Goal: Task Accomplishment & Management: Manage account settings

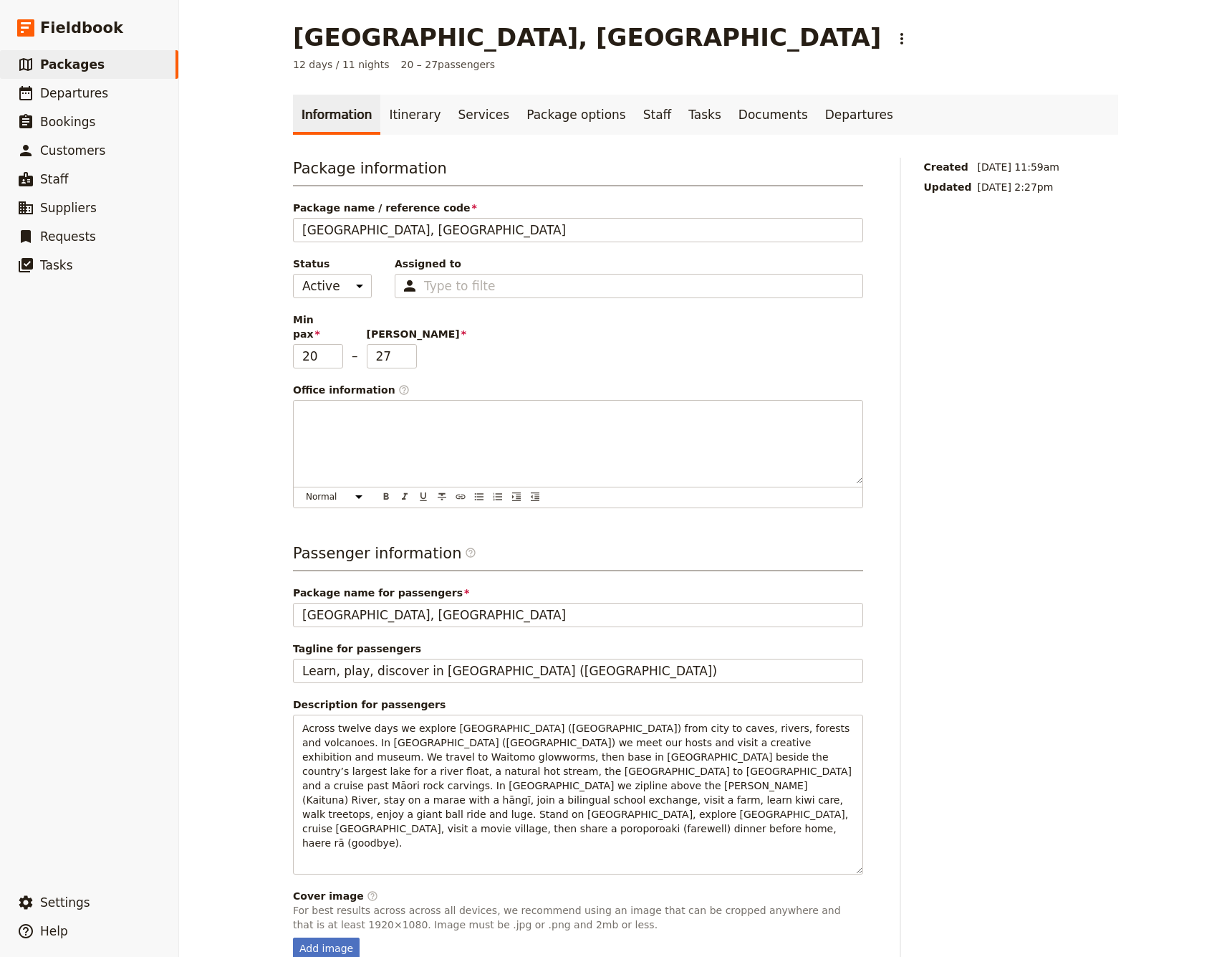
scroll to position [29, 0]
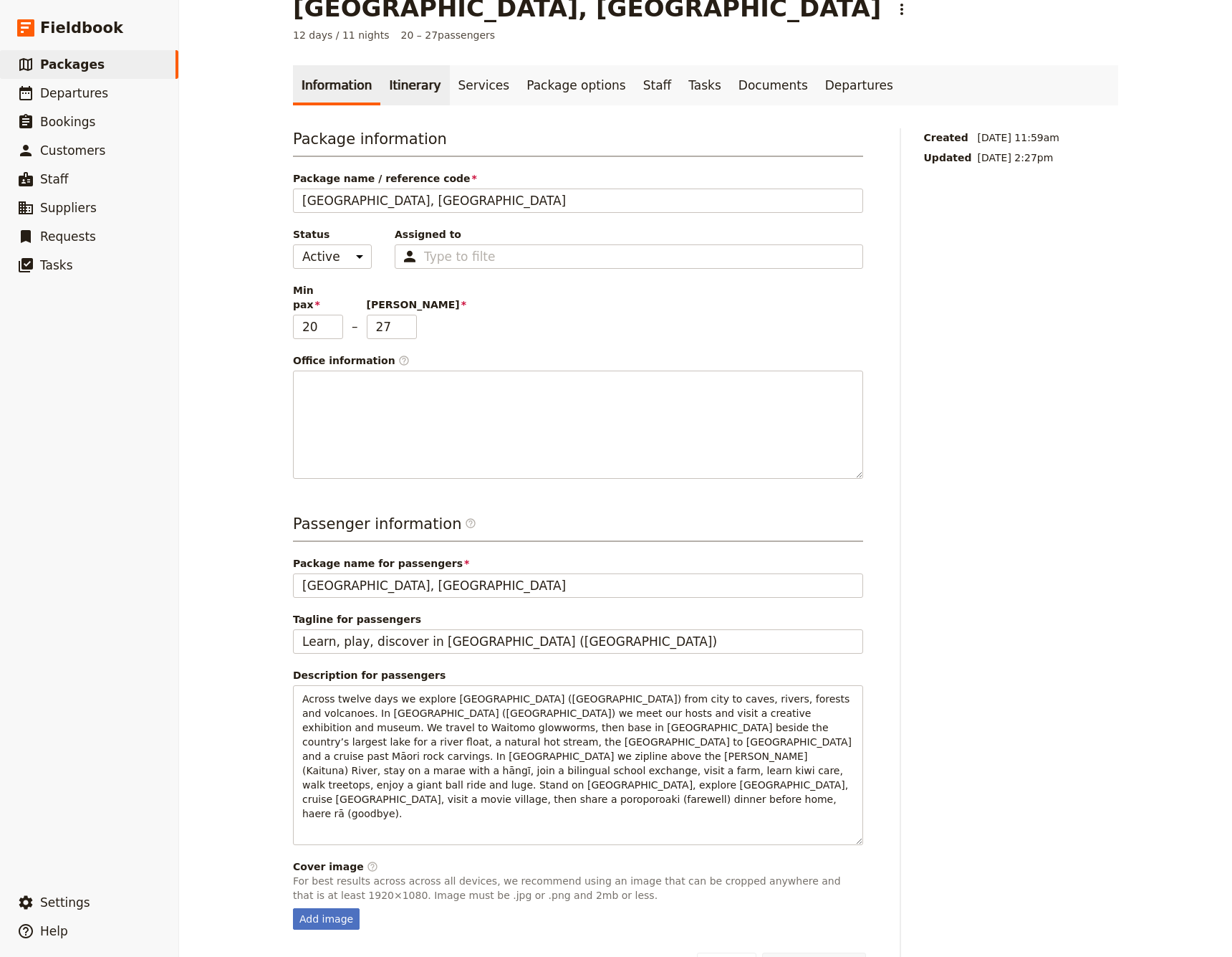
click at [425, 90] on link "Itinerary" at bounding box center [415, 85] width 69 height 40
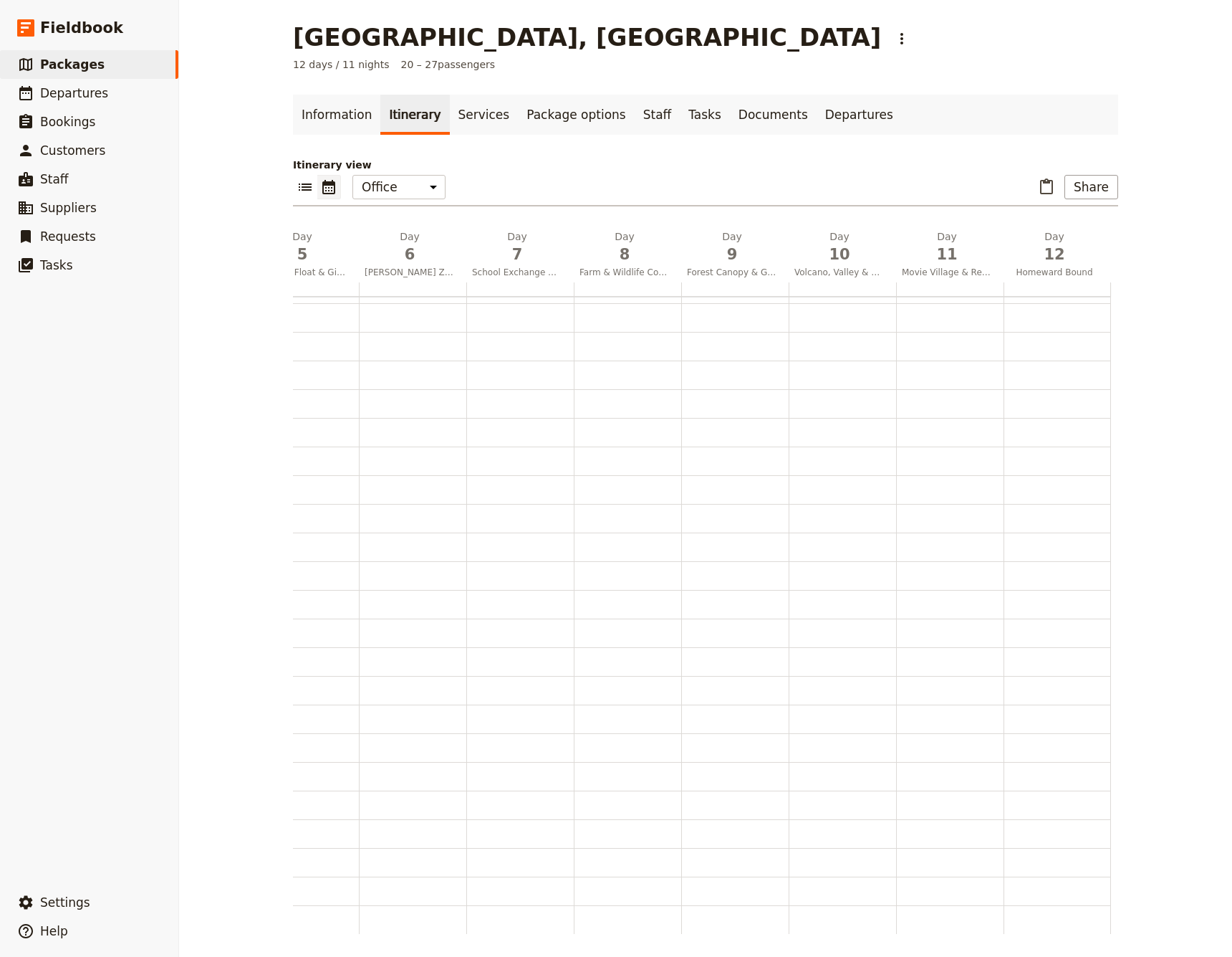
scroll to position [0, 507]
click at [1096, 188] on button "Share" at bounding box center [1091, 187] width 54 height 24
click at [1057, 260] on span "Sales Brochure" at bounding box center [1050, 259] width 75 height 15
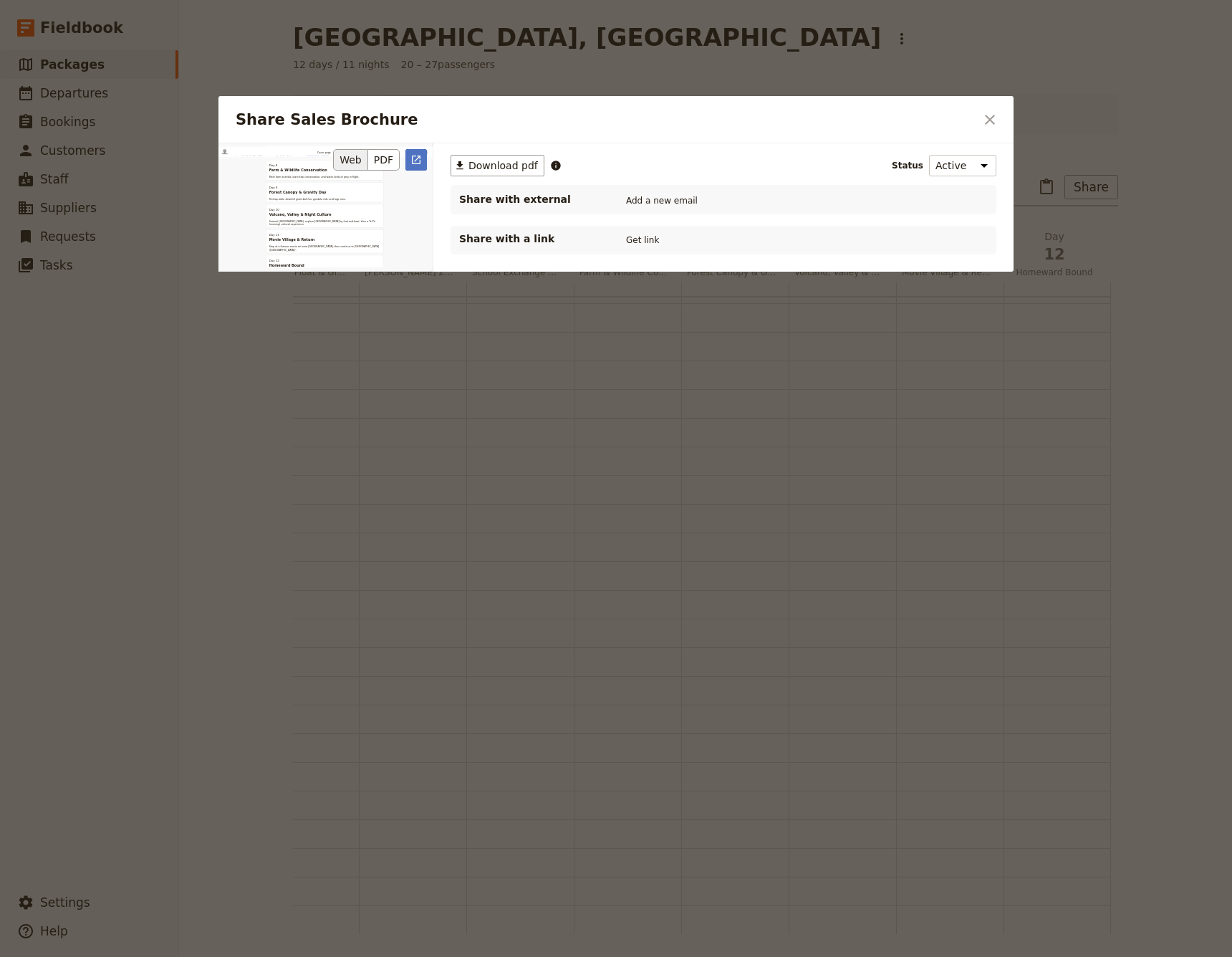
scroll to position [1416, 0]
click at [990, 118] on icon "Close dialog" at bounding box center [990, 119] width 17 height 17
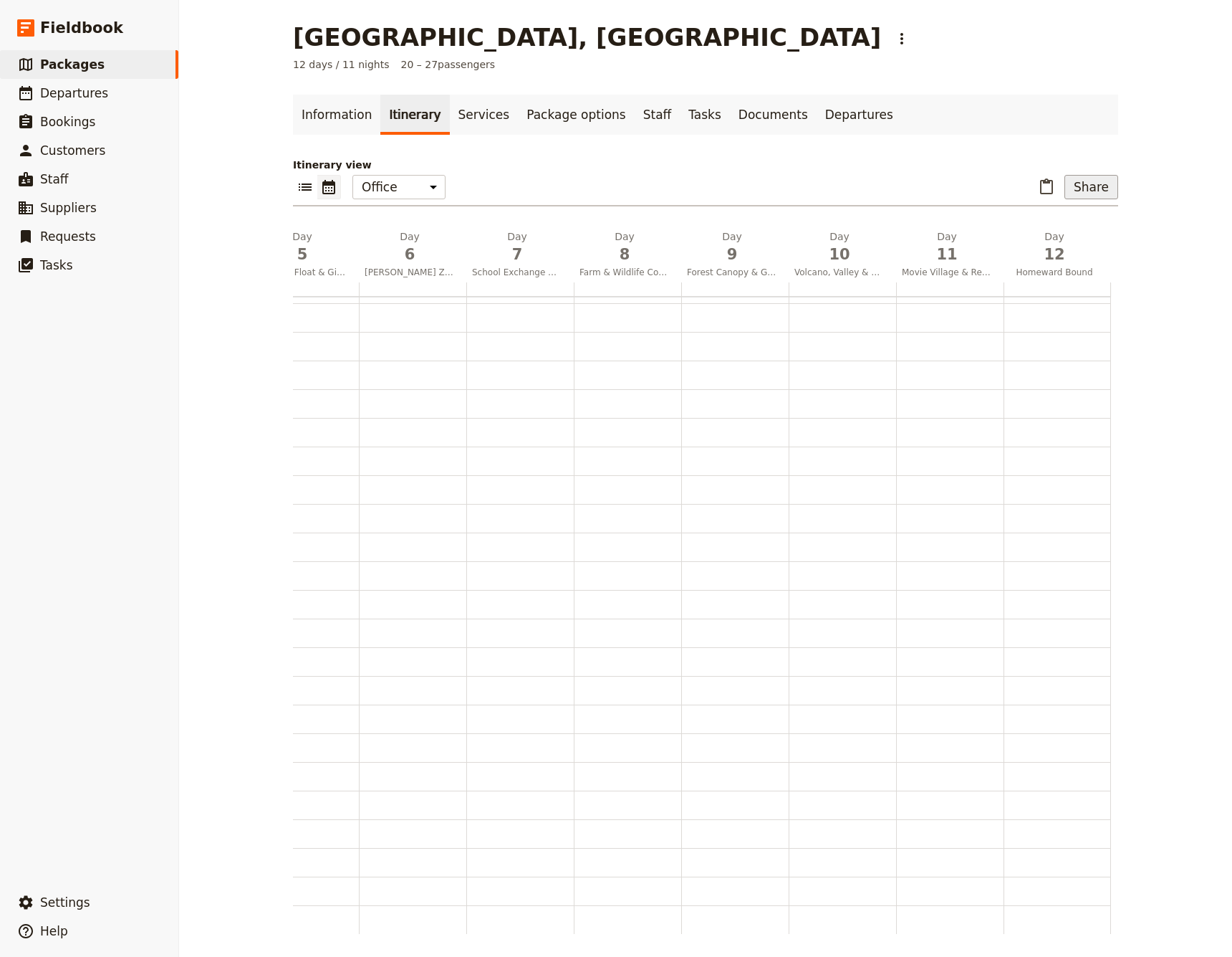
click at [1101, 185] on button "Share" at bounding box center [1091, 187] width 54 height 24
click at [1074, 235] on span "Passenger itinerary" at bounding box center [1061, 239] width 97 height 15
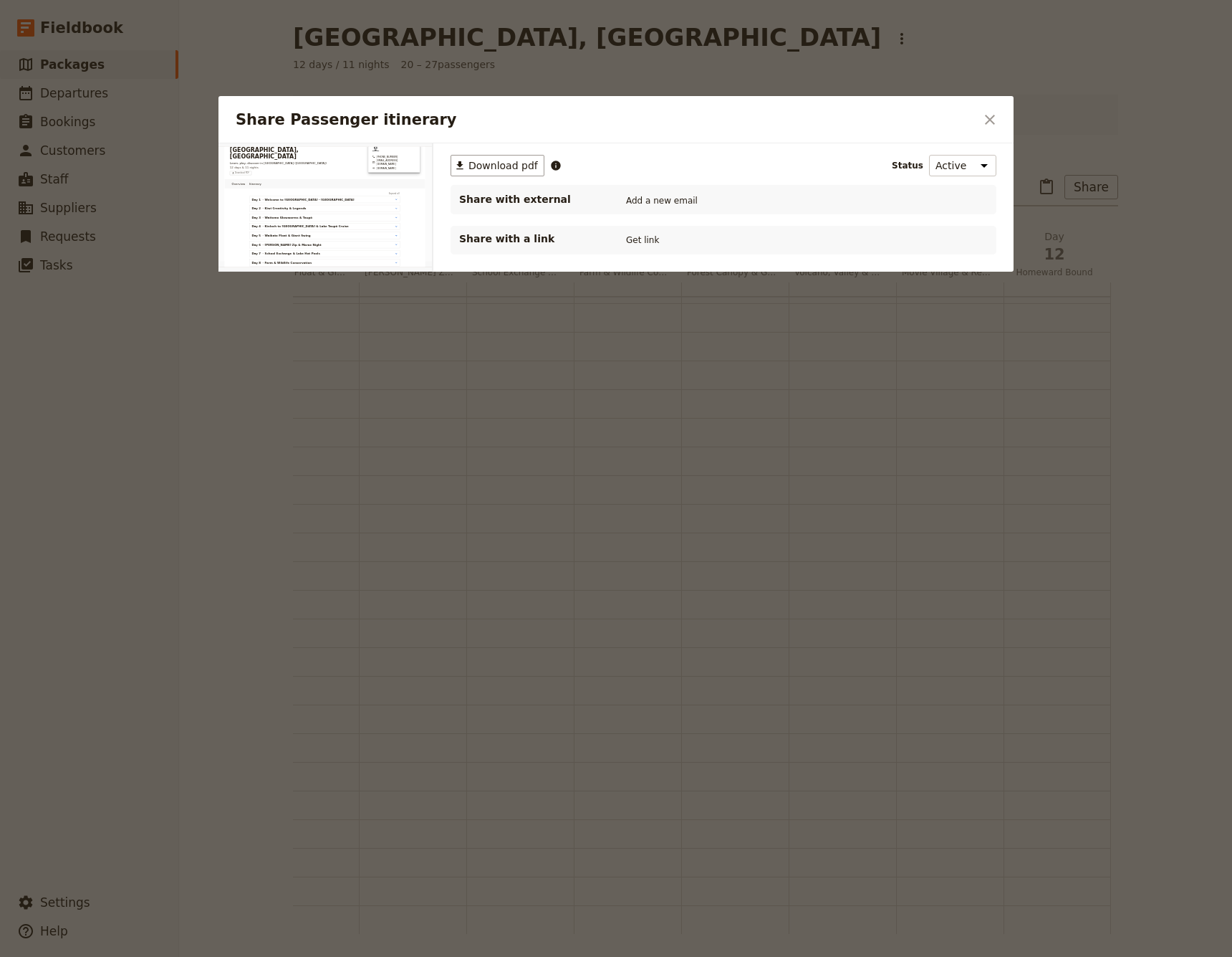
scroll to position [0, 0]
click at [647, 240] on button "Get link" at bounding box center [642, 240] width 40 height 15
click at [771, 242] on button "Get link" at bounding box center [751, 240] width 40 height 15
click at [990, 118] on icon "Close dialog" at bounding box center [990, 119] width 17 height 17
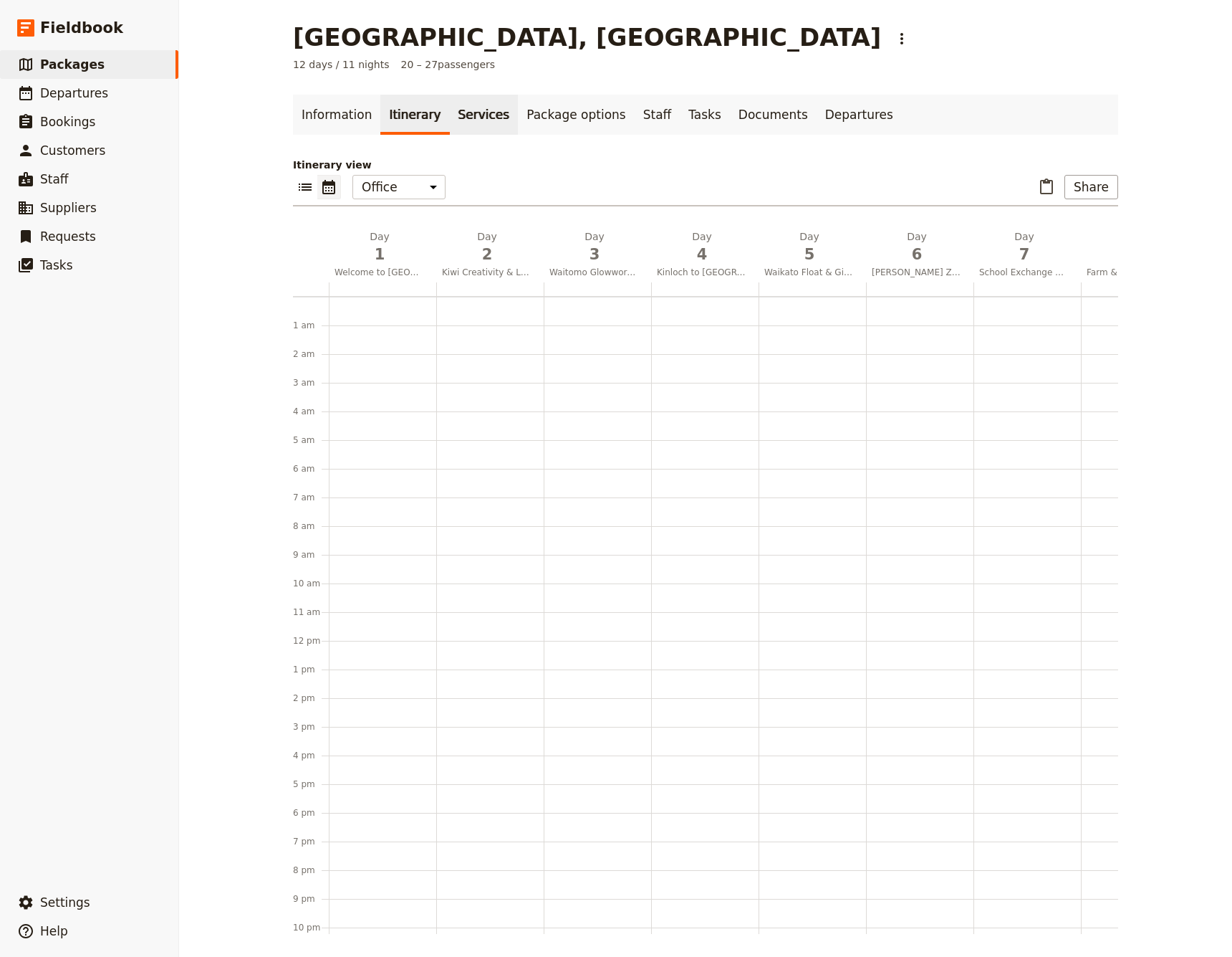
click at [466, 117] on link "Services" at bounding box center [484, 115] width 69 height 40
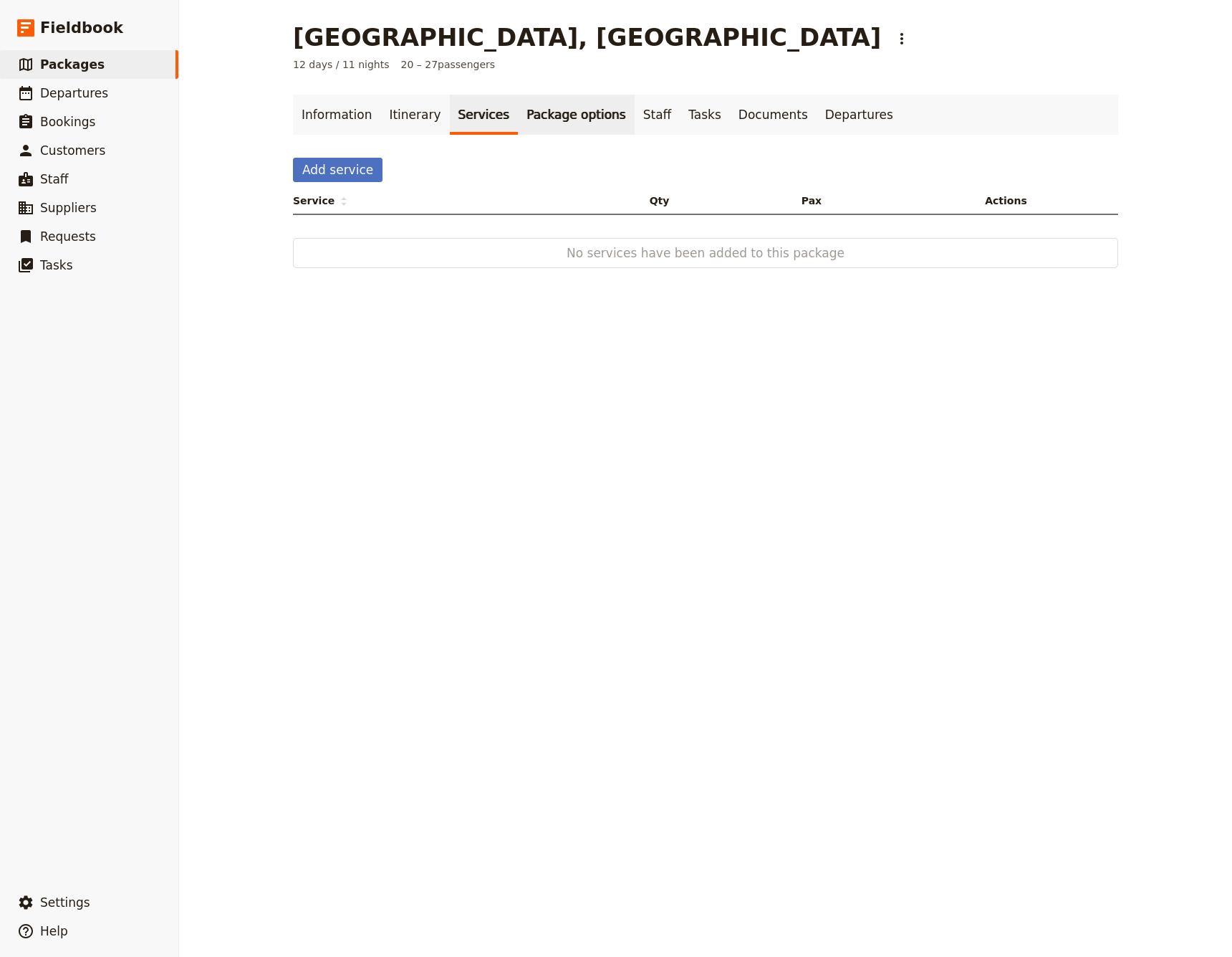
click at [541, 115] on link "Package options" at bounding box center [576, 115] width 116 height 40
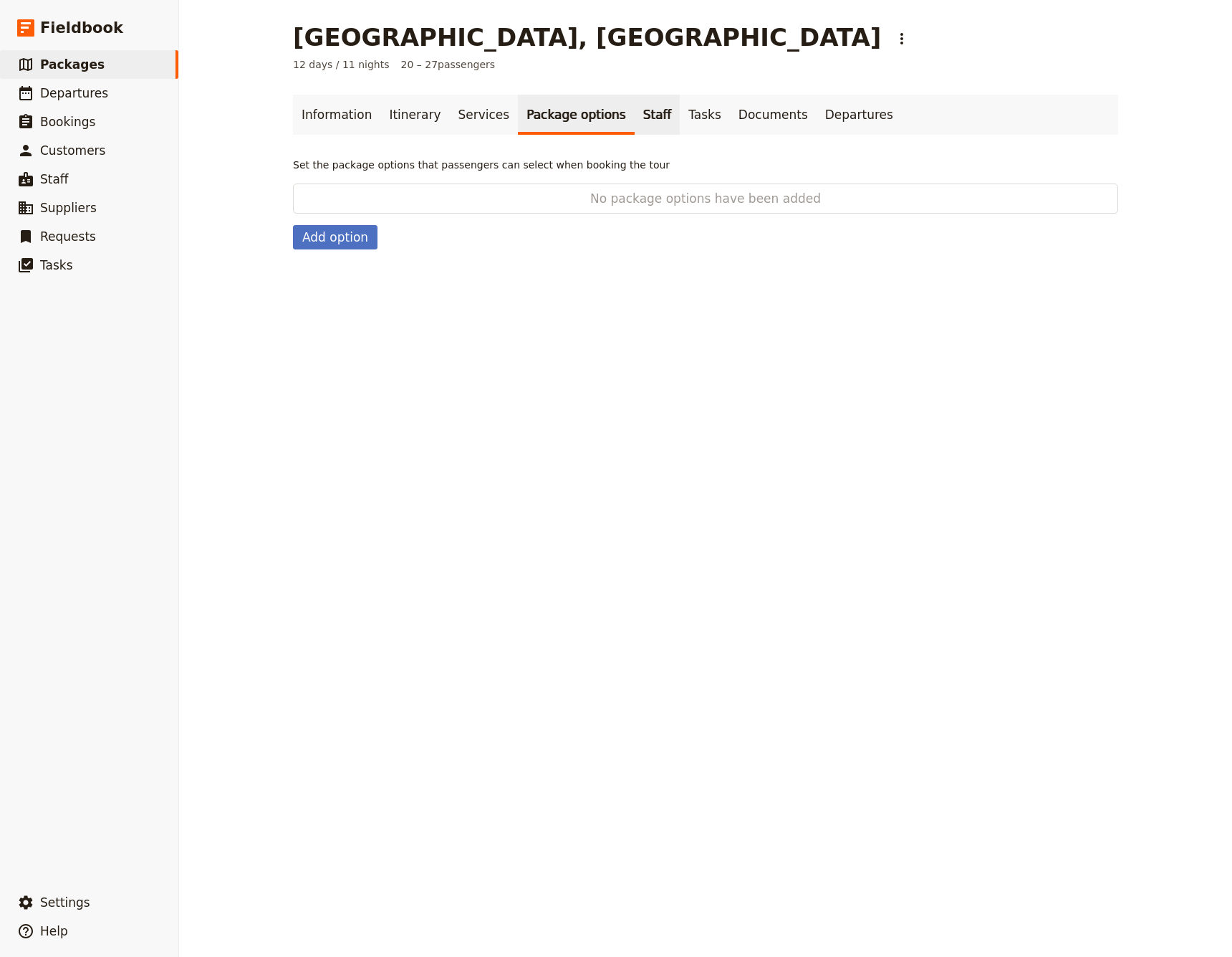
click at [635, 113] on link "Staff" at bounding box center [658, 115] width 46 height 40
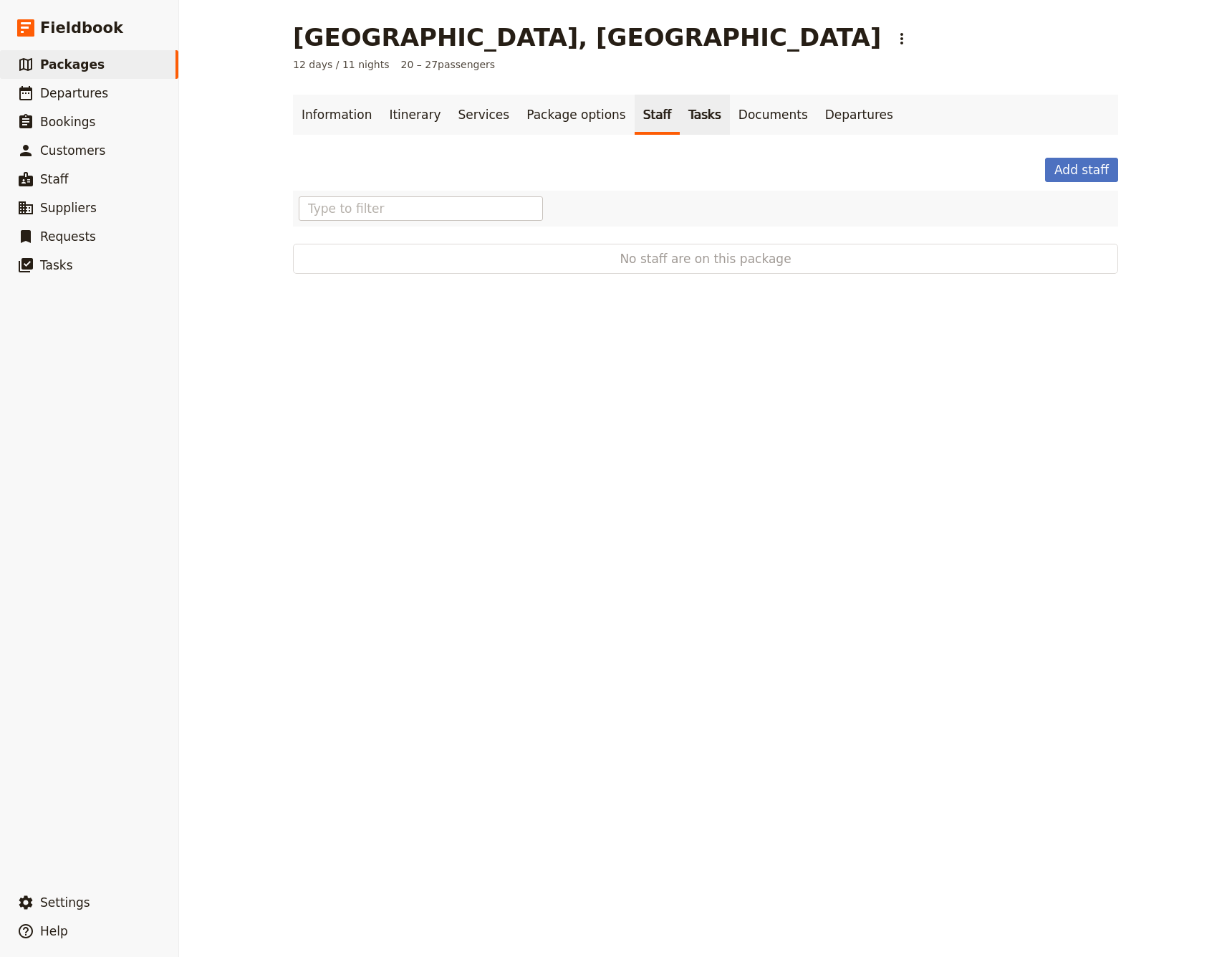
click at [685, 115] on link "Tasks" at bounding box center [705, 115] width 50 height 40
click at [733, 117] on link "Documents" at bounding box center [774, 115] width 87 height 40
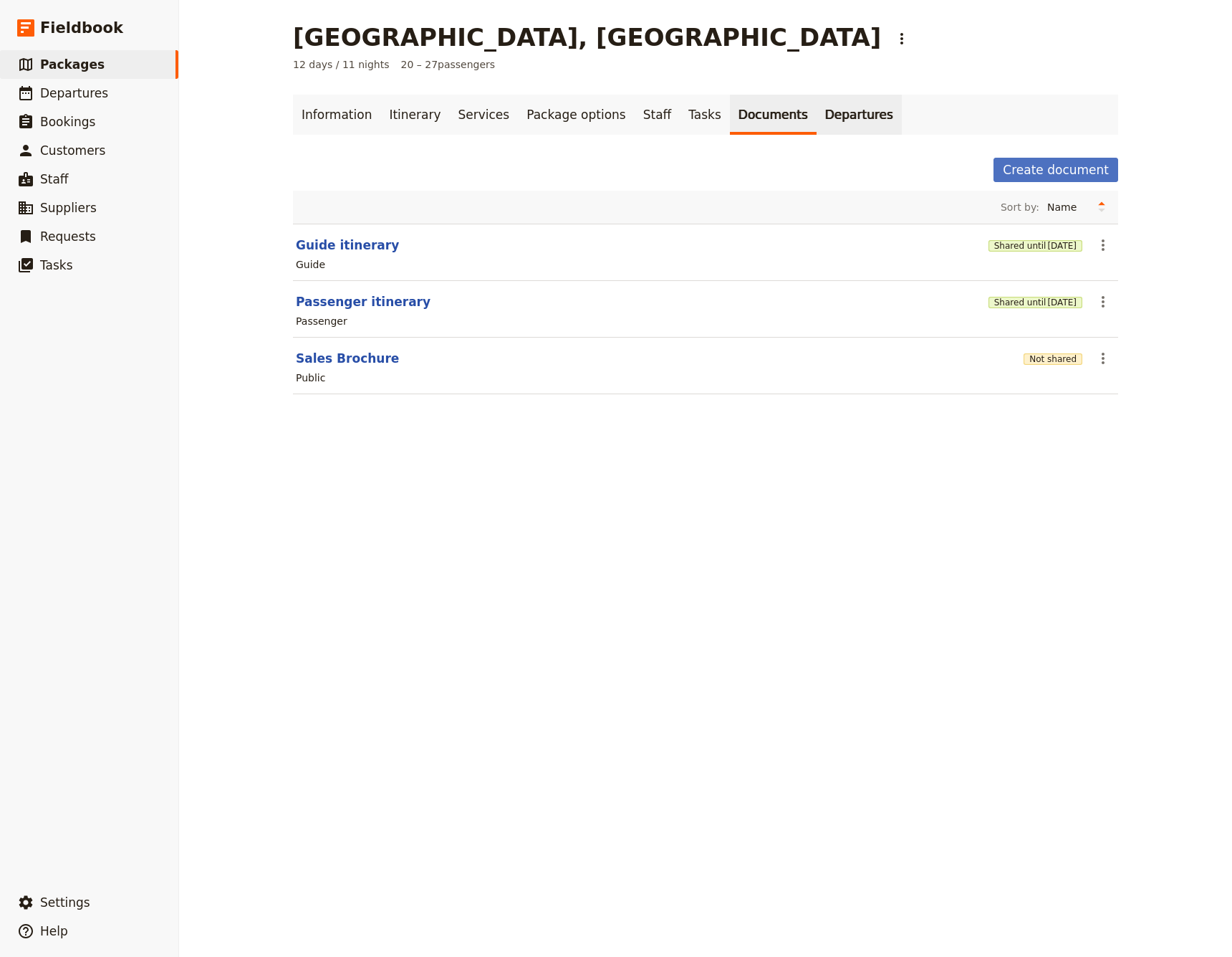
click at [817, 114] on link "Departures" at bounding box center [860, 115] width 85 height 40
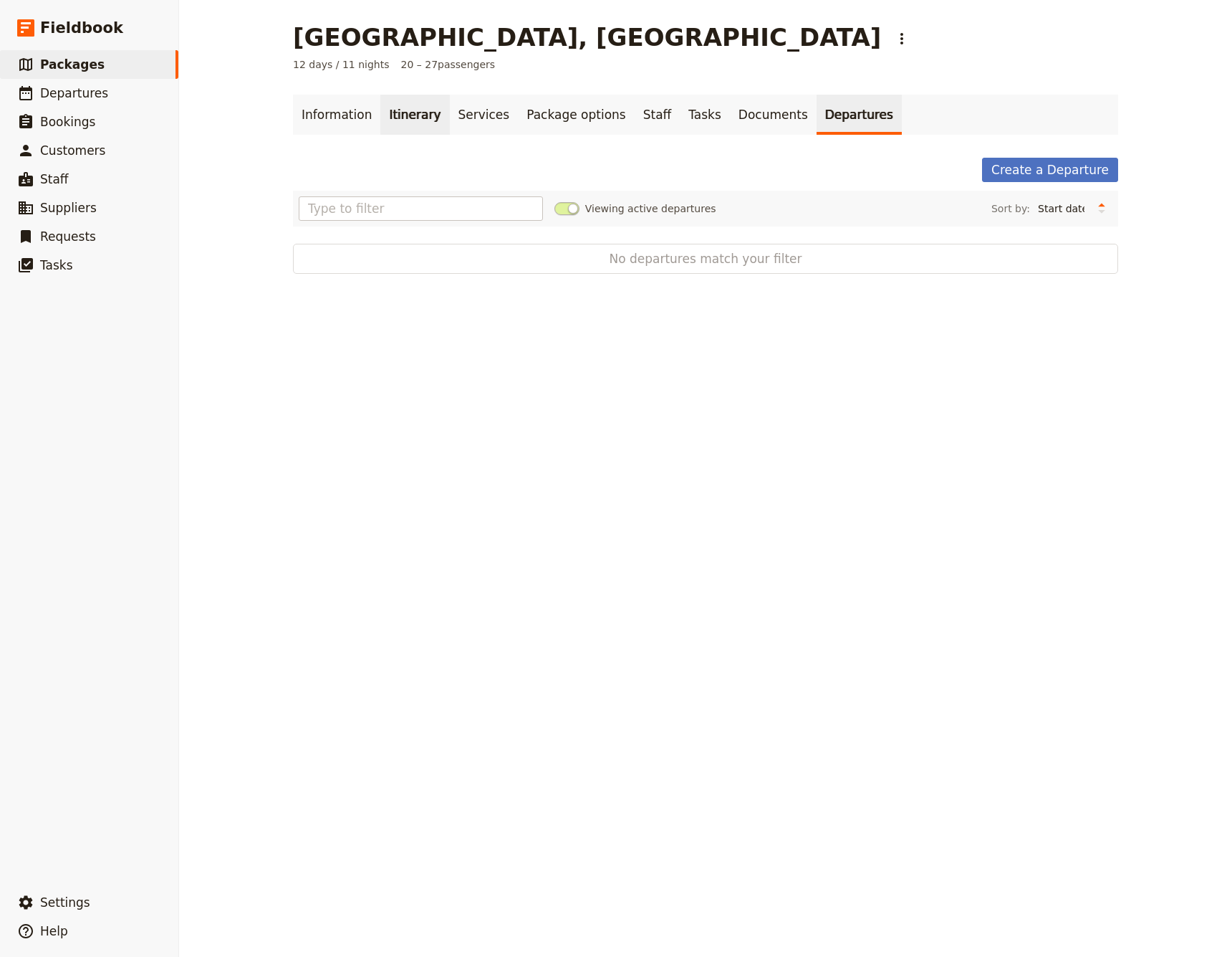
click at [409, 123] on link "Itinerary" at bounding box center [415, 115] width 69 height 40
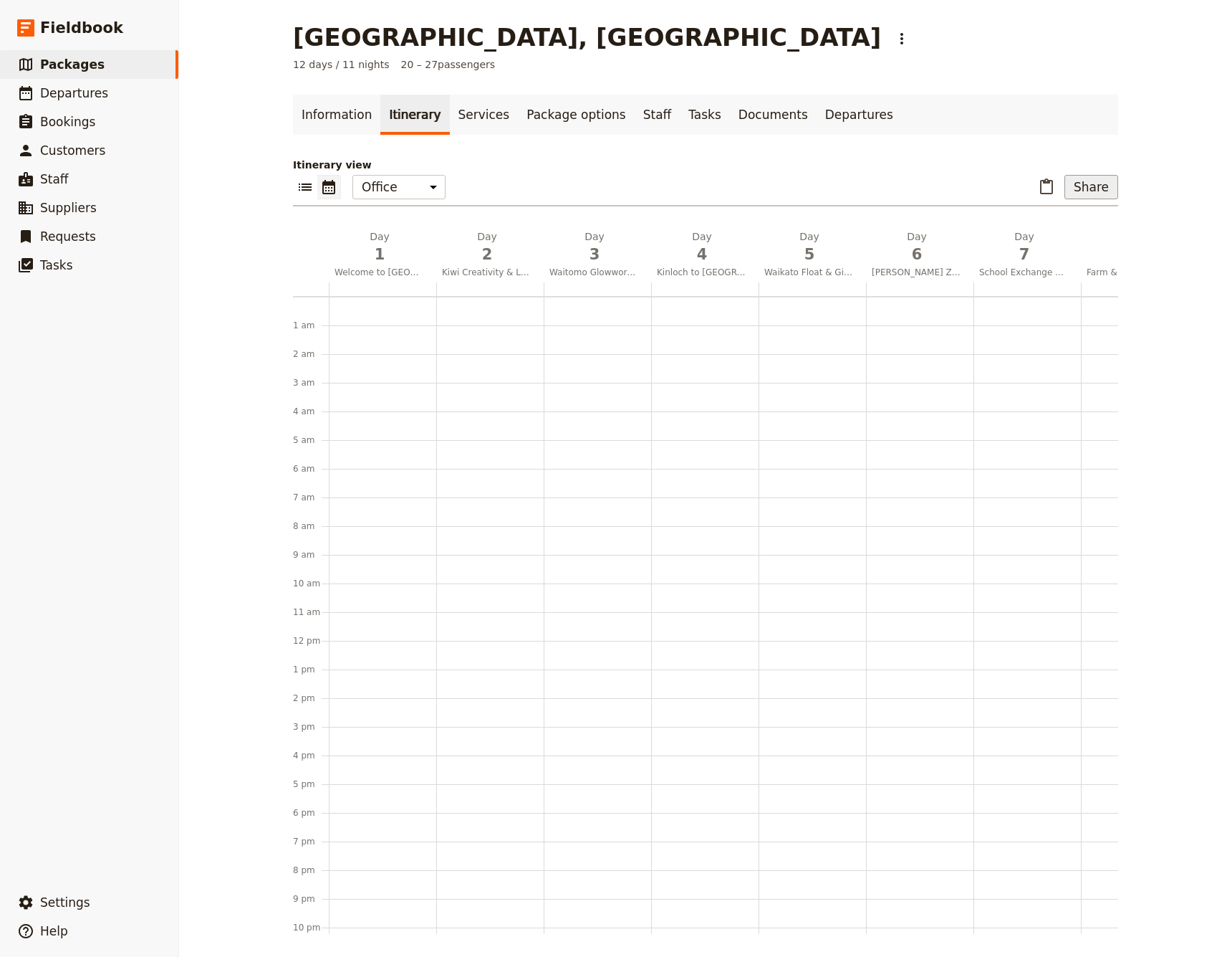
click at [1088, 190] on button "Share" at bounding box center [1091, 187] width 54 height 24
click at [973, 165] on p "Itinerary view" at bounding box center [705, 165] width 825 height 15
click at [893, 36] on icon "Actions" at bounding box center [901, 38] width 17 height 17
click at [790, 85] on main "[GEOGRAPHIC_DATA], [GEOGRAPHIC_DATA] ​ 12 days / 11 nights 20 – 27 passengers I…" at bounding box center [705, 478] width 860 height 957
click at [1088, 190] on button "Share" at bounding box center [1091, 187] width 54 height 24
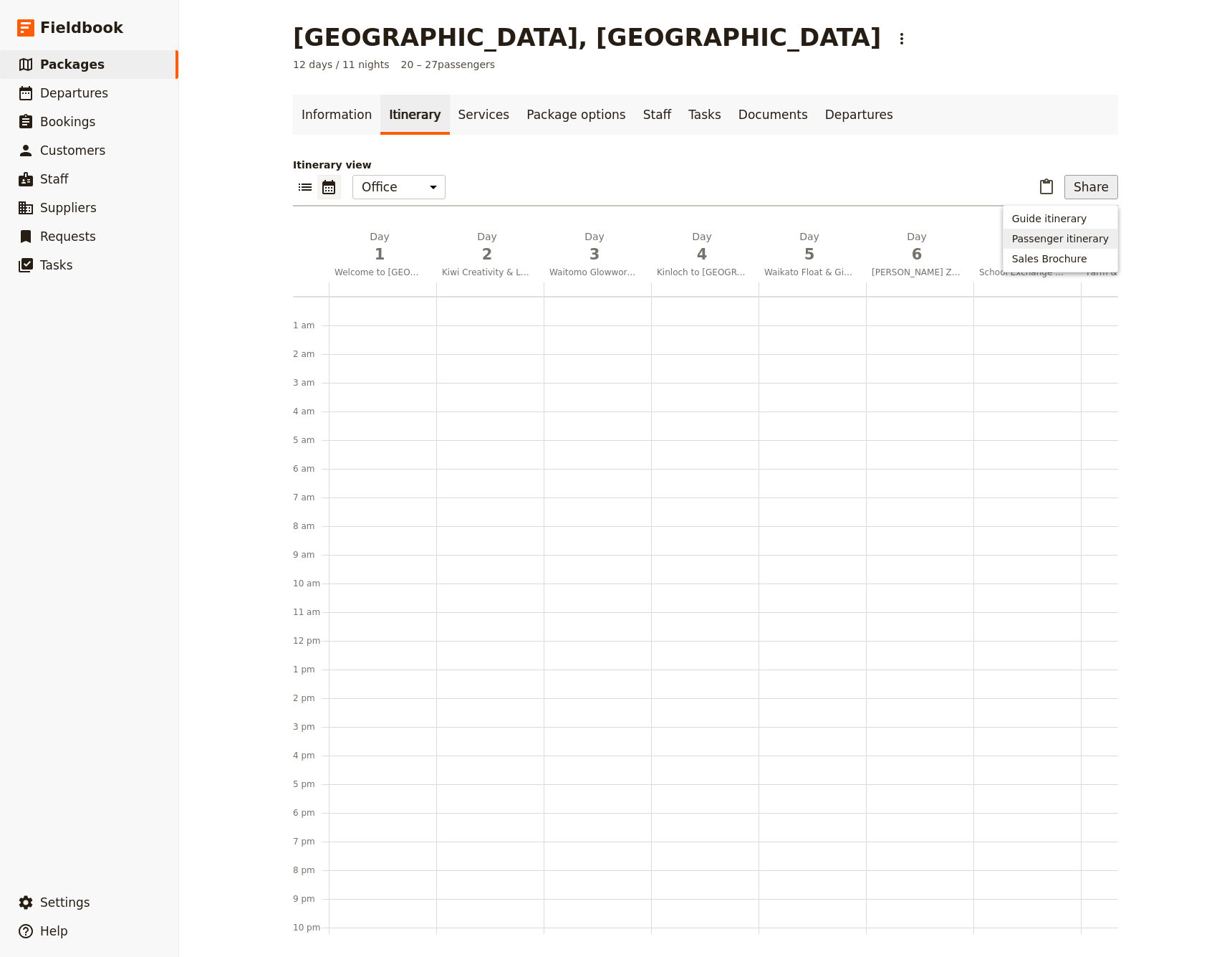
click at [1065, 237] on span "Passenger itinerary" at bounding box center [1061, 239] width 97 height 15
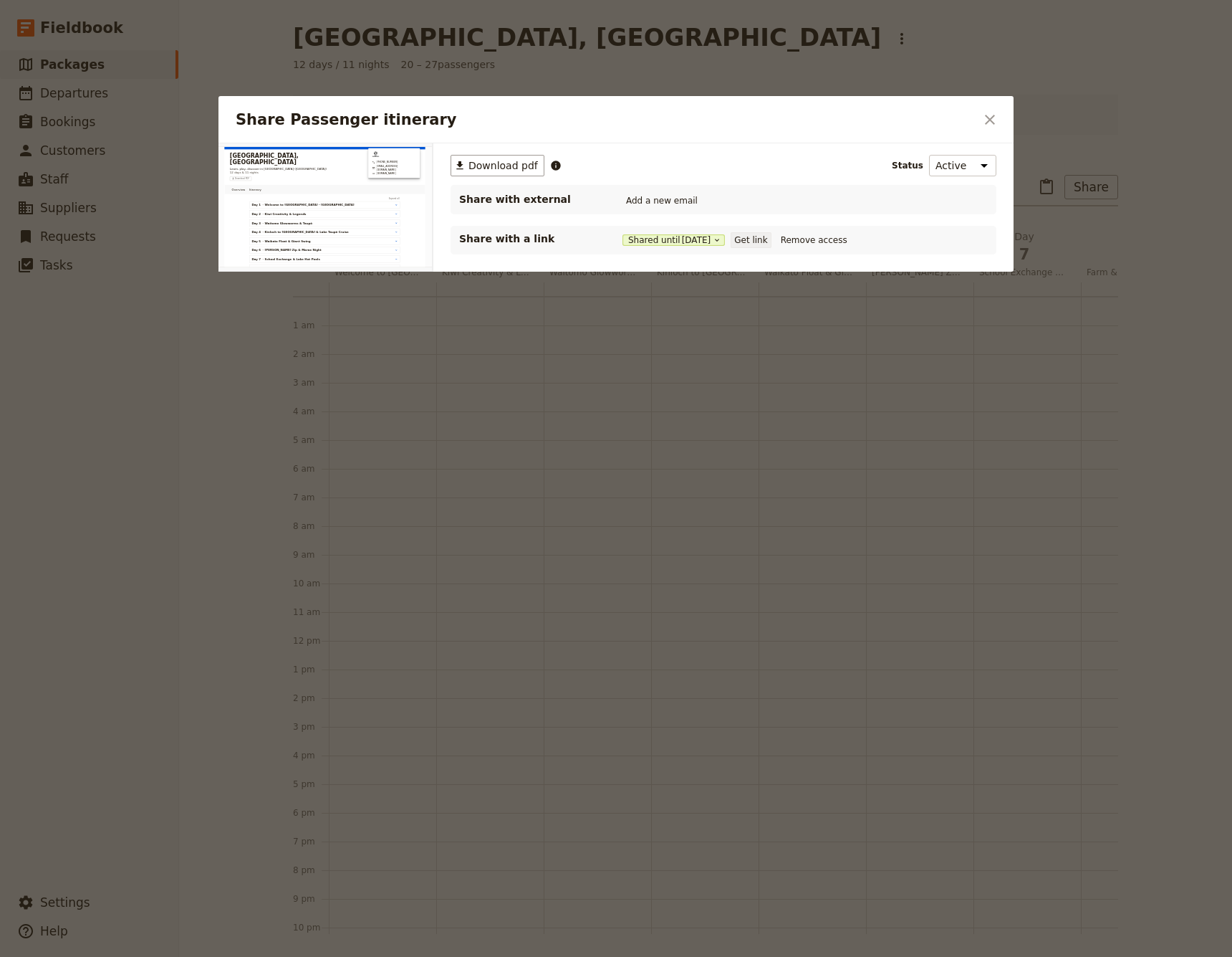
click at [771, 240] on button "Get link" at bounding box center [751, 240] width 40 height 15
click at [771, 239] on button "Get link" at bounding box center [751, 240] width 40 height 15
click at [995, 116] on icon "Close dialog" at bounding box center [990, 119] width 17 height 17
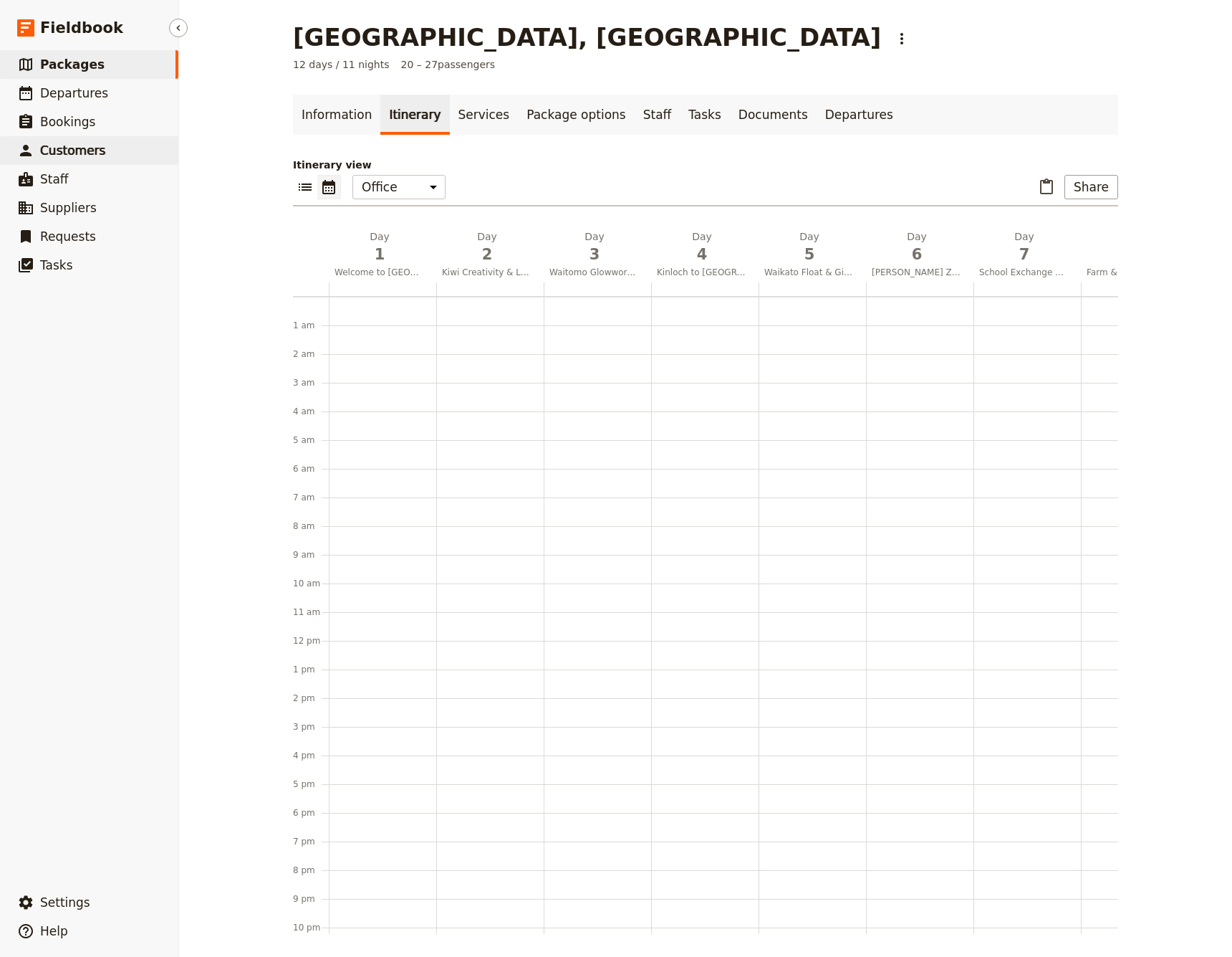
click at [80, 151] on span "Customers" at bounding box center [73, 151] width 65 height 15
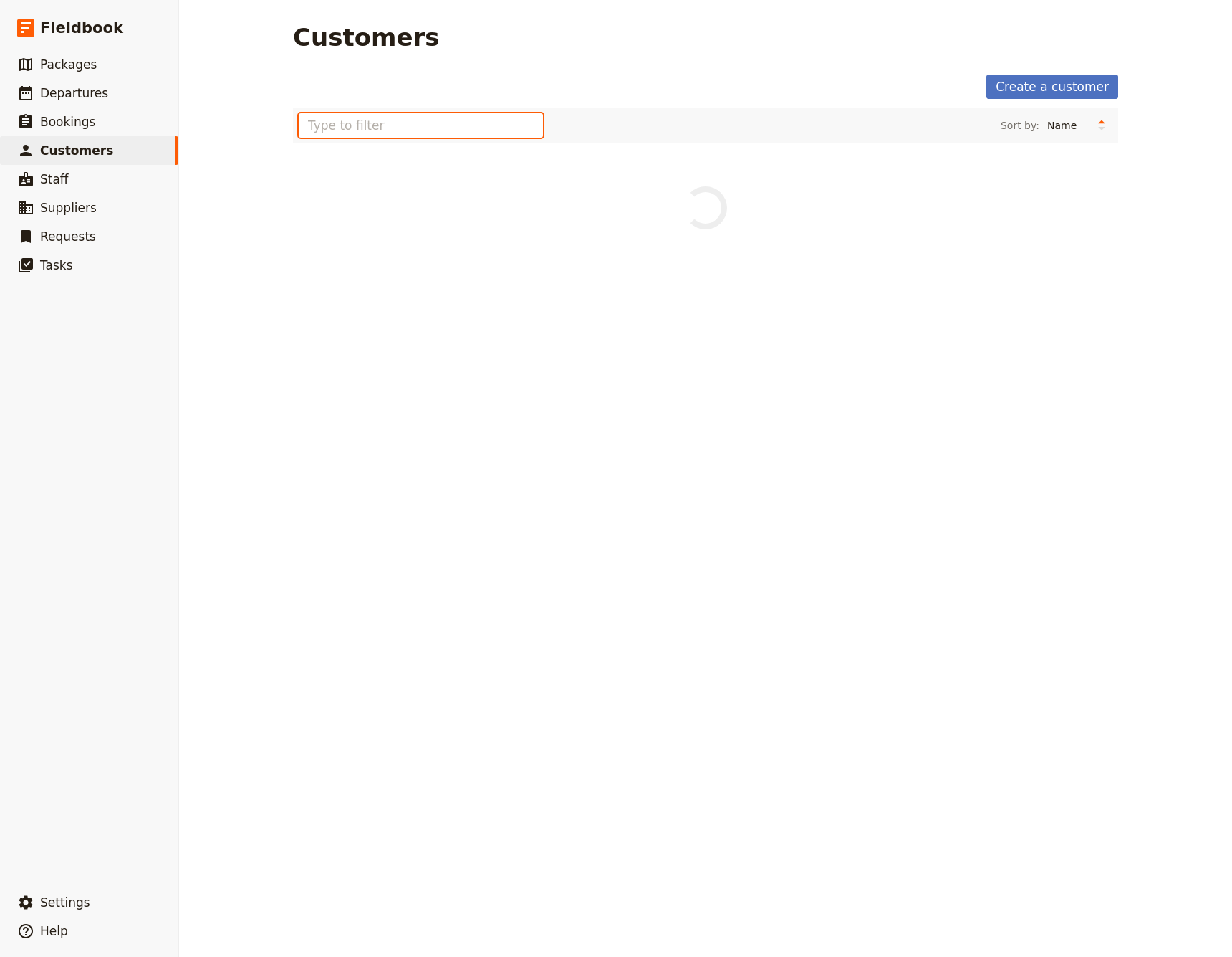
click at [345, 123] on input "text" at bounding box center [421, 125] width 245 height 24
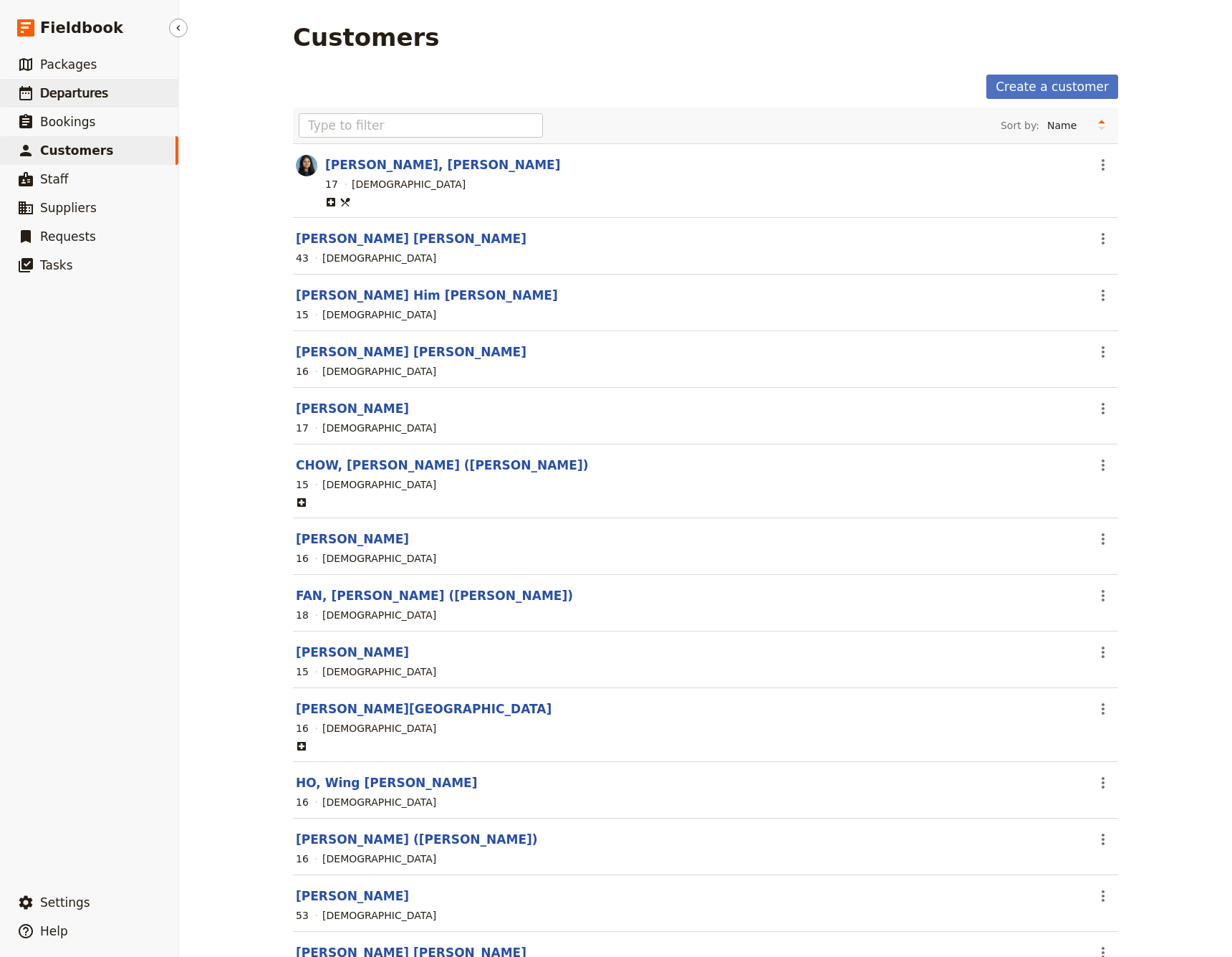
click at [73, 96] on span "Departures" at bounding box center [74, 93] width 68 height 15
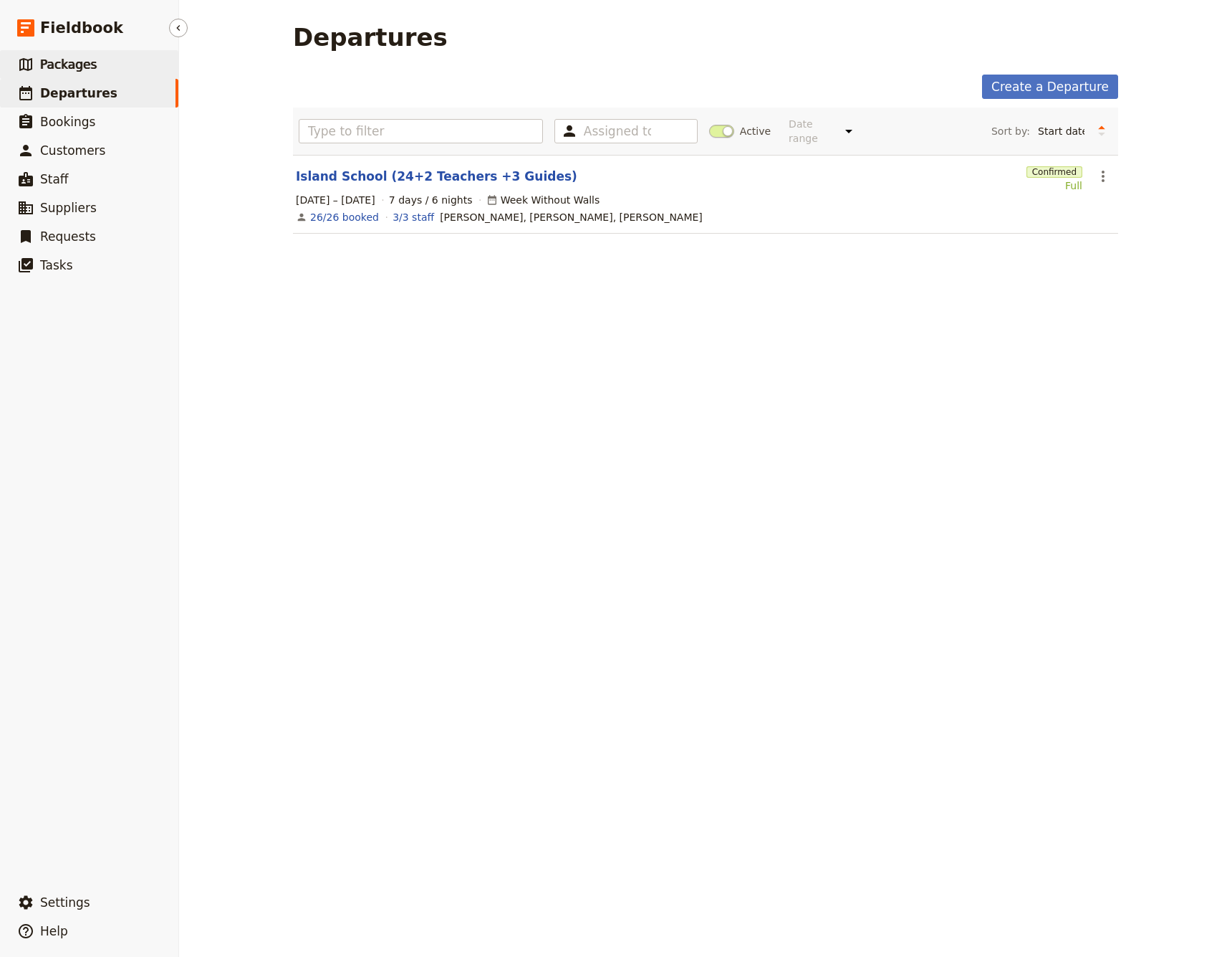
click at [58, 62] on span "Packages" at bounding box center [68, 65] width 57 height 15
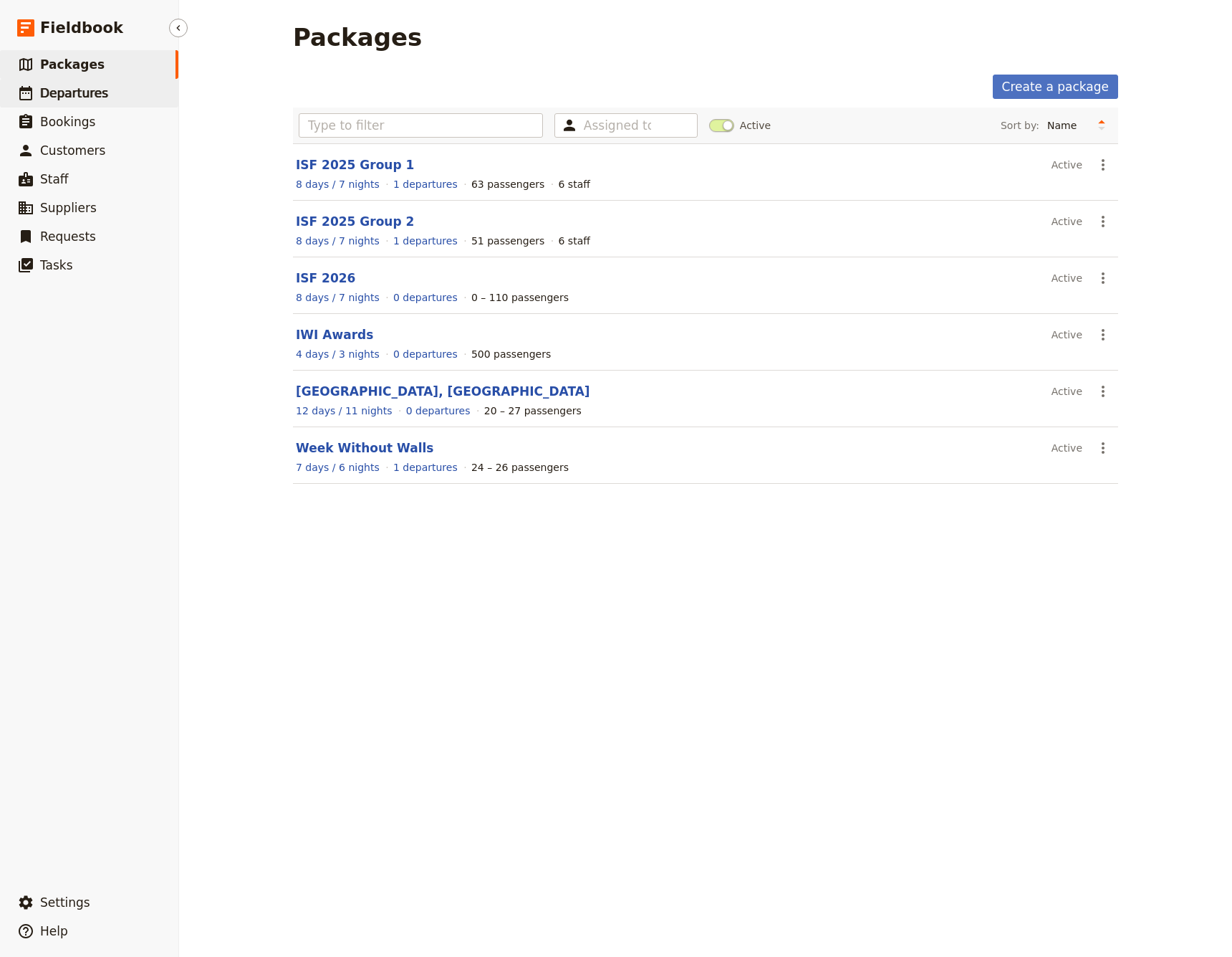
click at [65, 96] on span "Departures" at bounding box center [74, 93] width 68 height 15
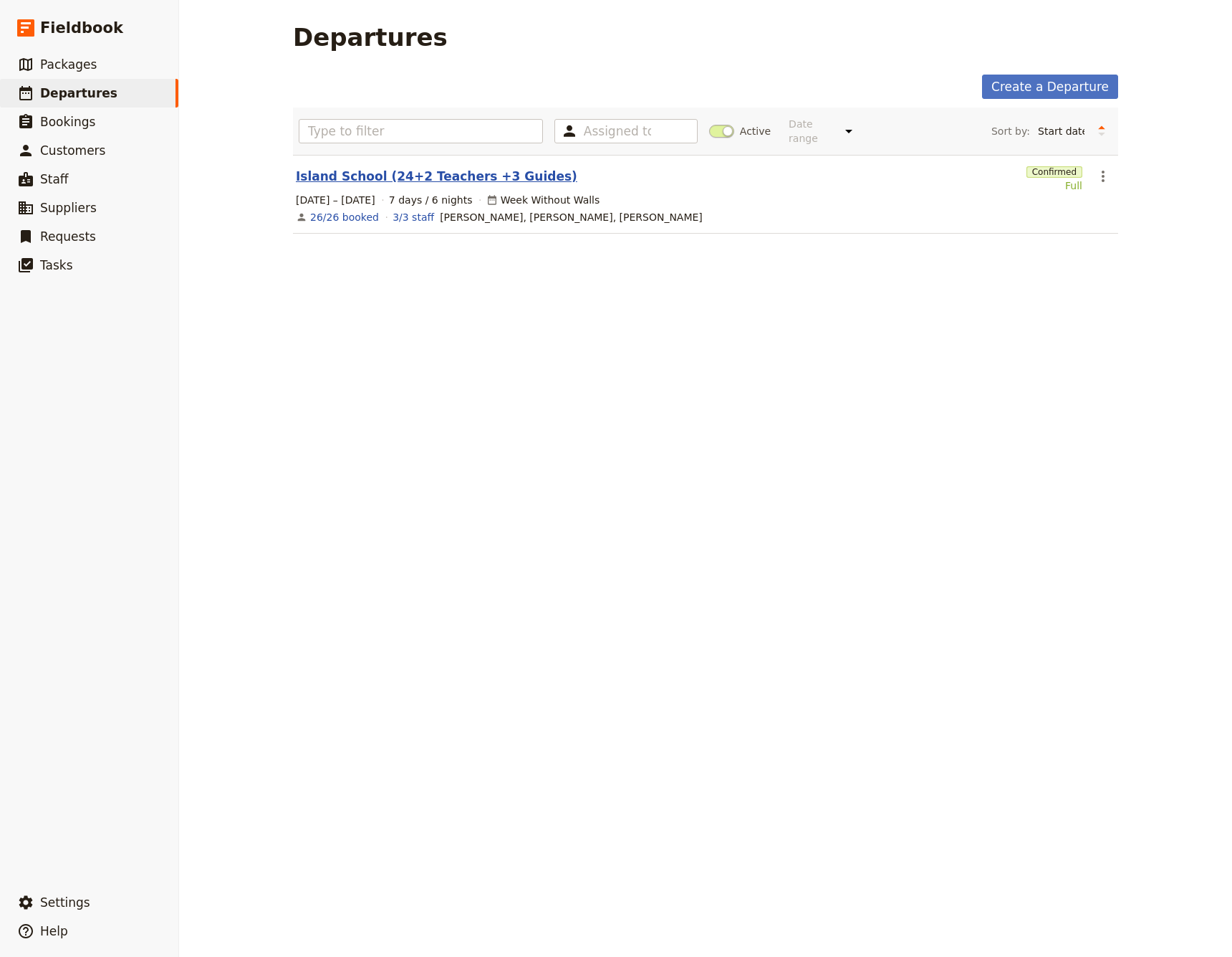
click at [372, 168] on link "Island School (24+2 Teachers +3 Guides)" at bounding box center [436, 176] width 281 height 17
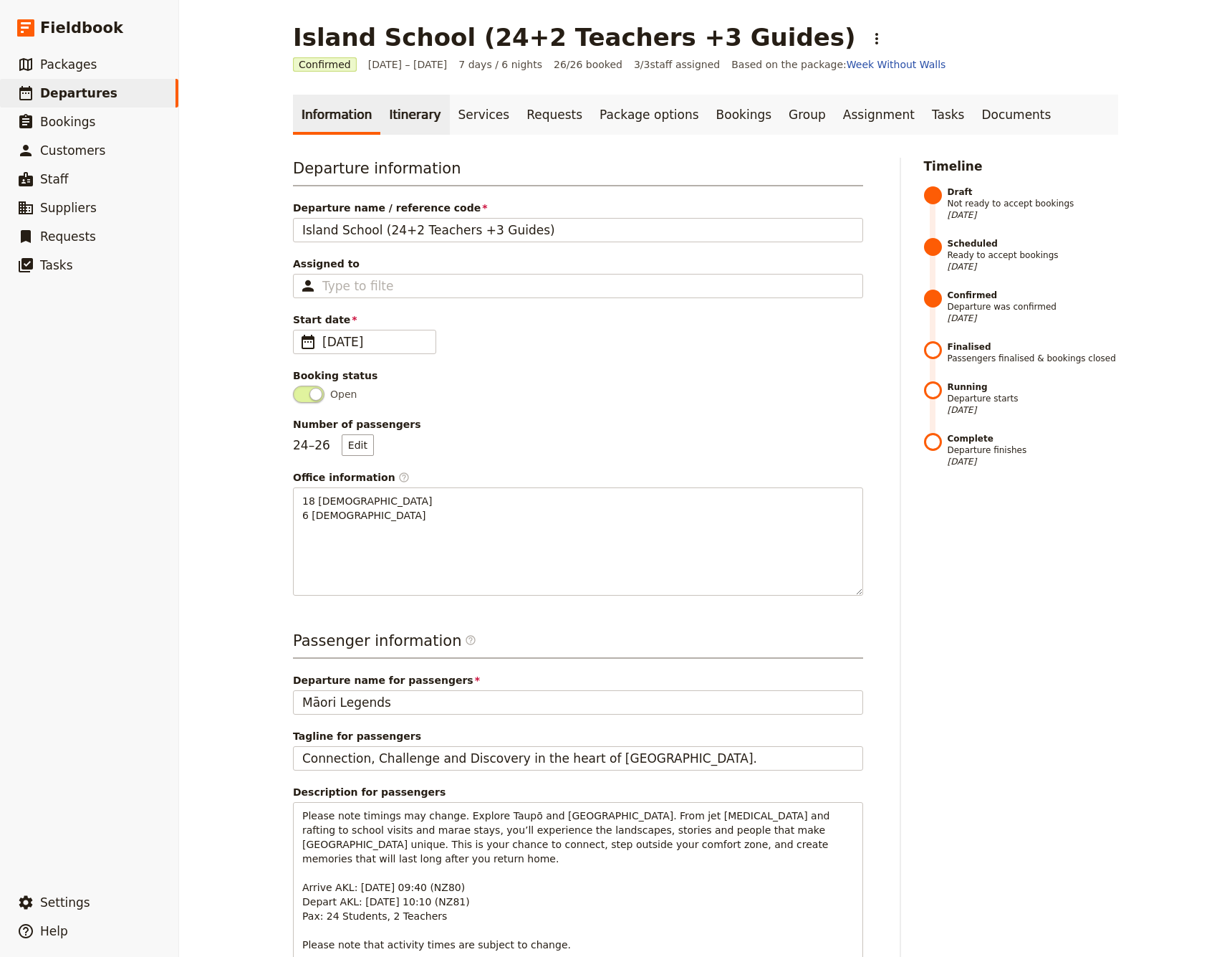
click at [413, 116] on link "Itinerary" at bounding box center [415, 115] width 69 height 40
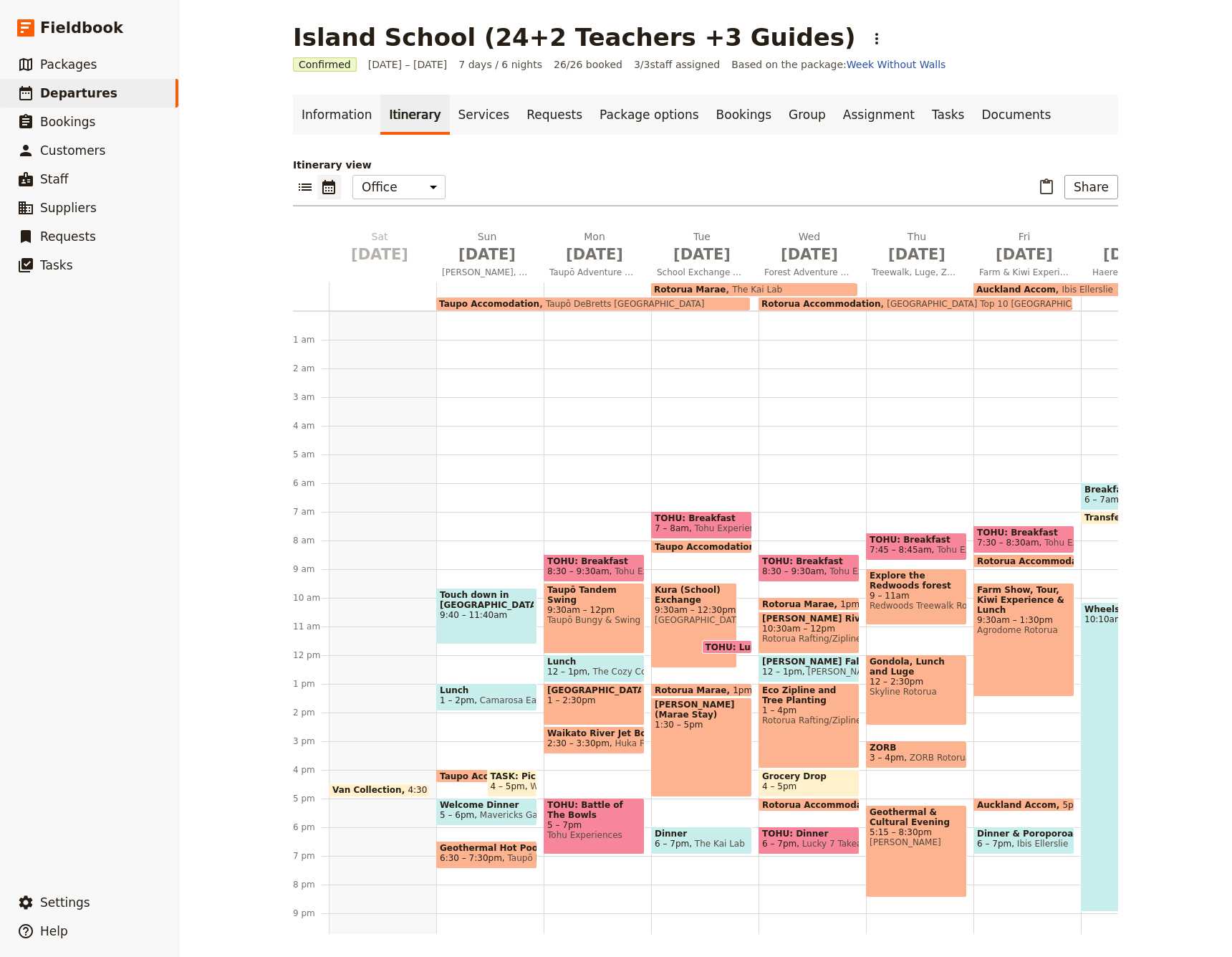
scroll to position [65, 0]
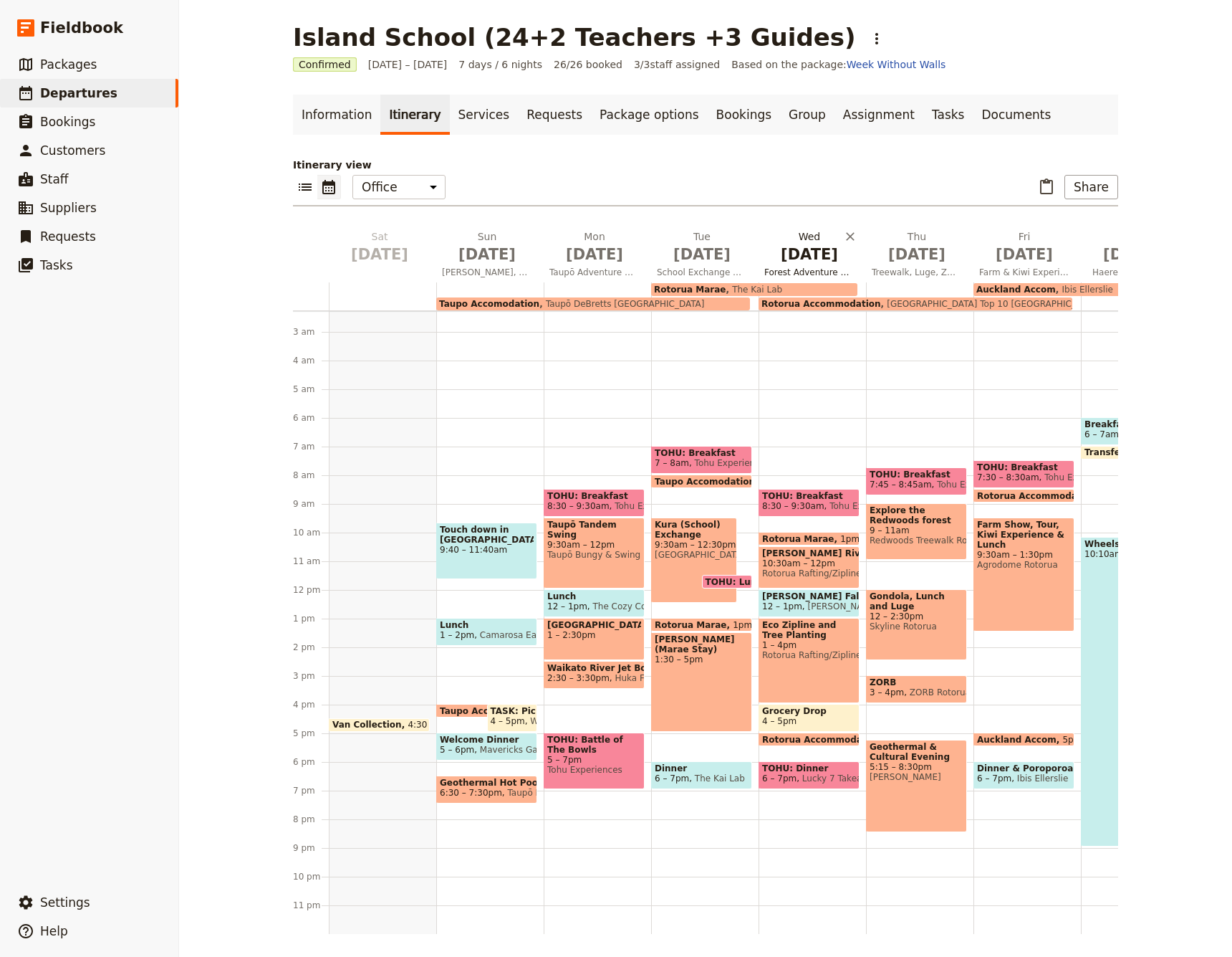
click at [807, 254] on span "[DATE]" at bounding box center [809, 254] width 90 height 21
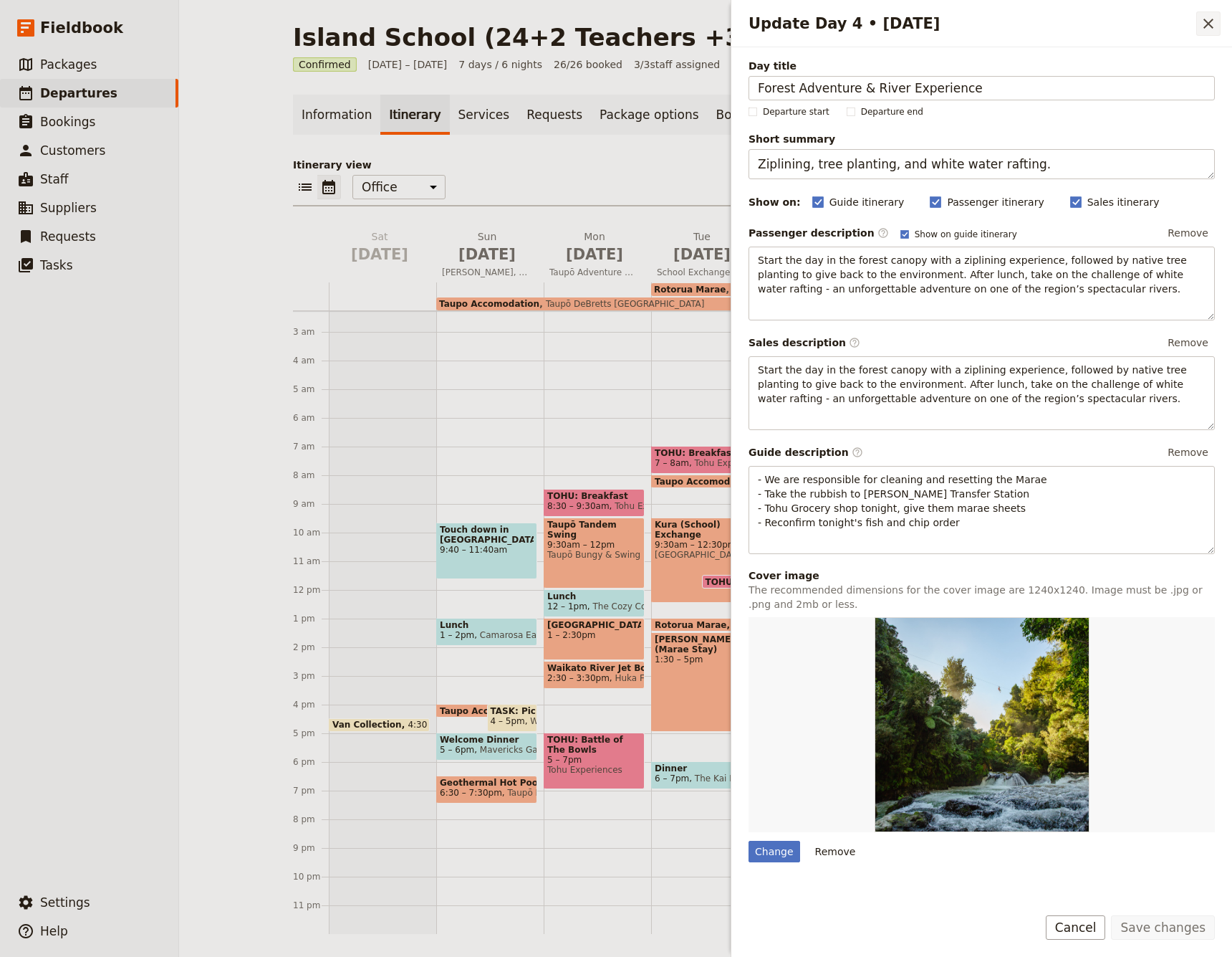
click at [1209, 21] on icon "Close drawer" at bounding box center [1208, 23] width 17 height 17
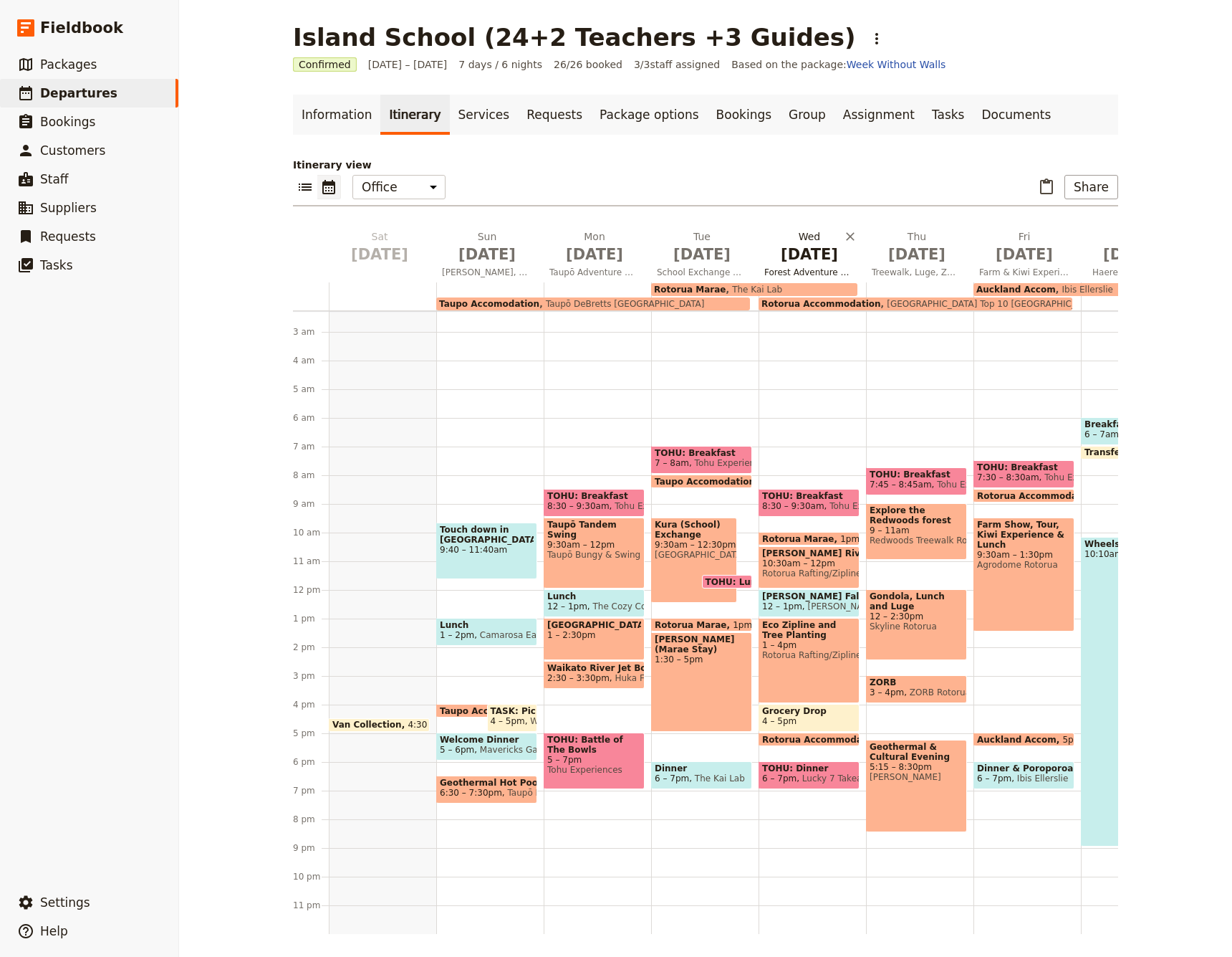
click at [813, 256] on span "[DATE]" at bounding box center [809, 254] width 90 height 21
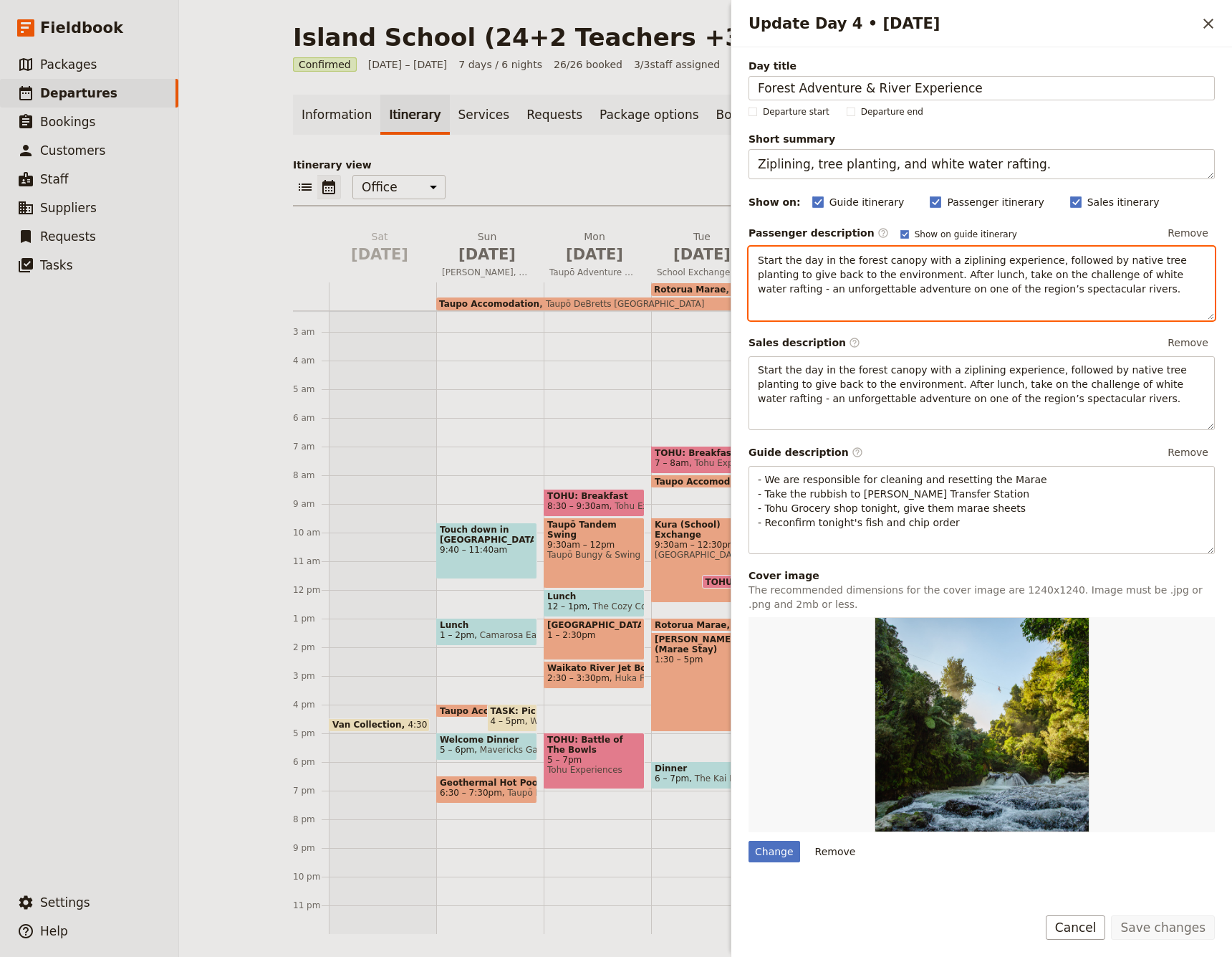
click at [890, 307] on div "Start the day in the forest canopy with a ziplining experience, followed by nat…" at bounding box center [981, 283] width 466 height 74
click at [1076, 287] on p "Start the day in the forest canopy with a ziplining experience, followed by nat…" at bounding box center [981, 274] width 447 height 43
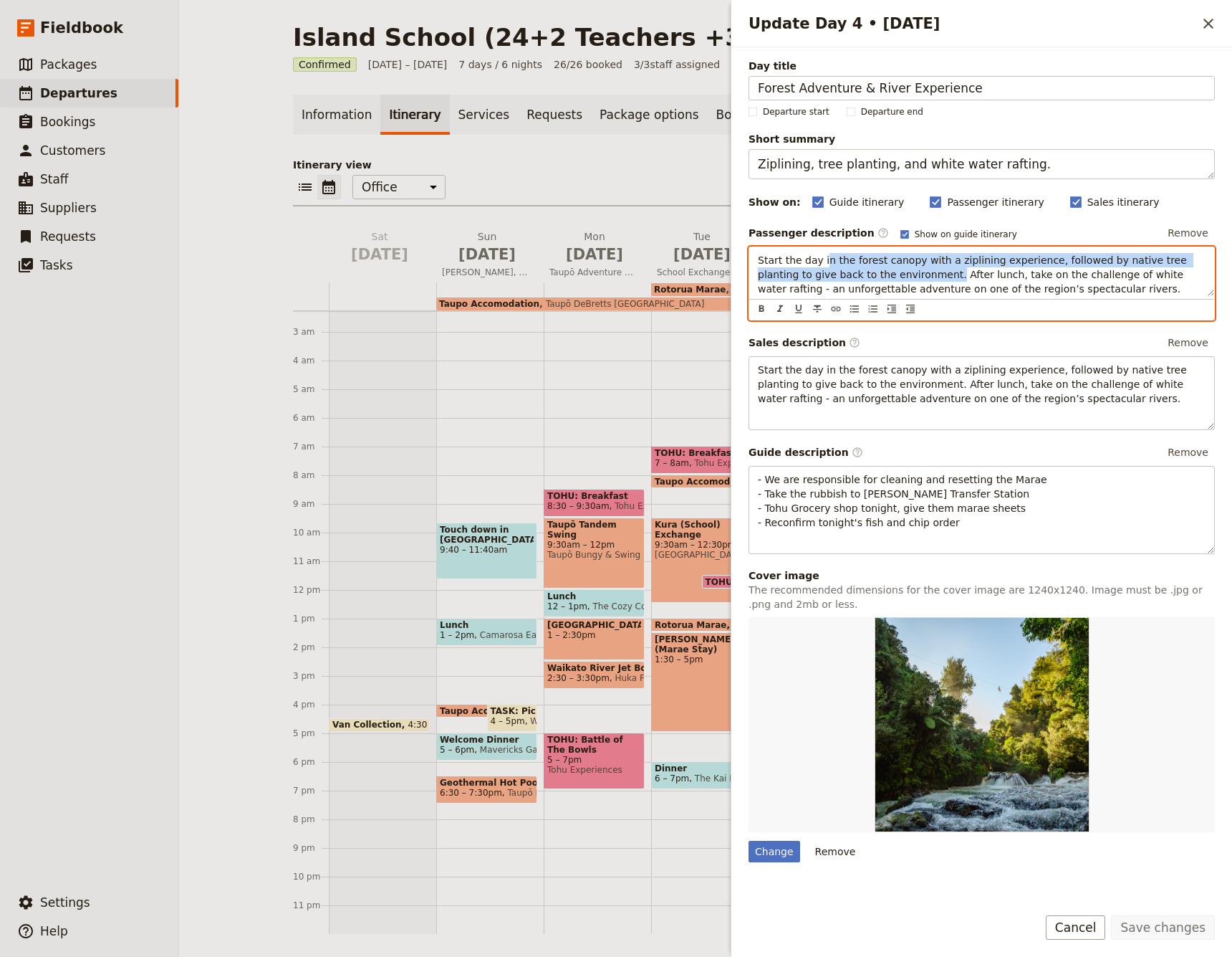
drag, startPoint x: 895, startPoint y: 274, endPoint x: 821, endPoint y: 260, distance: 75.3
click at [821, 260] on span "Start the day in the forest canopy with a ziplining experience, followed by nat…" at bounding box center [974, 274] width 432 height 40
click at [981, 279] on span "Start the day in the forest canopy with a ziplining experience, followed by nat…" at bounding box center [974, 274] width 432 height 40
click at [954, 275] on span "Start the day in the forest canopy with a ziplining experience, followed by nat…" at bounding box center [974, 274] width 432 height 40
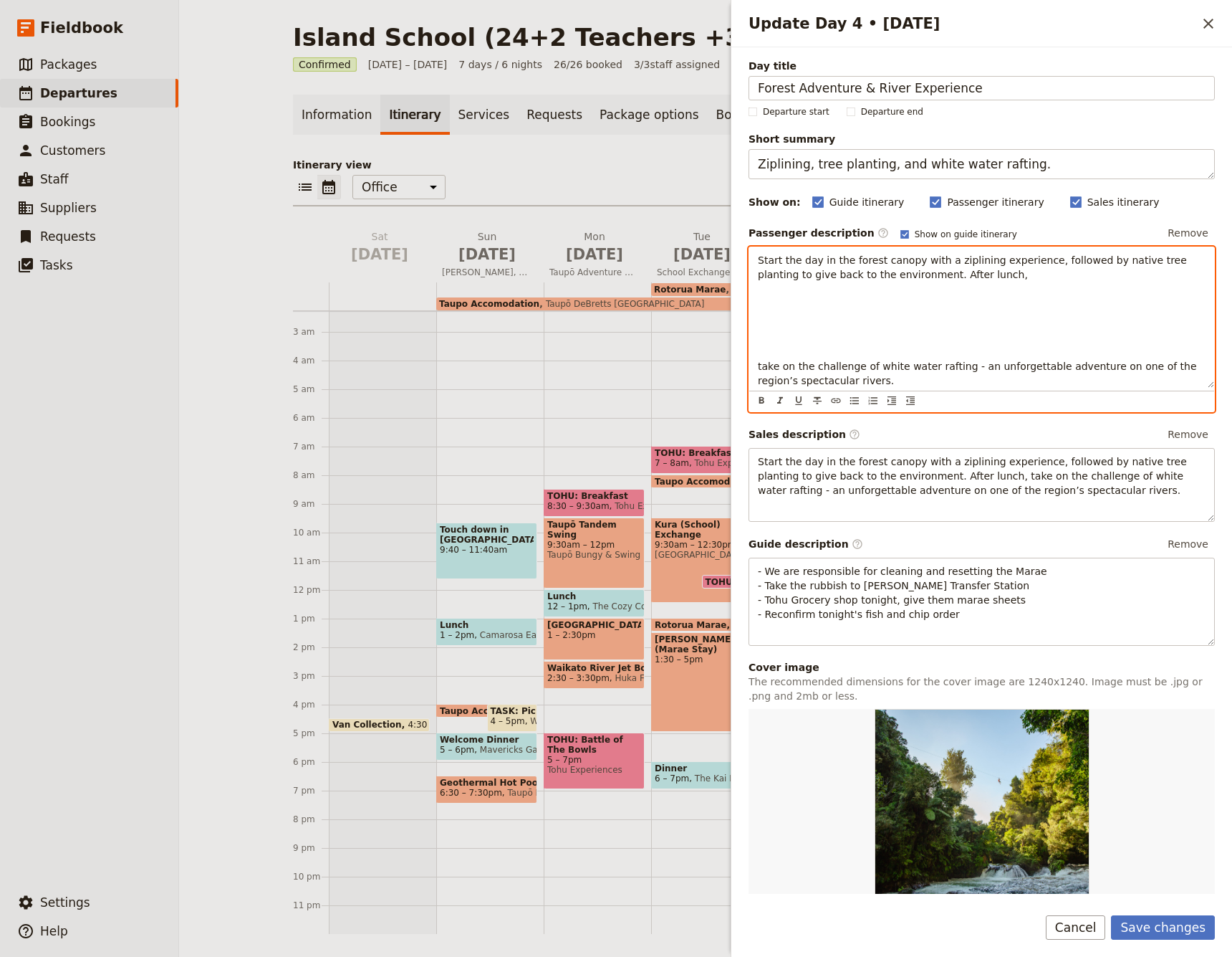
click at [963, 276] on p "Start the day in the forest canopy with a ziplining experience, followed by nat…" at bounding box center [981, 267] width 447 height 29
click at [880, 293] on p "Update Day 4 • 5 Nov" at bounding box center [981, 298] width 447 height 15
click at [854, 308] on div "Start the day in the forest canopy with a ziplining experience, followed by nat…" at bounding box center [981, 317] width 465 height 140
click at [967, 278] on p "Start the day in the forest canopy with a ziplining experience, followed by nat…" at bounding box center [981, 267] width 447 height 29
drag, startPoint x: 819, startPoint y: 263, endPoint x: 894, endPoint y: 270, distance: 75.3
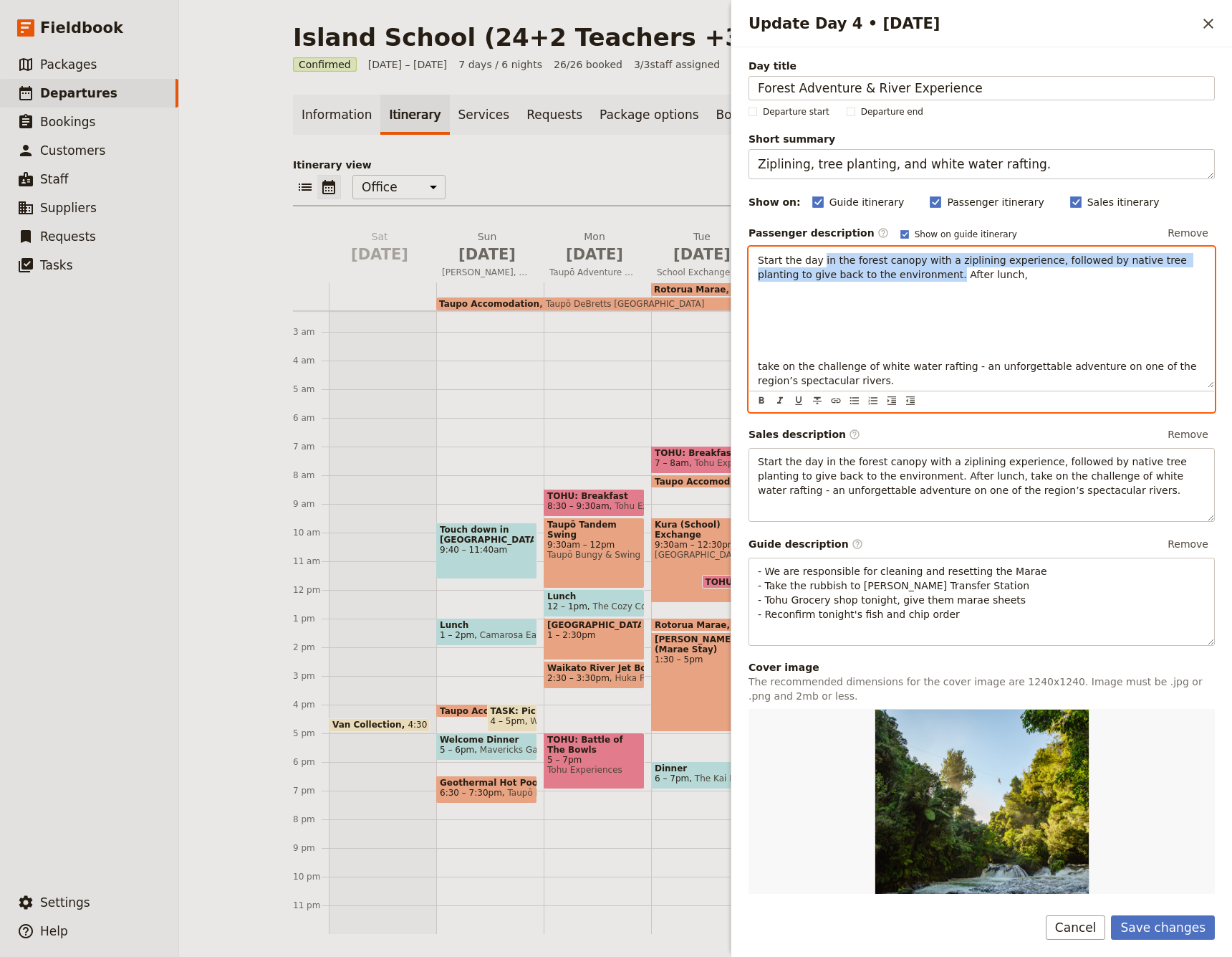
click at [894, 270] on span "Start the day in the forest canopy with a ziplining experience, followed by nat…" at bounding box center [974, 267] width 432 height 26
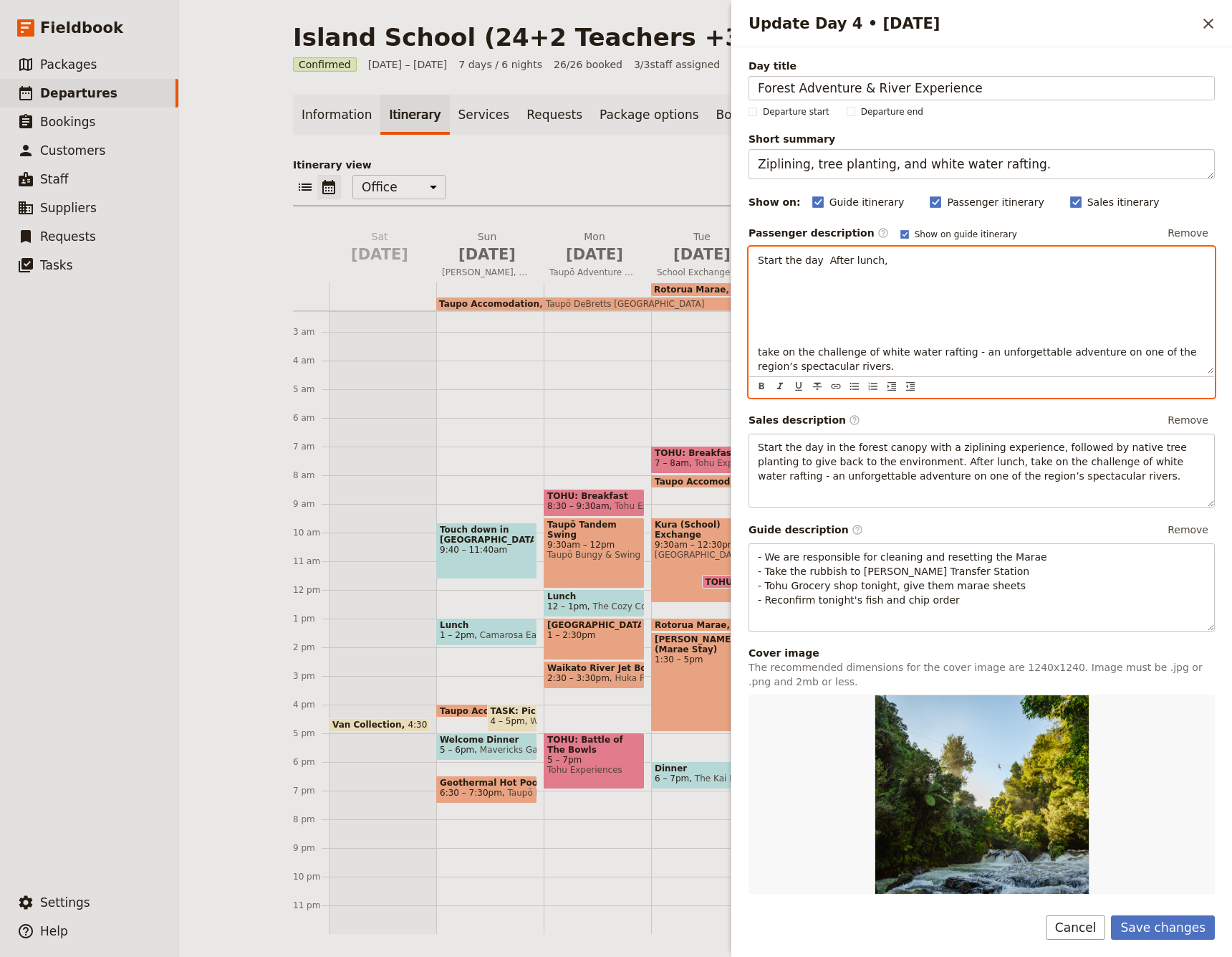
click at [883, 363] on p "take on the challenge of white water rafting - an unforgettable adventure on on…" at bounding box center [981, 359] width 447 height 29
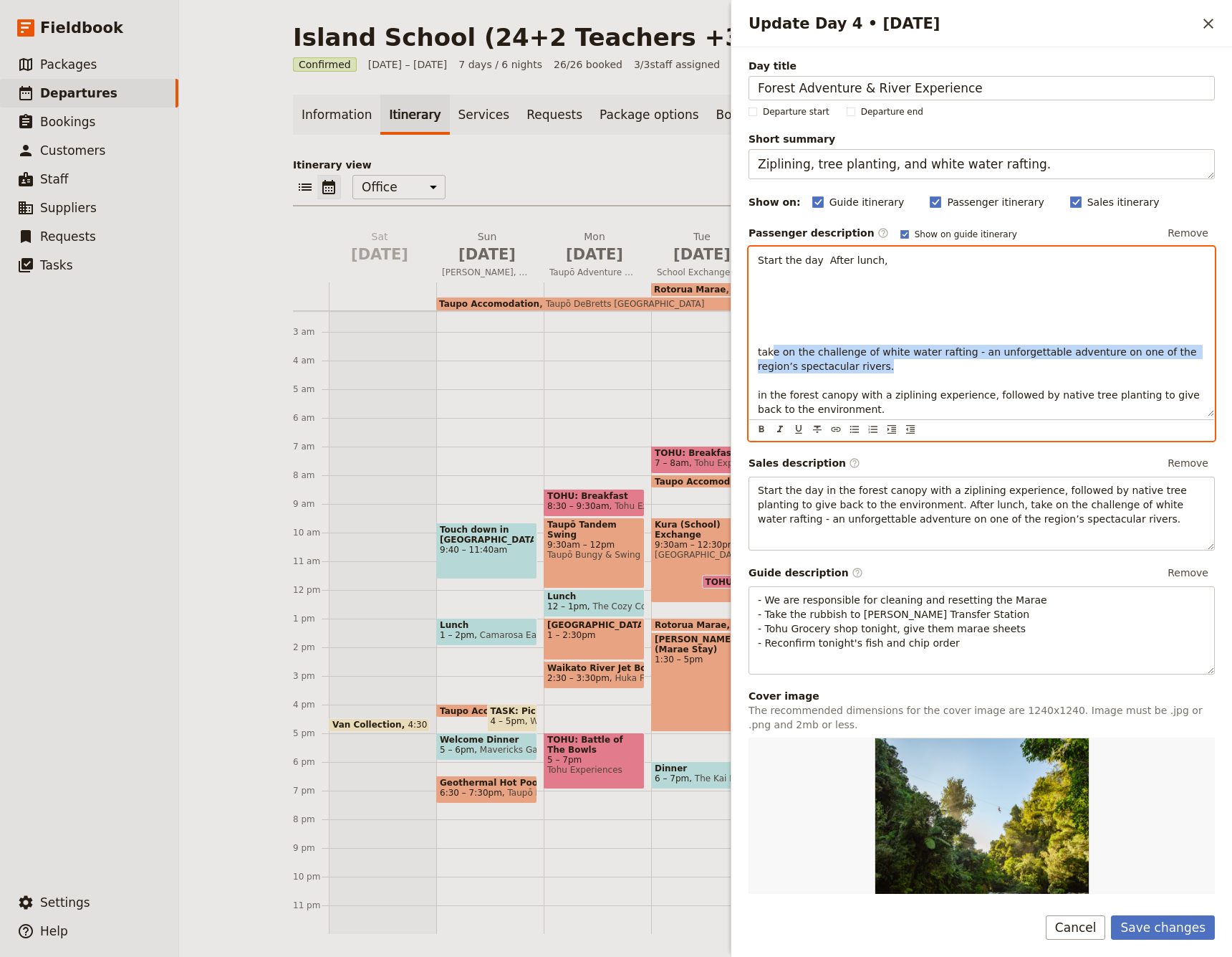
drag, startPoint x: 854, startPoint y: 370, endPoint x: 767, endPoint y: 350, distance: 89.3
click at [773, 351] on p "take on the challenge of white water rafting - an unforgettable adventure on on…" at bounding box center [981, 381] width 447 height 72
click at [792, 322] on p "Update Day 4 • 5 Nov" at bounding box center [981, 329] width 447 height 15
click at [758, 353] on span "take on the challenge of white water rafting - an unforgettable adventure on on…" at bounding box center [979, 359] width 442 height 26
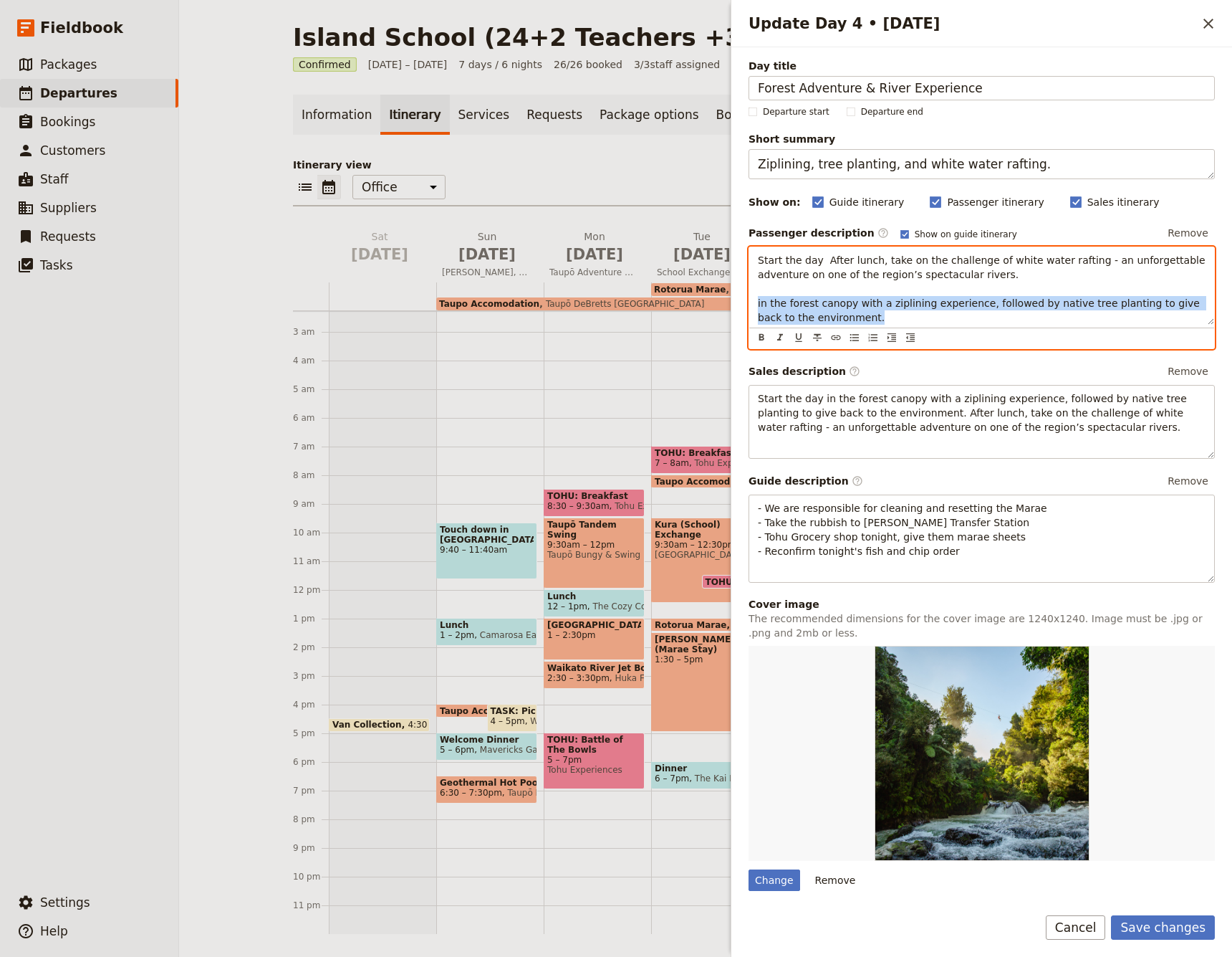
drag, startPoint x: 843, startPoint y: 318, endPoint x: 755, endPoint y: 303, distance: 89.3
click at [755, 303] on div "Start the day After lunch, take on the challenge of white water rafting - an un…" at bounding box center [981, 285] width 465 height 77
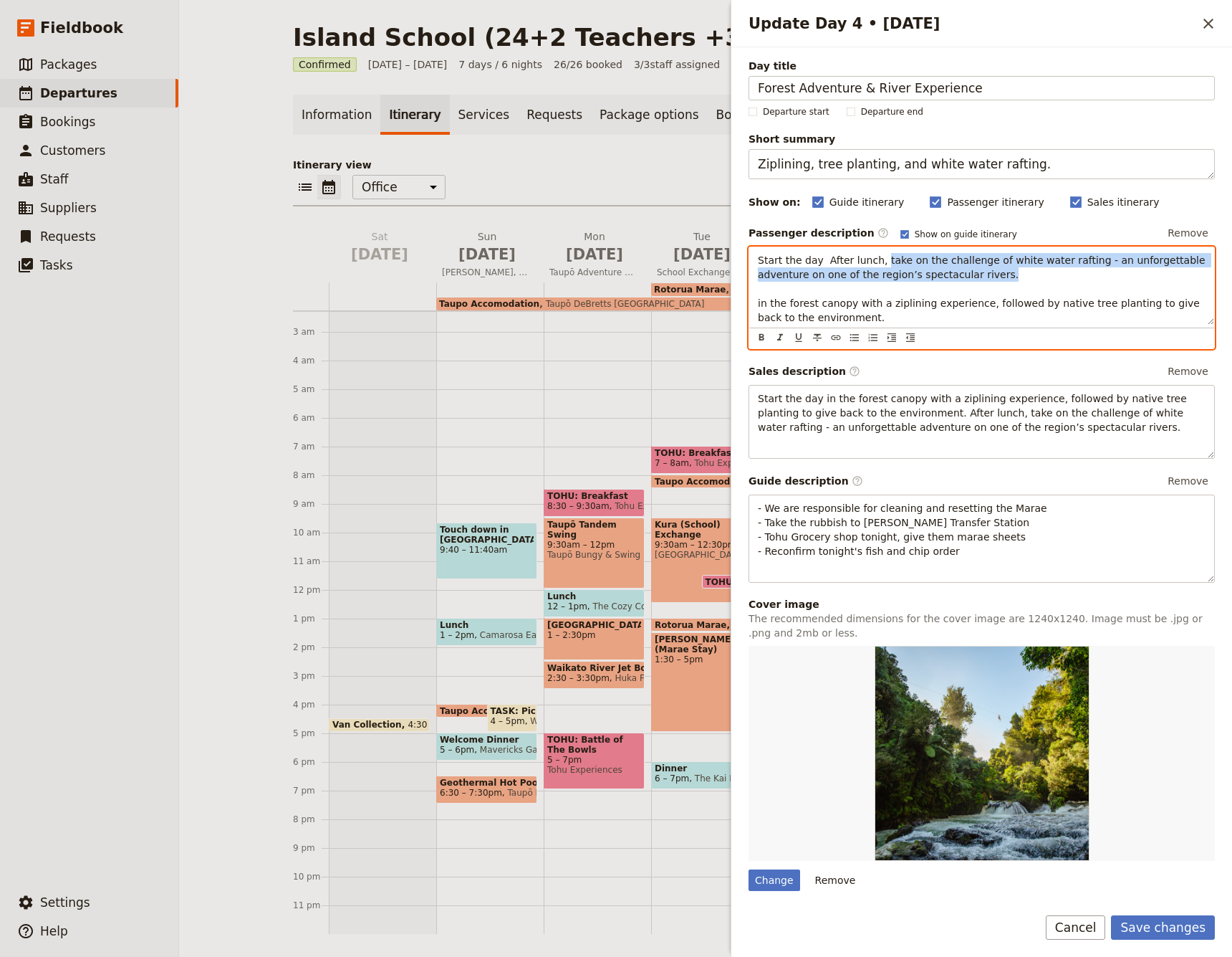
drag, startPoint x: 997, startPoint y: 273, endPoint x: 879, endPoint y: 261, distance: 118.6
click at [879, 261] on p "Start the day After lunch, take on the challenge of white water rafting - an un…" at bounding box center [981, 289] width 447 height 72
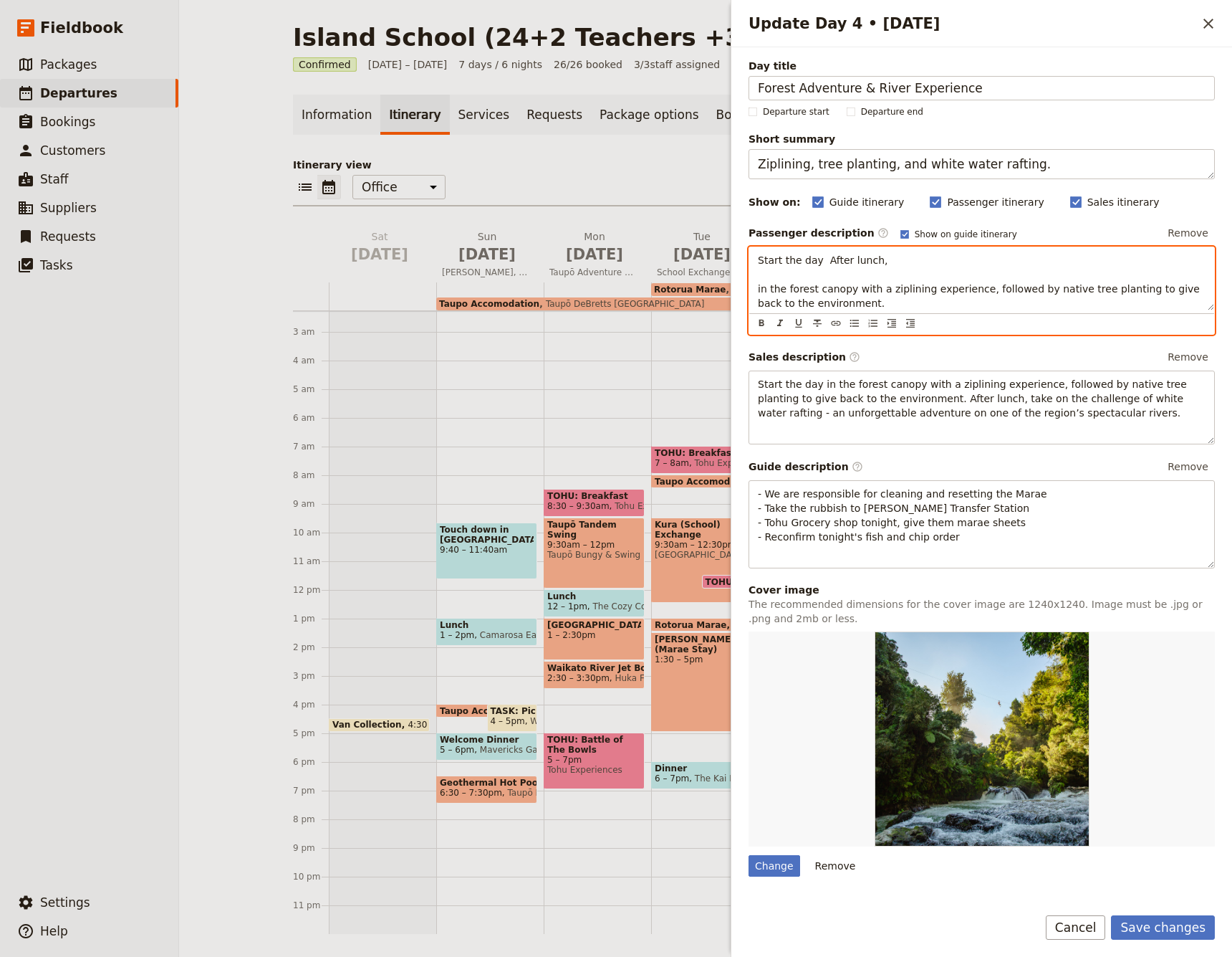
click at [819, 258] on span "Start the day After lunch," at bounding box center [823, 260] width 129 height 12
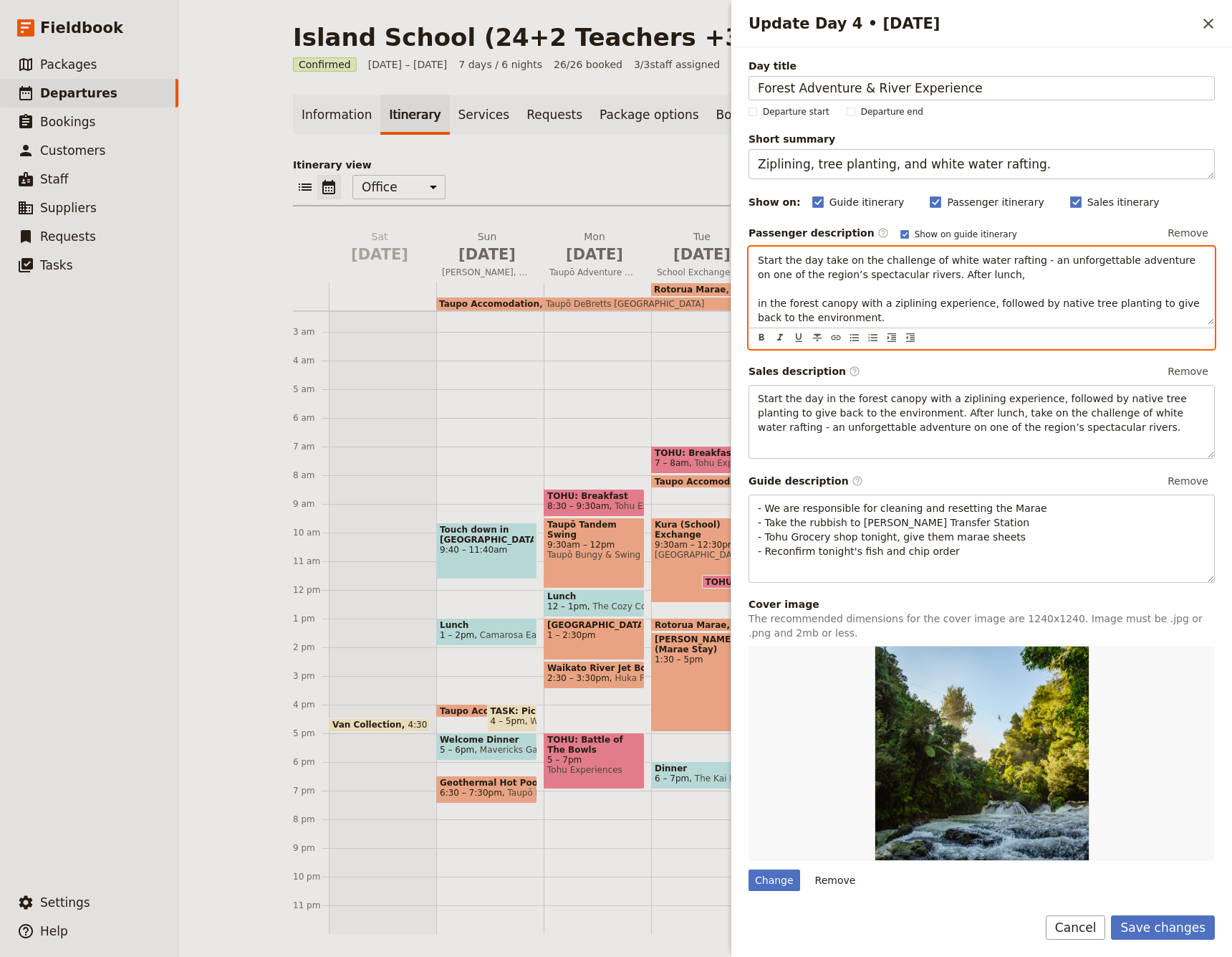
click at [760, 304] on span "in the forest canopy with a ziplining experience, followed by native tree plant…" at bounding box center [981, 310] width 445 height 26
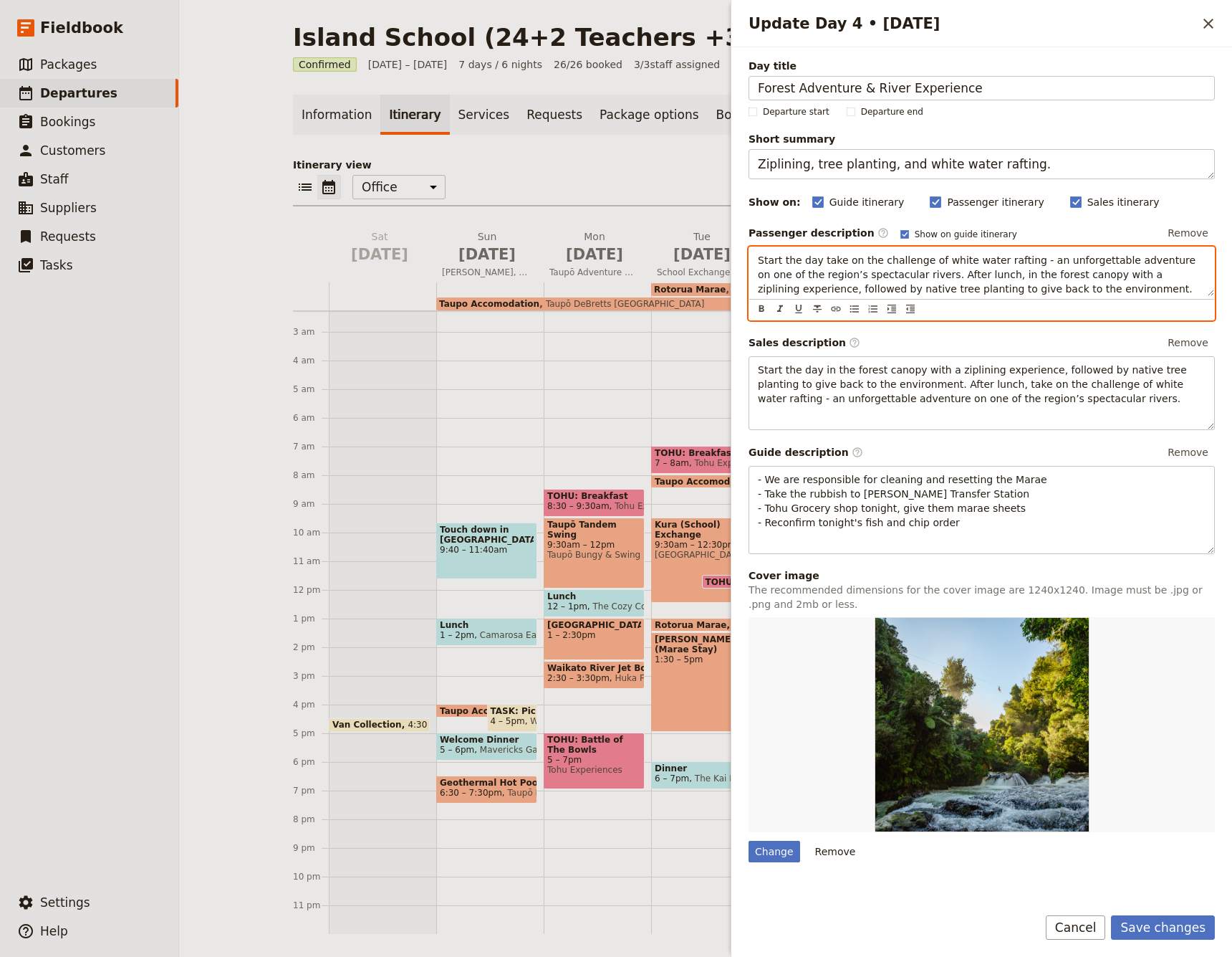
click at [904, 277] on span "Start the day take on the challenge of white water rafting - an unforgettable a…" at bounding box center [979, 274] width 442 height 40
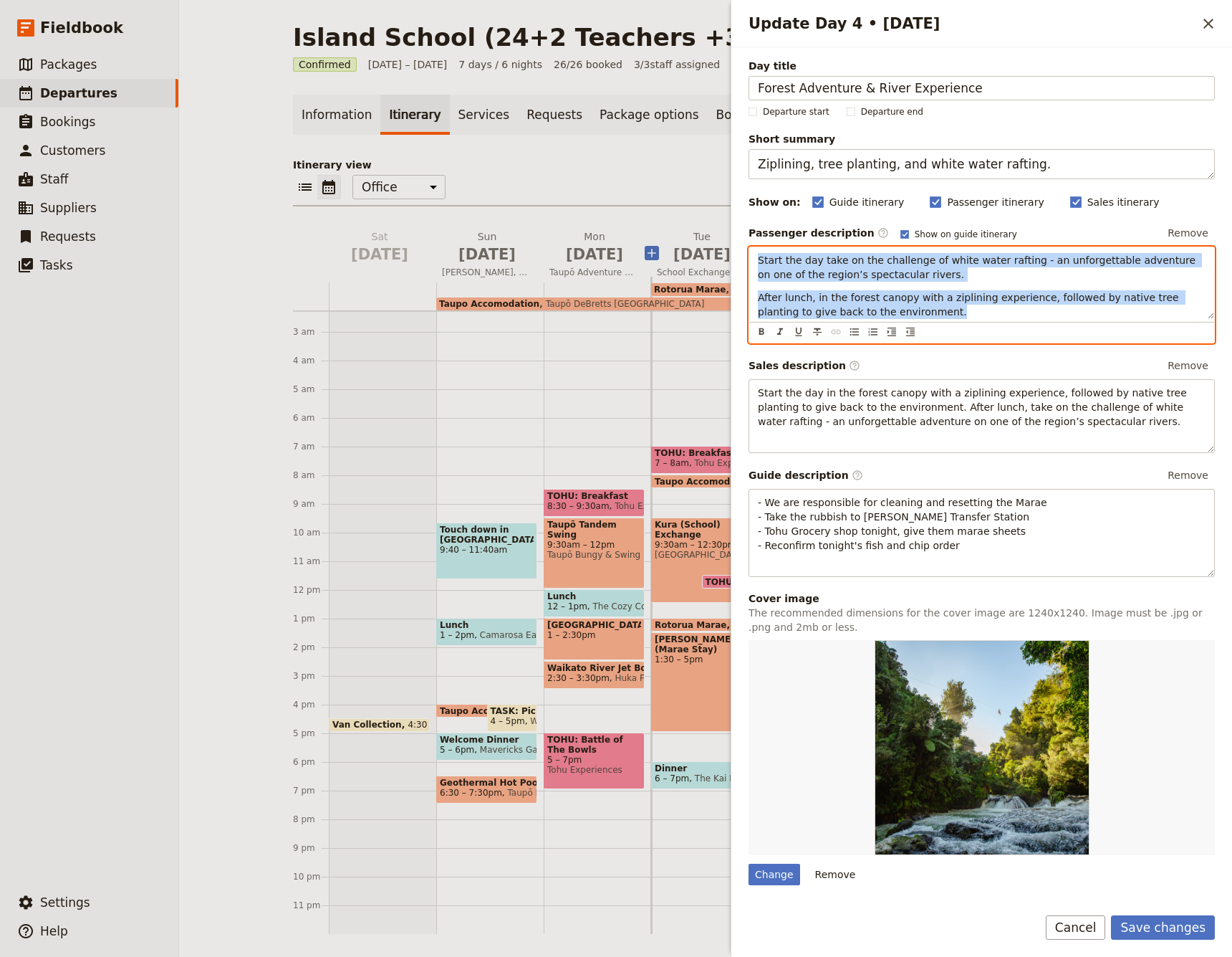
drag, startPoint x: 915, startPoint y: 311, endPoint x: 652, endPoint y: 231, distance: 274.9
click at [652, 231] on div "Island School (24+2 Teachers +3 Guides) ​ Confirmed [DATE] – [DATE] 7 days / 6 …" at bounding box center [705, 478] width 1053 height 957
copy div "Start the day take on the challenge of white water rafting - an unforgettable a…"
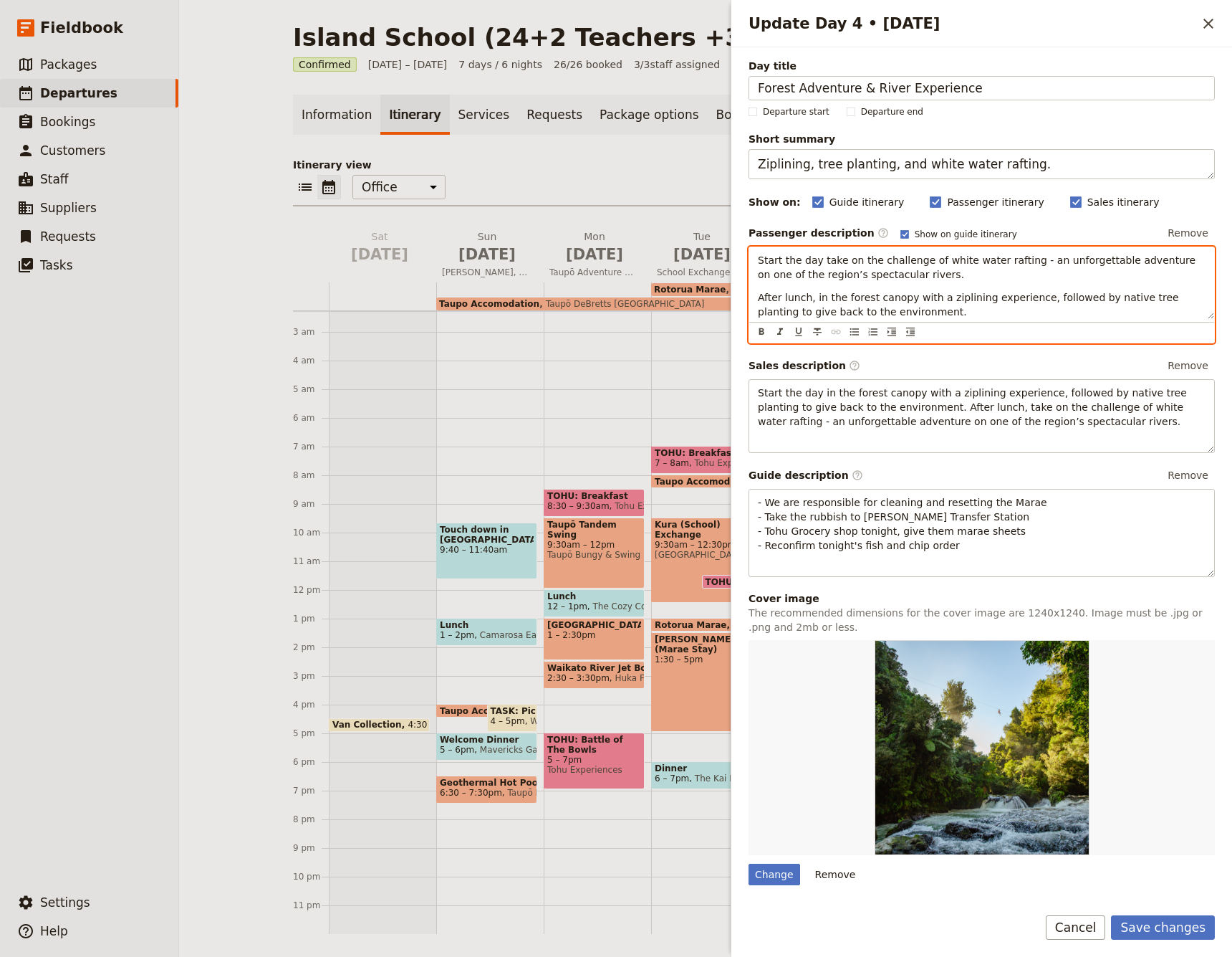
click at [825, 296] on span "After lunch, in the forest canopy with a ziplining experience, followed by nati…" at bounding box center [970, 304] width 424 height 26
click at [815, 299] on span "After lunch, in the forest canopy with a ziplining experience, followed by nati…" at bounding box center [970, 304] width 424 height 26
click at [962, 318] on p "After lunch, explore in the forest canopy with a ziplining experience, followed…" at bounding box center [981, 304] width 447 height 29
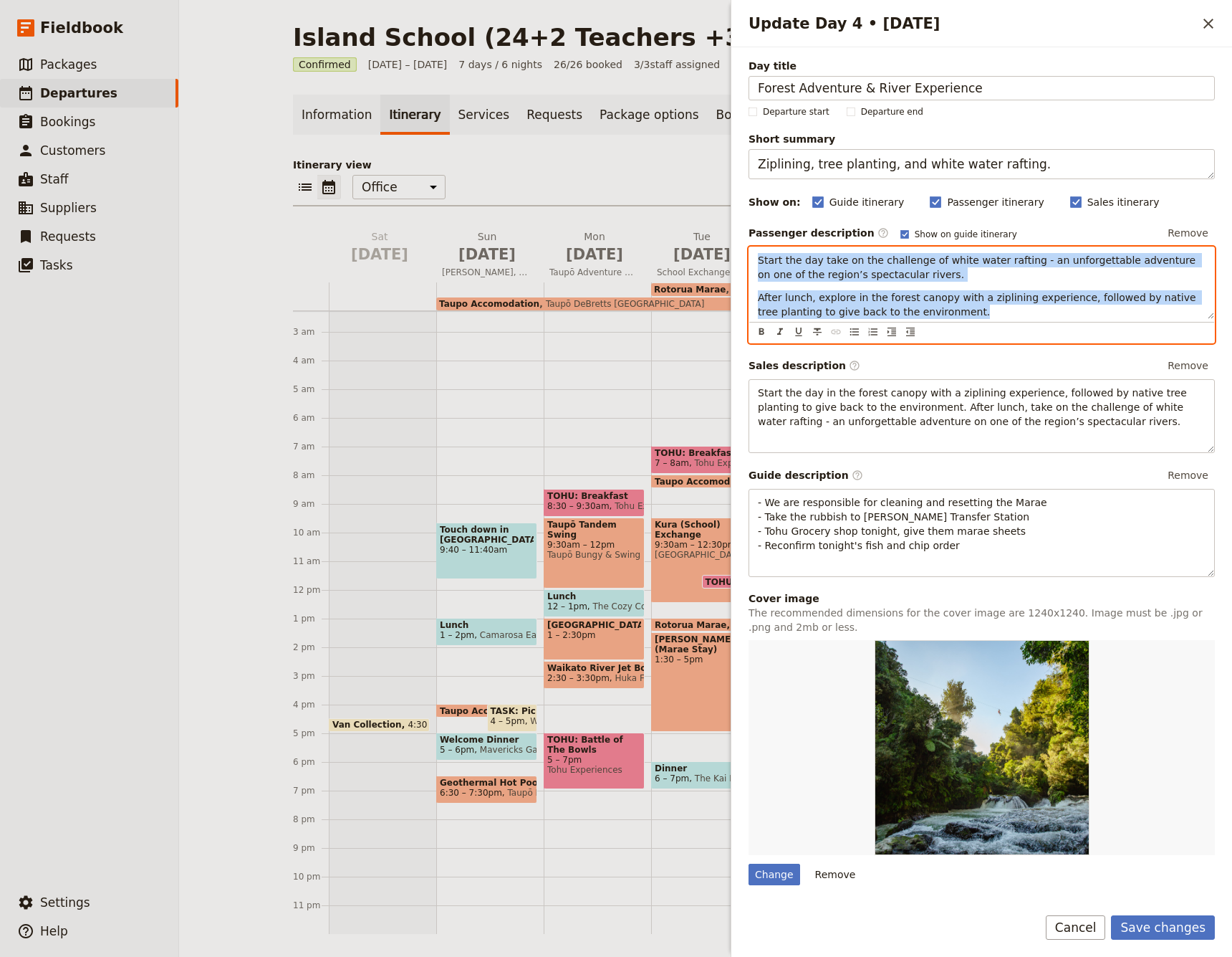
drag, startPoint x: 962, startPoint y: 312, endPoint x: 736, endPoint y: 245, distance: 235.7
click at [736, 245] on div "Day title Forest Adventure & River Experience Departure start Departure end Sho…" at bounding box center [982, 470] width 501 height 847
click at [821, 259] on span "Start the day take on the challenge of white water rafting - an unforgettable a…" at bounding box center [979, 267] width 442 height 26
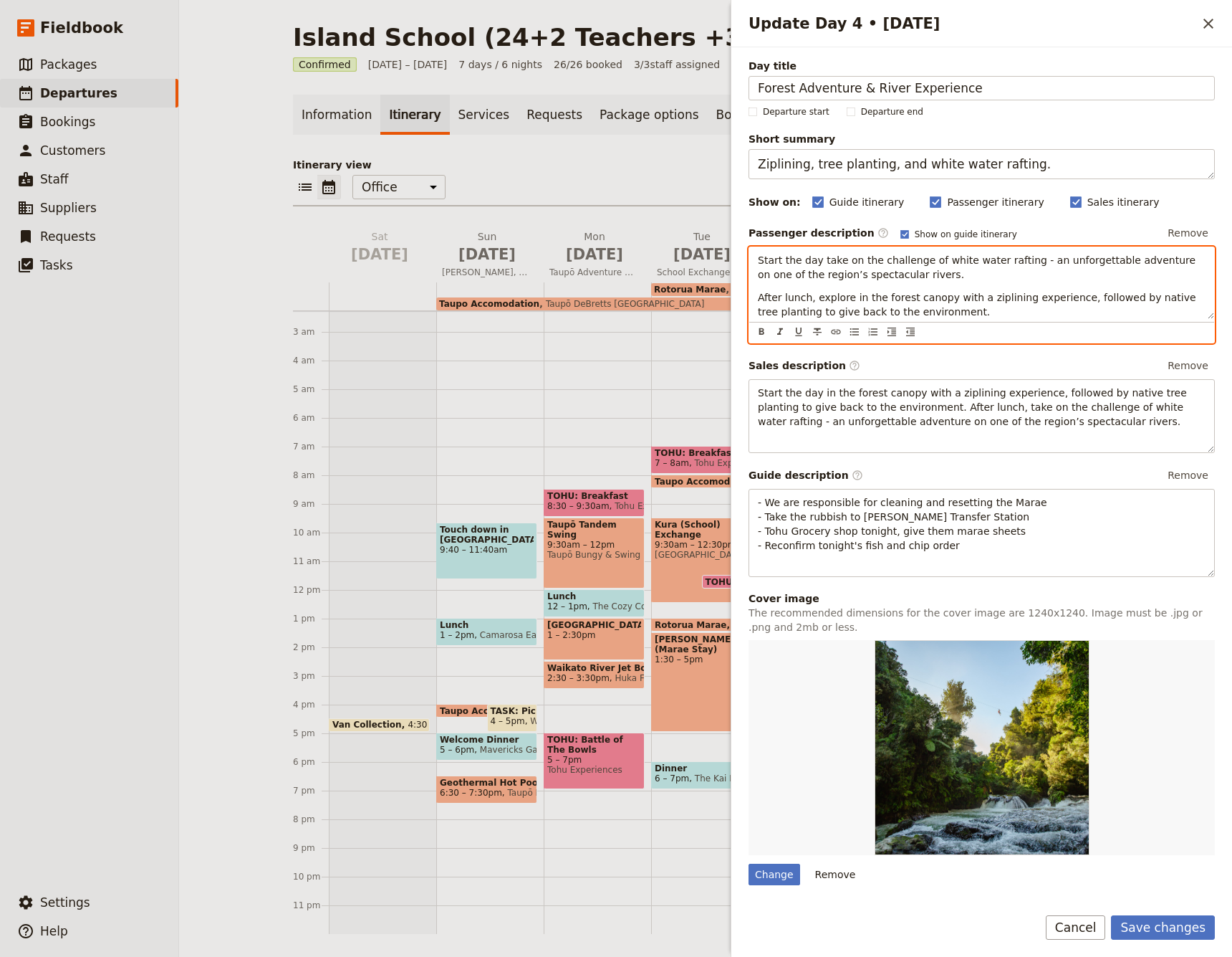
click at [838, 261] on span "Start the day take on the challenge of white water rafting - an unforgettable a…" at bounding box center [979, 267] width 442 height 26
click at [820, 264] on span "Start the day take on the challenge of white water rafting - an unforgettable a…" at bounding box center [979, 267] width 442 height 26
click at [989, 313] on p "After lunch, explore in the forest canopy with a ziplining experience, followed…" at bounding box center [981, 304] width 447 height 29
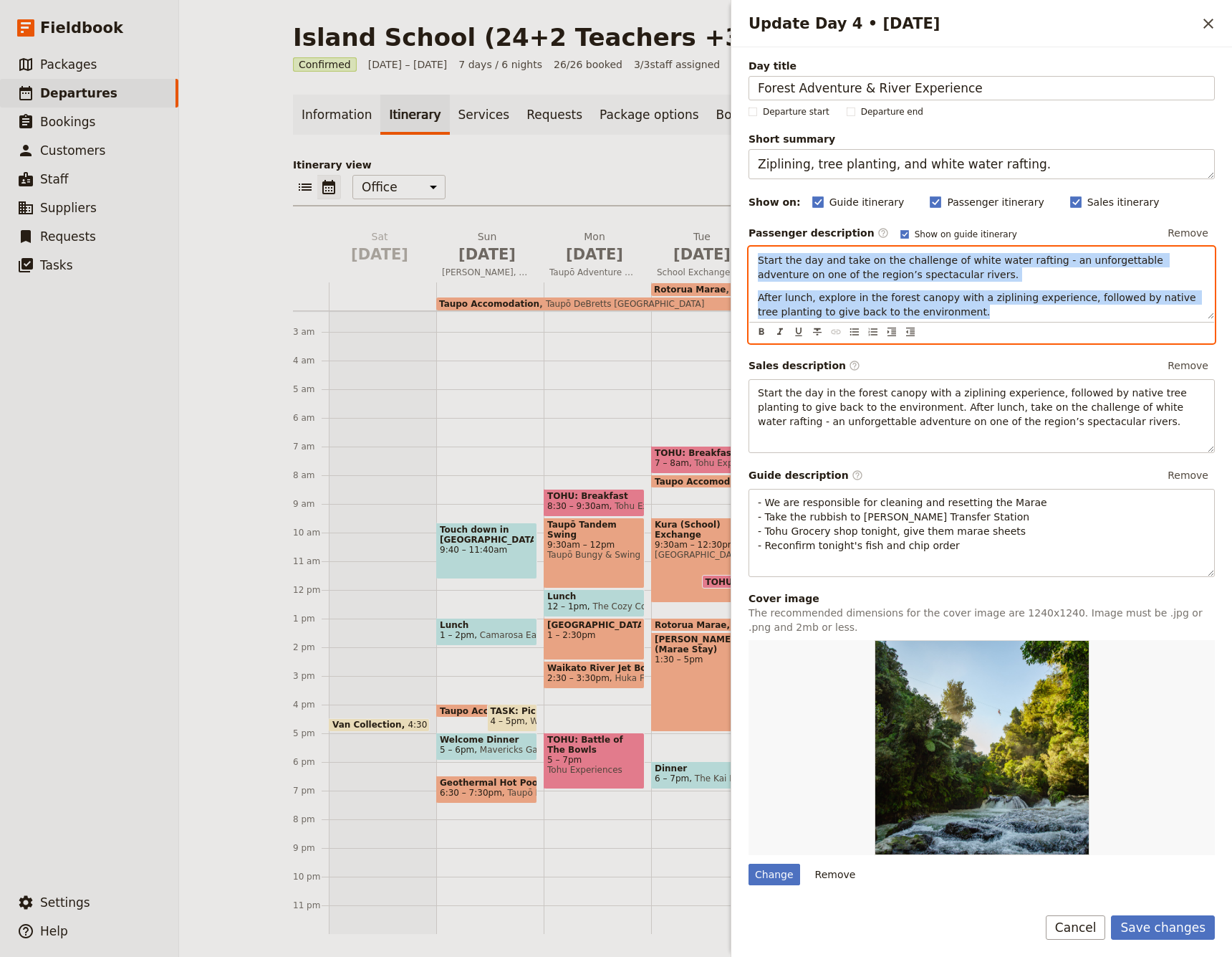
drag, startPoint x: 988, startPoint y: 315, endPoint x: 757, endPoint y: 259, distance: 237.7
click at [757, 259] on div "Start the day and take on the challenge of white water rafting - an unforgettab…" at bounding box center [981, 283] width 465 height 72
copy div "Start the day and take on the challenge of white water rafting - an unforgettab…"
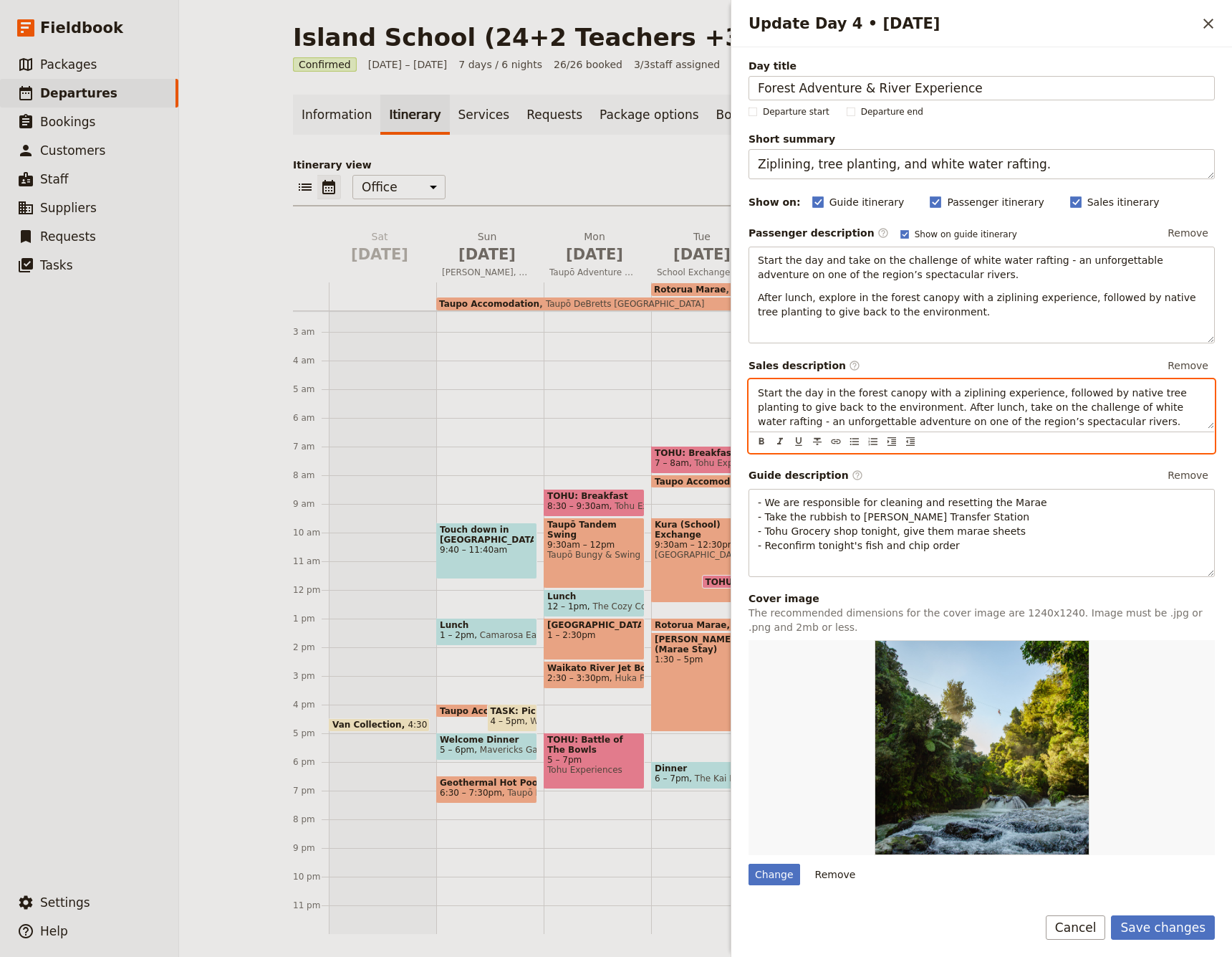
drag, startPoint x: 1037, startPoint y: 449, endPoint x: 1055, endPoint y: 436, distance: 22.2
click at [1038, 448] on div "Start the day in the forest canopy with a ziplining experience, followed by nat…" at bounding box center [981, 416] width 466 height 74
click at [1070, 423] on p "Start the day in the forest canopy with a ziplining experience, followed by nat…" at bounding box center [981, 407] width 447 height 43
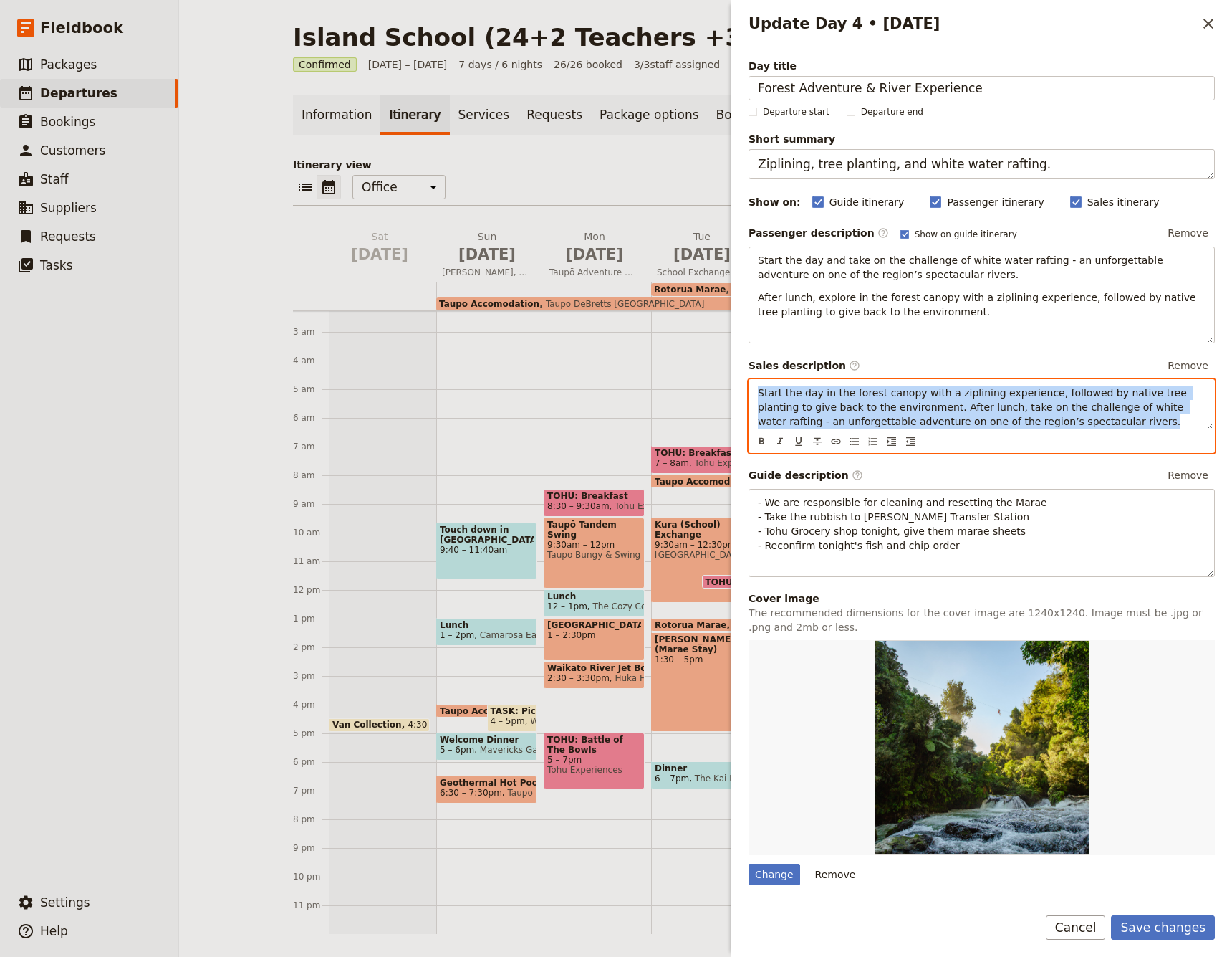
drag, startPoint x: 1076, startPoint y: 420, endPoint x: 650, endPoint y: 376, distance: 428.3
click at [650, 376] on div "Island School (24+2 Teachers +3 Guides) ​ Confirmed [DATE] – [DATE] 7 days / 6 …" at bounding box center [705, 478] width 1053 height 957
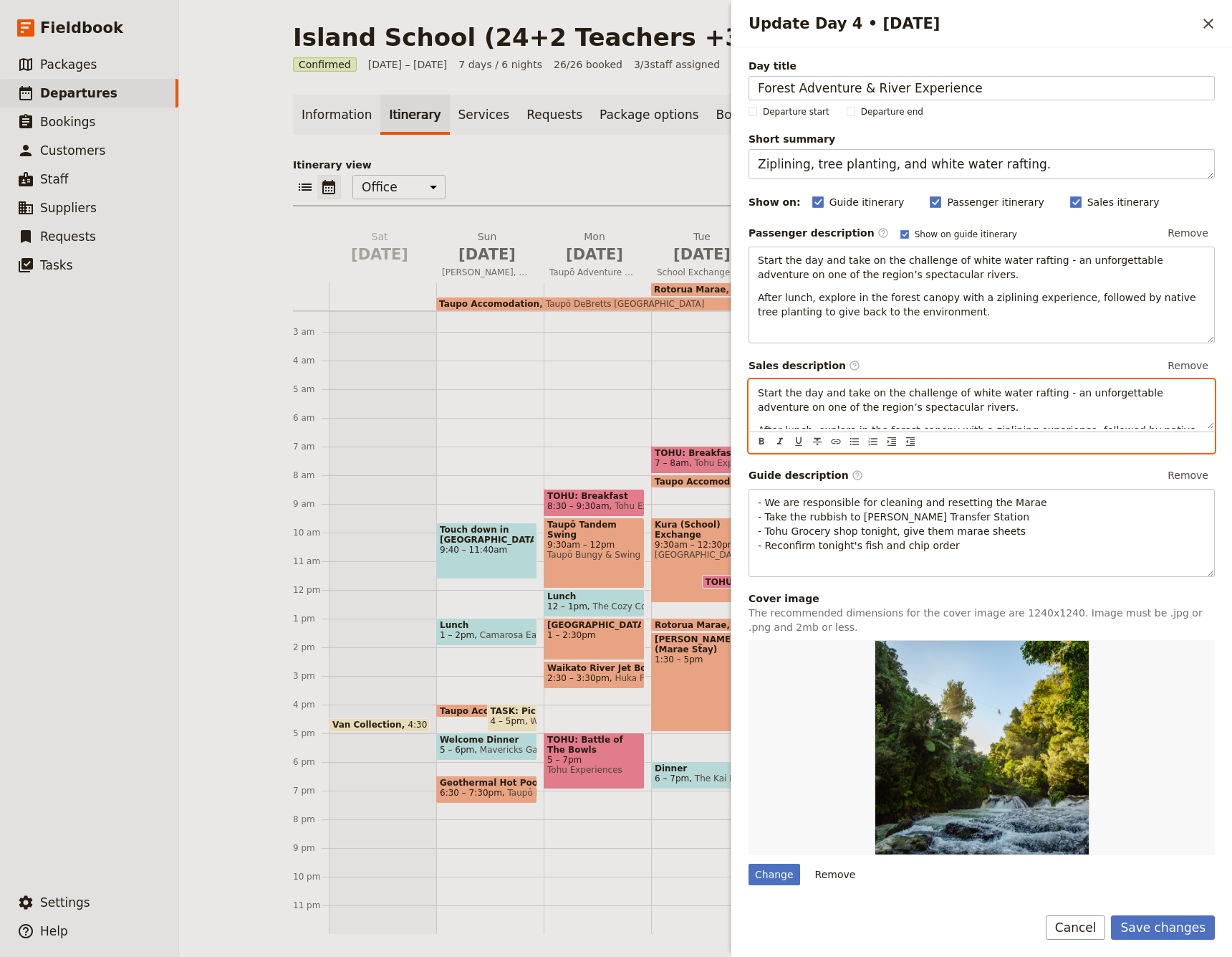
scroll to position [21, 0]
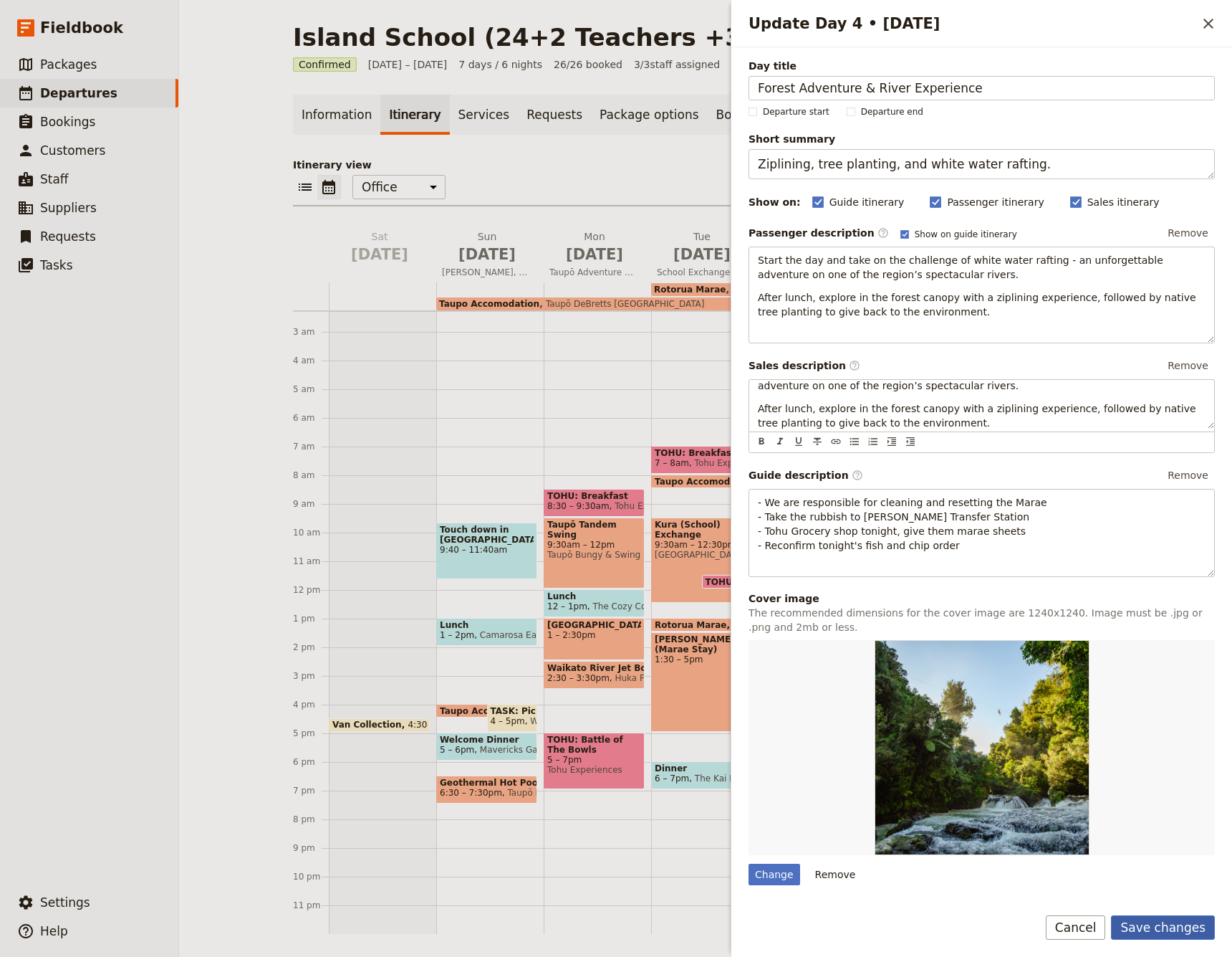
click at [1167, 922] on button "Save changes" at bounding box center [1162, 927] width 104 height 24
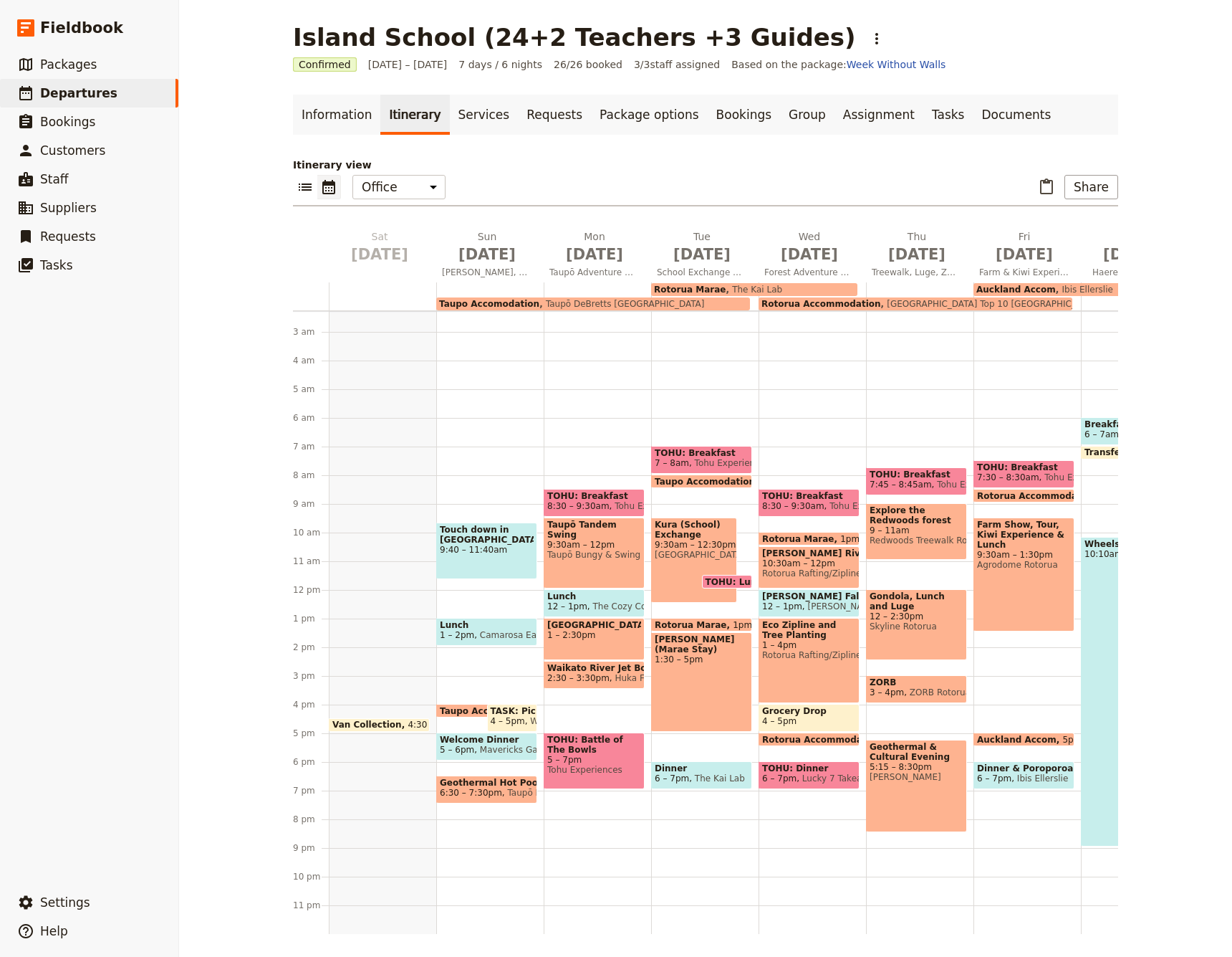
click at [1006, 537] on span "Farm Show, Tour, Kiwi Experience & Lunch" at bounding box center [1024, 534] width 94 height 30
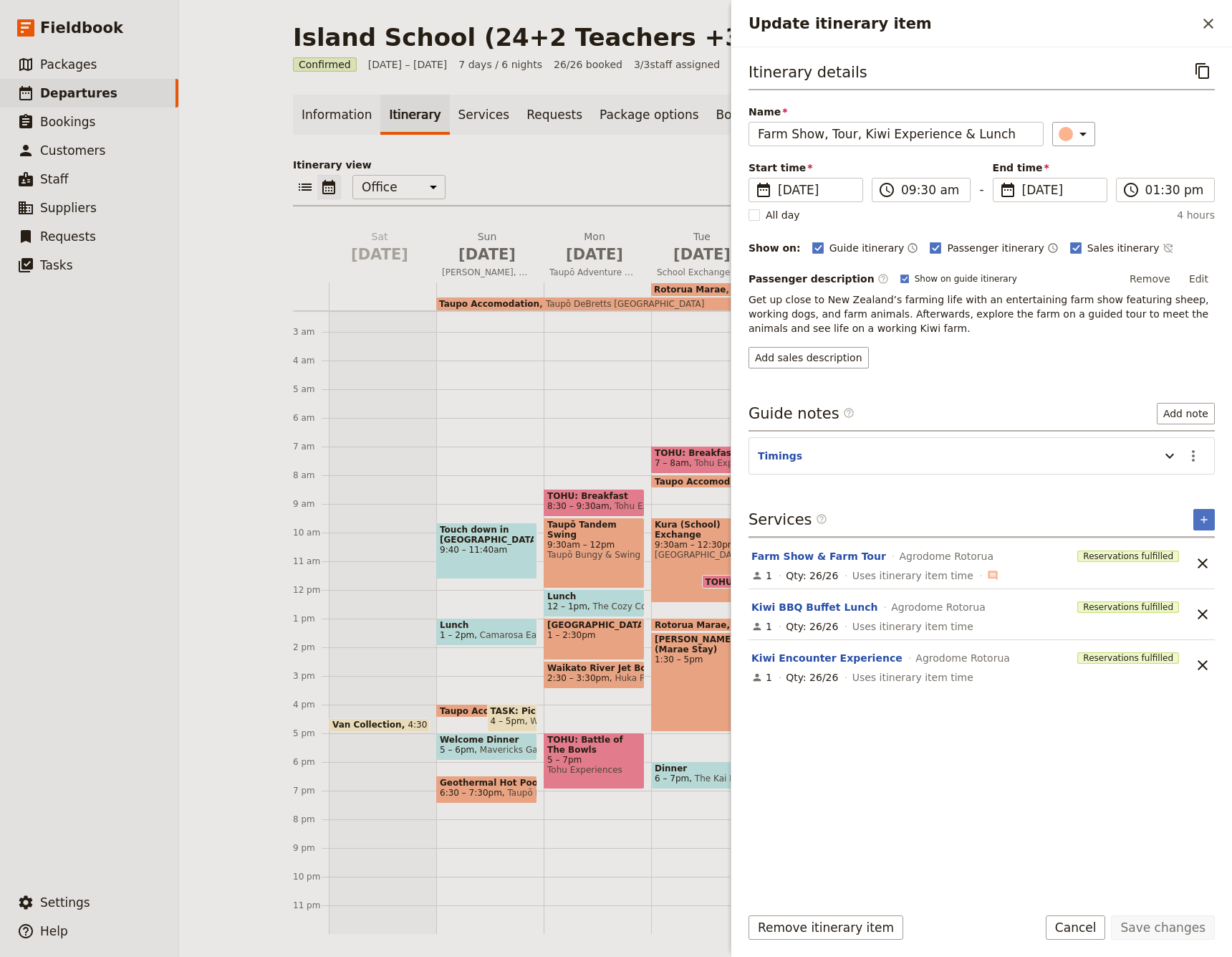
click at [925, 309] on span "Get up close to New Zealand’s farming life with an entertaining farm show featu…" at bounding box center [980, 314] width 464 height 40
click at [1198, 281] on button "Edit" at bounding box center [1199, 279] width 32 height 21
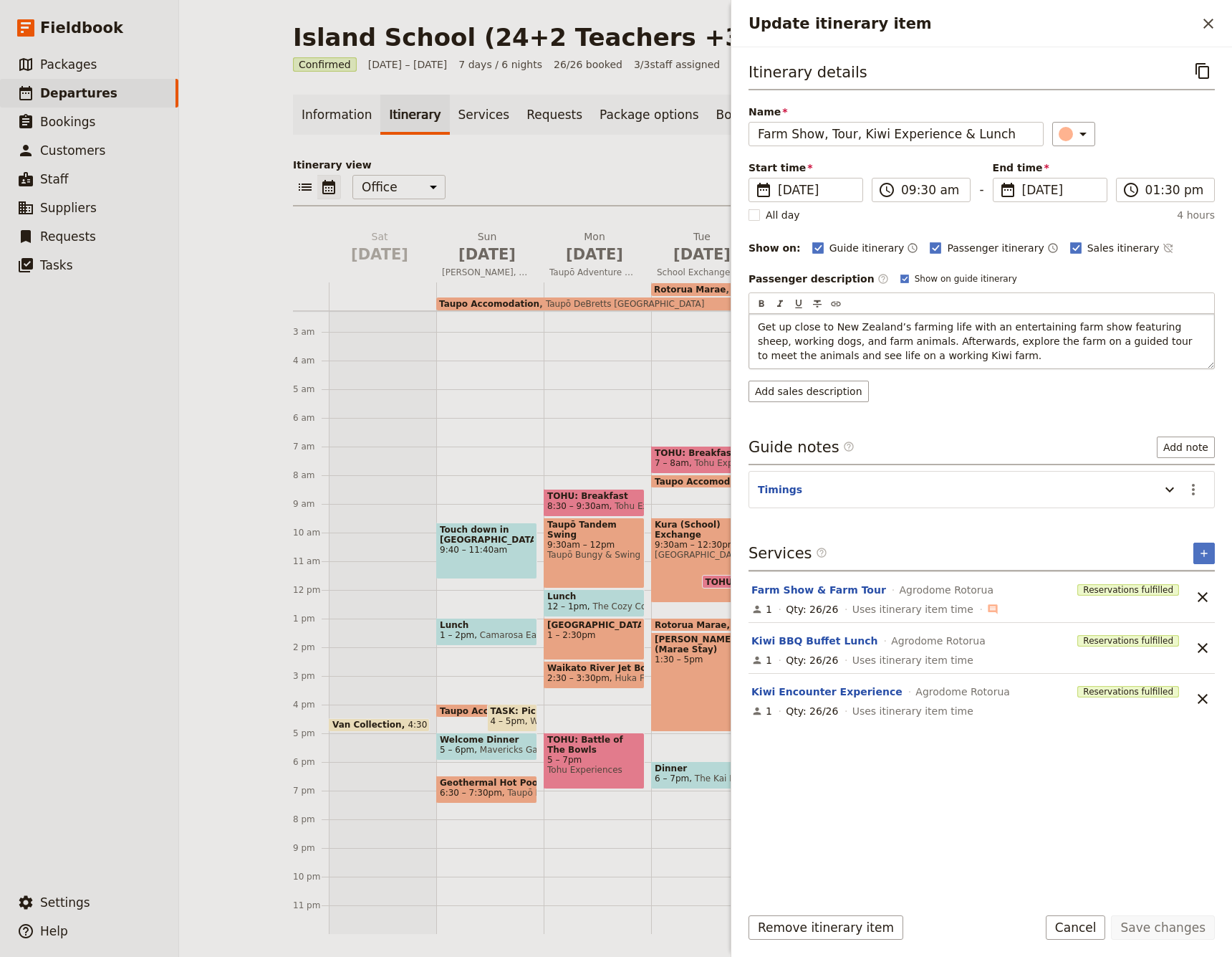
click at [968, 353] on p "Get up close to New Zealand’s farming life with an entertaining farm show featu…" at bounding box center [981, 341] width 447 height 43
click at [1070, 358] on p "Get up close to New Zealand’s farming life with an entertaining farm show featu…" at bounding box center [981, 341] width 447 height 43
click at [1032, 355] on span "Get up close to New Zealand’s farming life with an entertaining farm show featu…" at bounding box center [977, 341] width 438 height 40
click at [1077, 356] on span "Get up close to New Zealand’s farming life with an entertaining farm show featu…" at bounding box center [977, 341] width 438 height 40
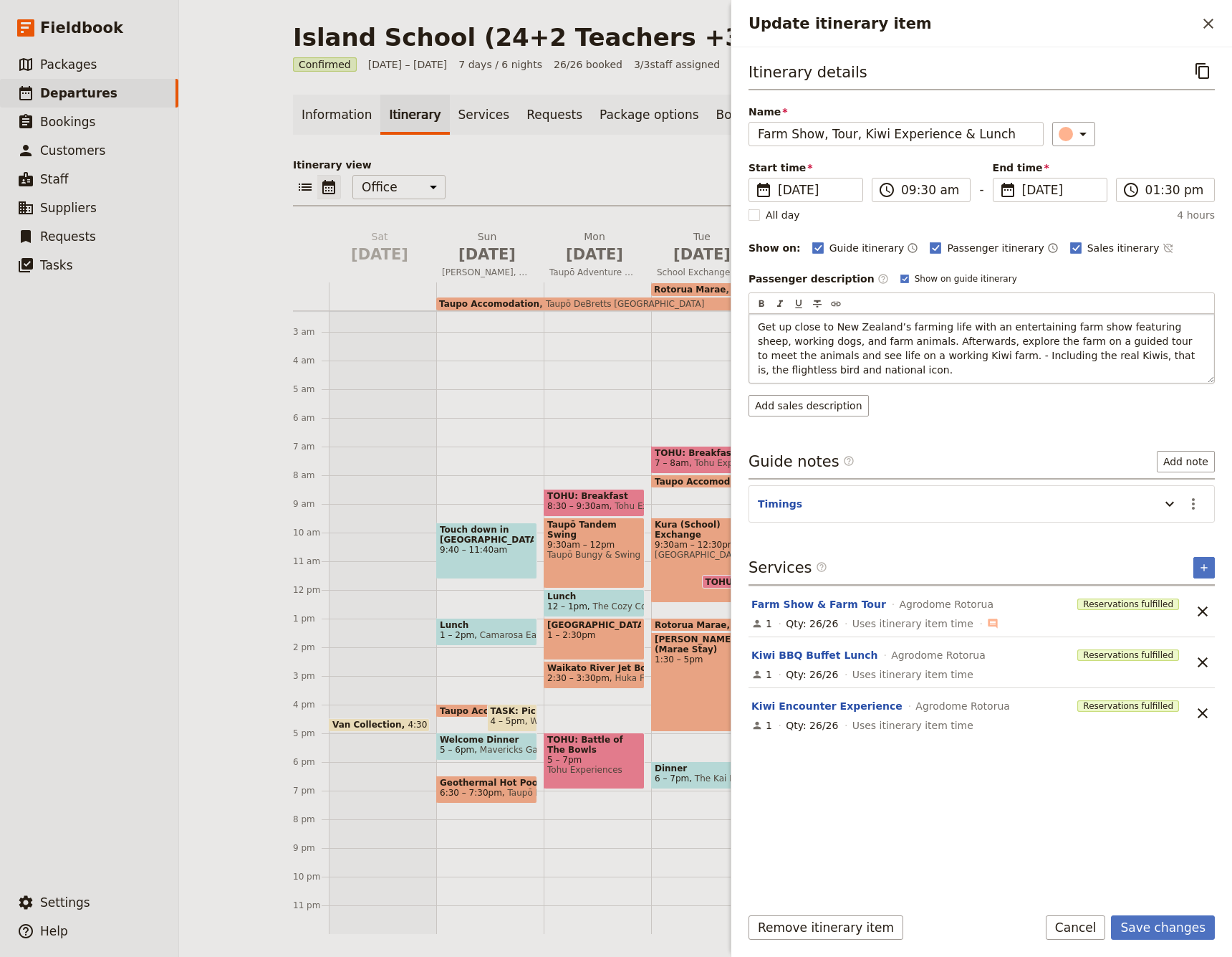
click at [968, 356] on span "Get up close to New Zealand’s farming life with an entertaining farm show featu…" at bounding box center [979, 348] width 441 height 54
click at [886, 376] on p "Get up close to New Zealand’s farming life with an entertaining farm show featu…" at bounding box center [981, 348] width 447 height 57
click at [891, 370] on p "Get up close to New Zealand’s farming life with an entertaining farm show featu…" at bounding box center [981, 348] width 447 height 57
click at [932, 359] on span "Get up close to New Zealand’s farming life with an entertaining farm show featu…" at bounding box center [981, 348] width 447 height 54
click at [966, 354] on span "Get up close to New Zealand’s farming life with an entertaining farm show featu…" at bounding box center [981, 348] width 447 height 54
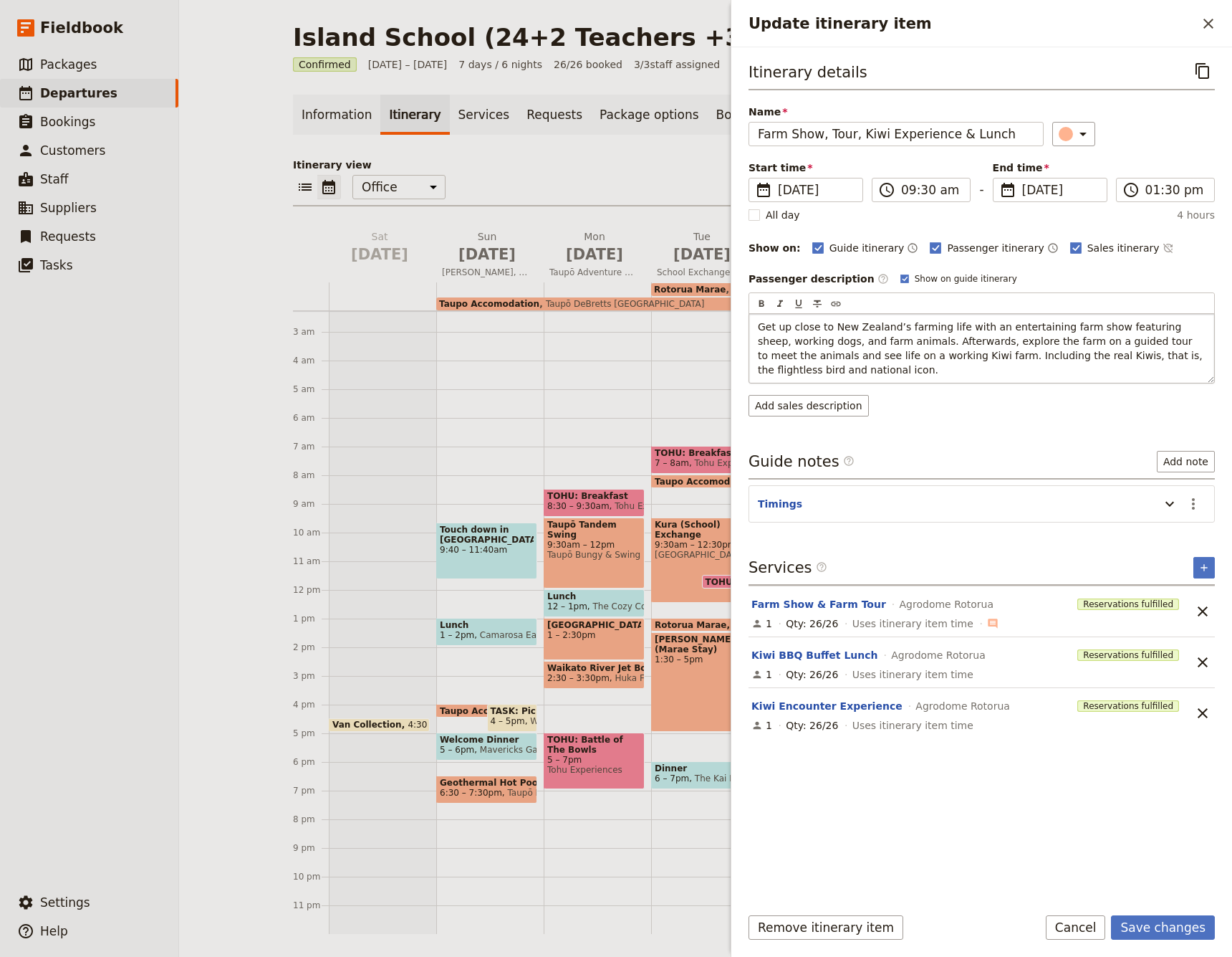
click at [961, 358] on span "Get up close to New Zealand’s farming life with an entertaining farm show featu…" at bounding box center [981, 348] width 447 height 54
click at [1067, 356] on span "Get up close to New Zealand’s farming life with an entertaining farm show featu…" at bounding box center [981, 348] width 447 height 54
click at [841, 357] on span "Get up close to New Zealand’s farming life with an entertaining farm show featu…" at bounding box center [981, 348] width 447 height 54
click at [866, 357] on span "Get up close to New Zealand’s farming life with an entertaining farm show featu…" at bounding box center [981, 348] width 447 height 54
click at [893, 356] on span "Get up close to New Zealand’s farming life with an entertaining farm show featu…" at bounding box center [981, 348] width 447 height 54
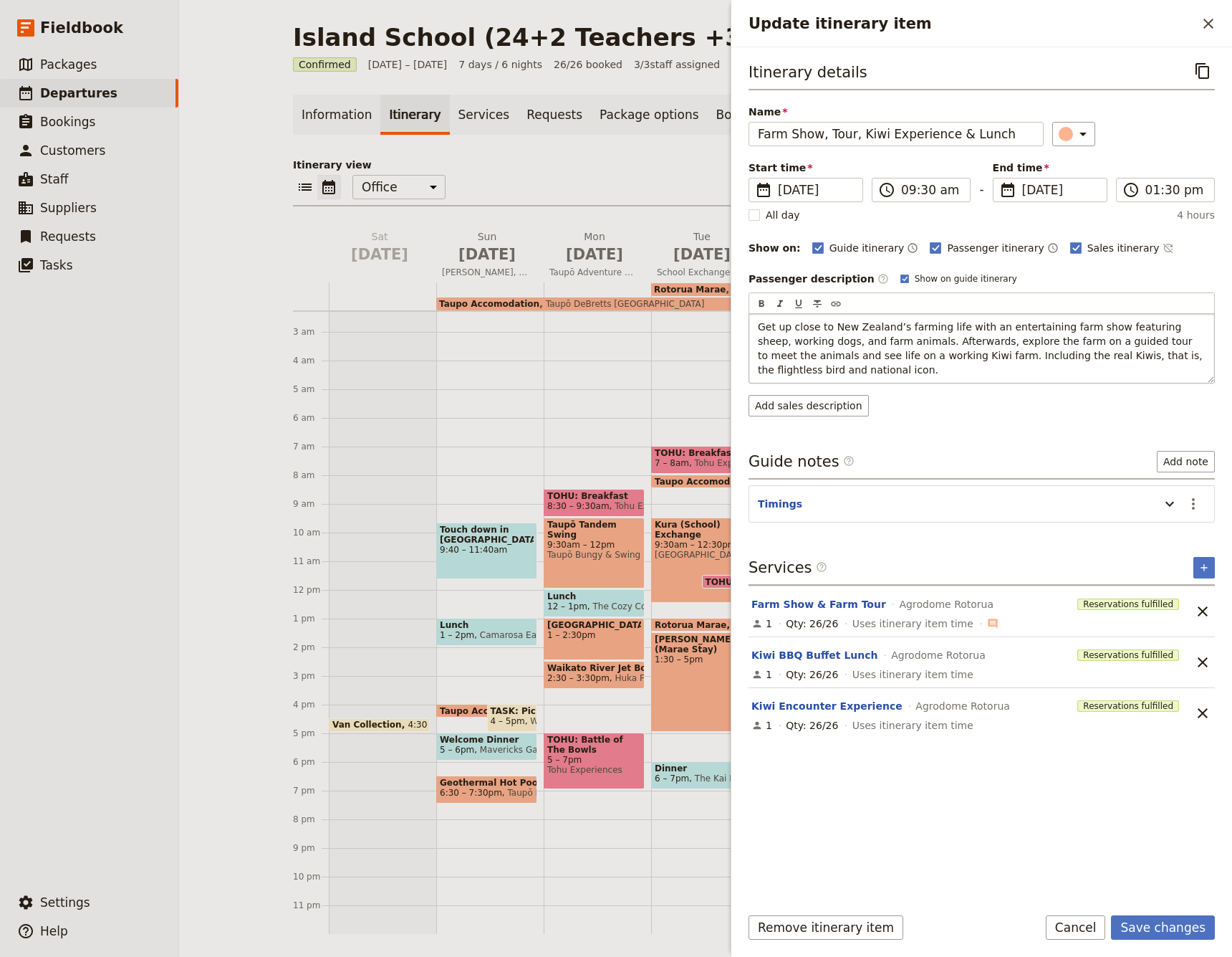
click at [927, 355] on span "Get up close to New Zealand’s farming life with an entertaining farm show featu…" at bounding box center [981, 348] width 447 height 54
click at [937, 355] on span "Get up close to New Zealand’s farming life with an entertaining farm show featu…" at bounding box center [981, 348] width 447 height 54
drag, startPoint x: 955, startPoint y: 357, endPoint x: 969, endPoint y: 355, distance: 14.1
click at [955, 357] on span "Get up close to New Zealand’s farming life with an entertaining farm show featu…" at bounding box center [981, 348] width 447 height 54
click at [974, 356] on span "Get up close to New Zealand’s farming life with an entertaining farm show featu…" at bounding box center [981, 348] width 447 height 54
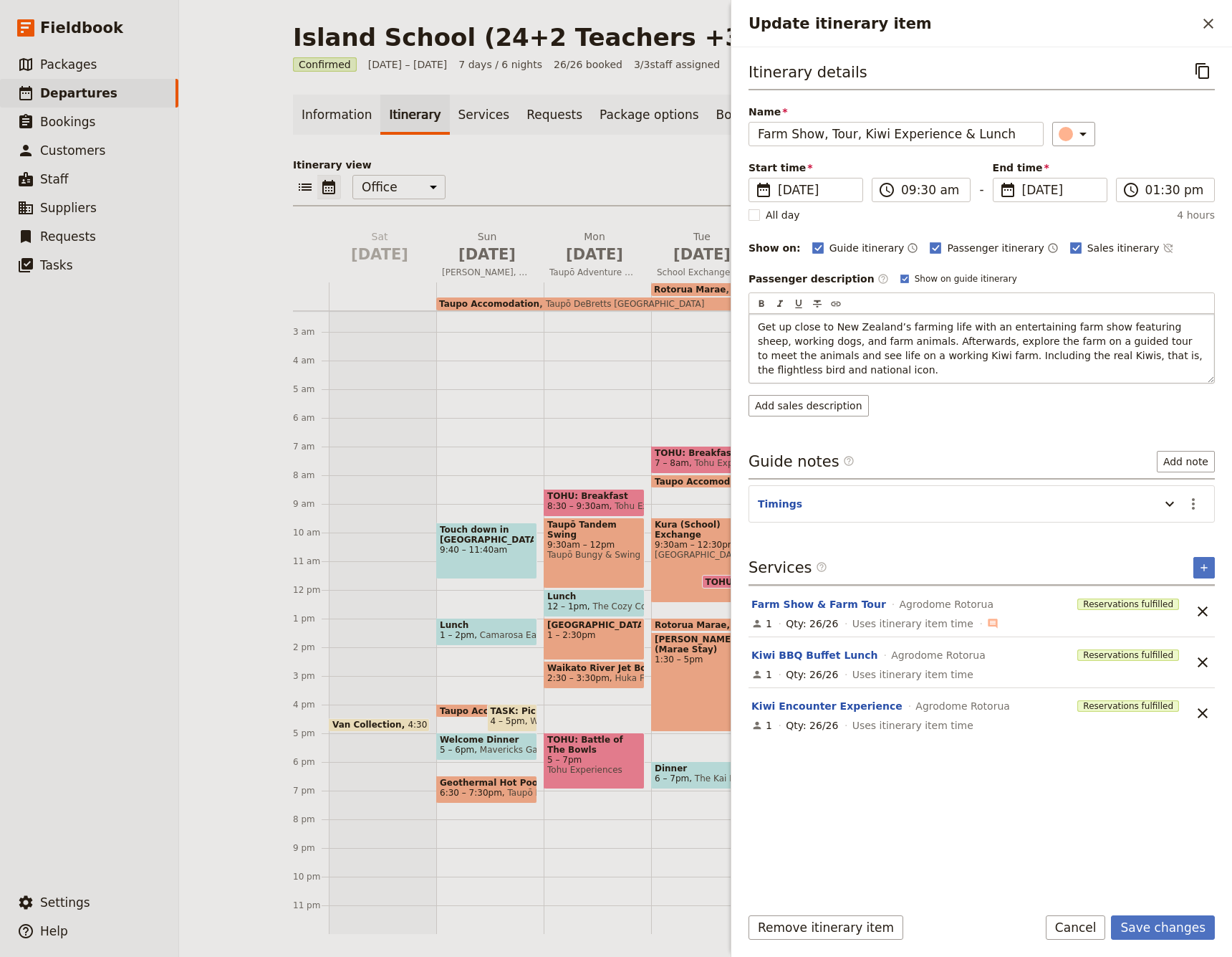
click at [934, 365] on p "Get up close to New Zealand’s farming life with an entertaining farm show featu…" at bounding box center [981, 348] width 447 height 57
click at [1000, 372] on p "Get up close to New Zealand’s farming life with an entertaining farm show featu…" at bounding box center [981, 348] width 447 height 57
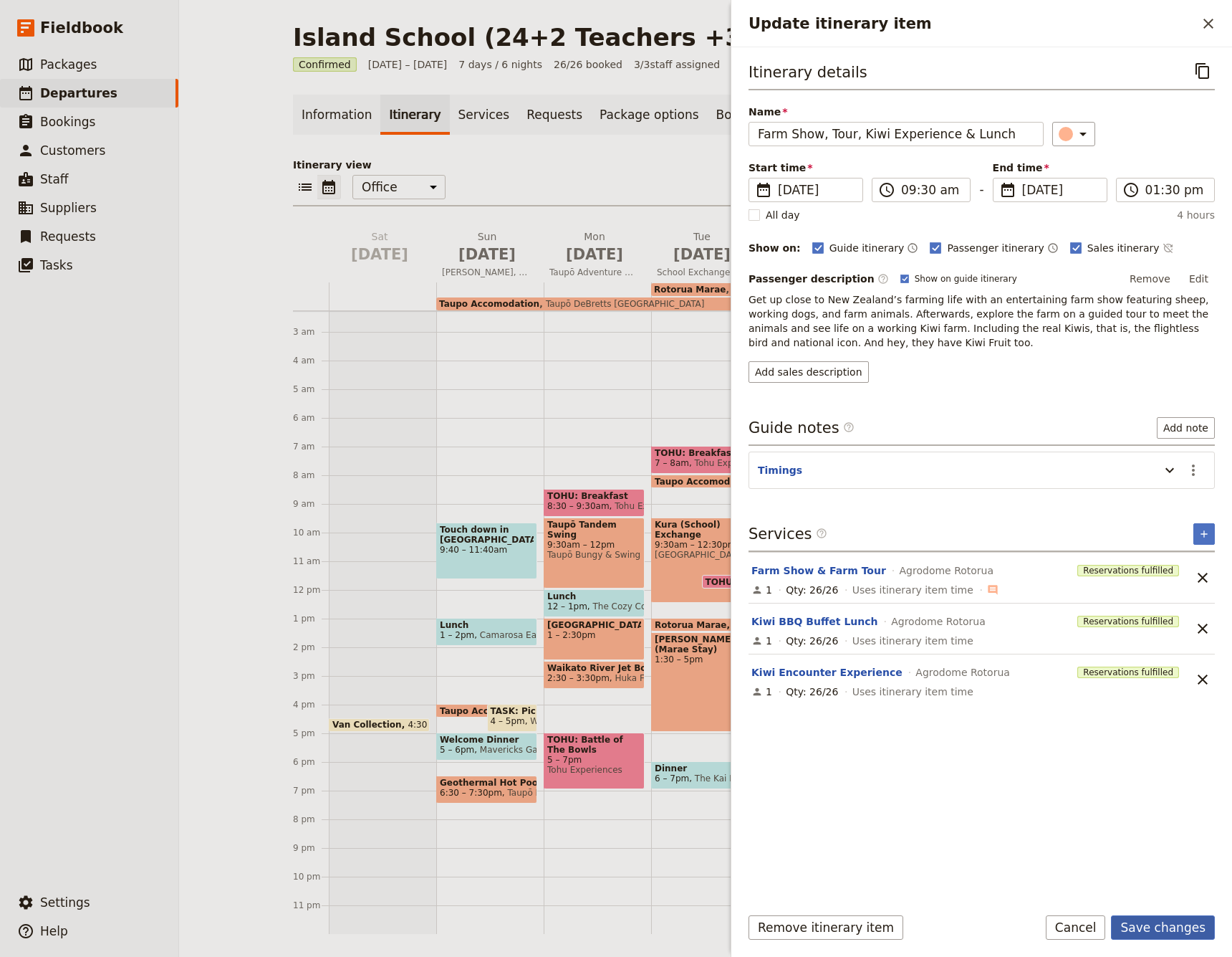
click at [1170, 927] on button "Save changes" at bounding box center [1162, 927] width 104 height 24
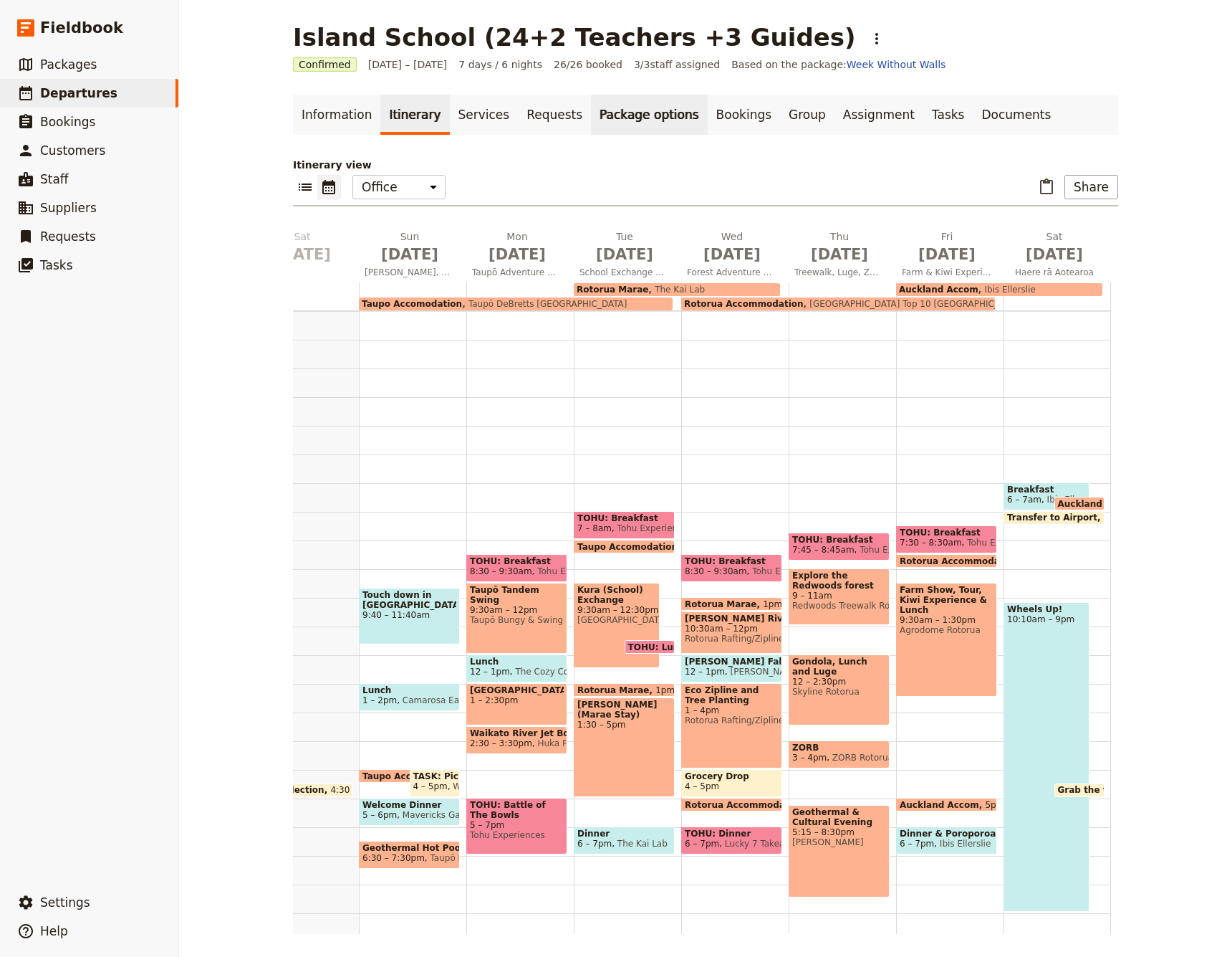
scroll to position [0, 77]
click at [973, 113] on link "Documents" at bounding box center [1016, 115] width 87 height 40
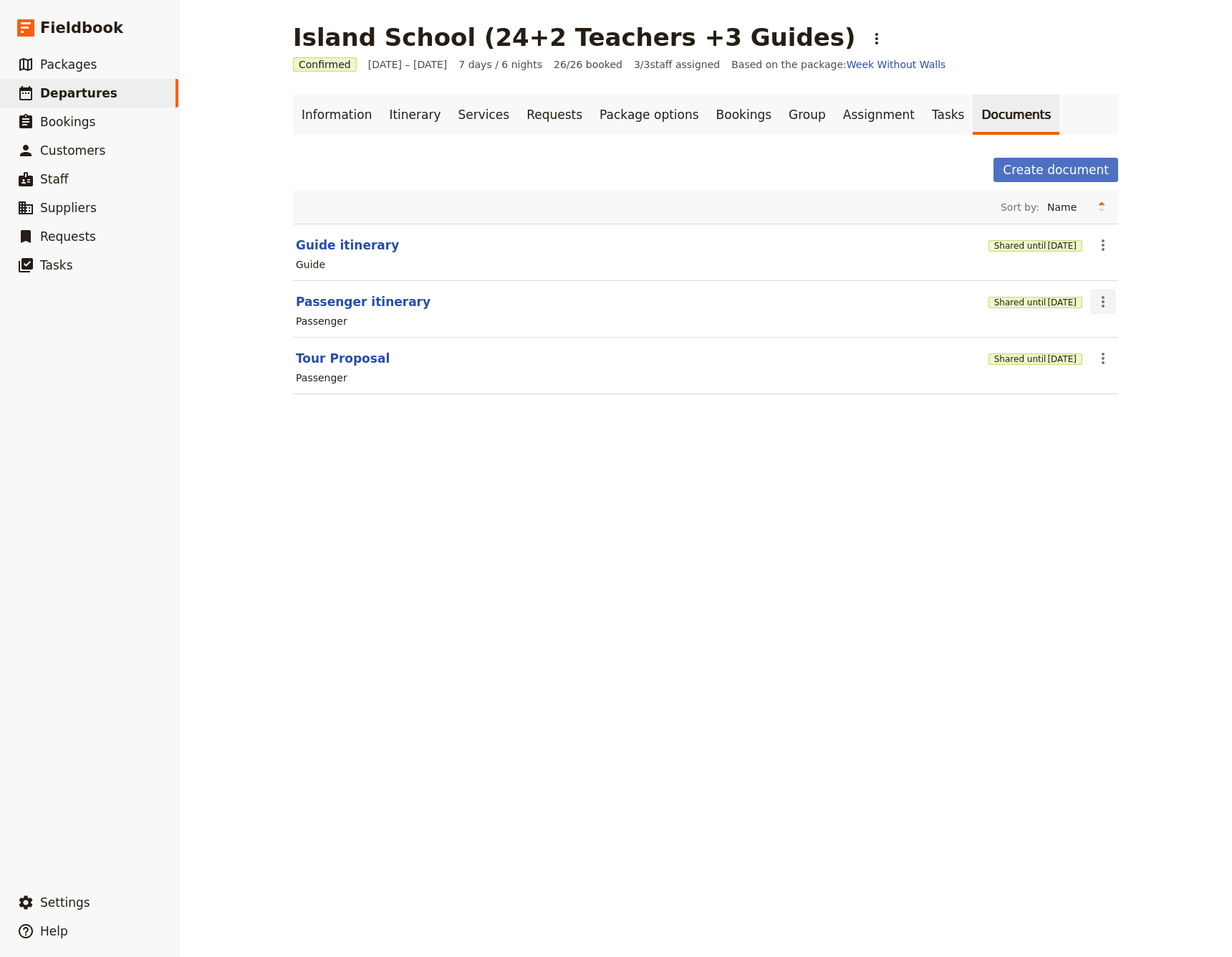
click at [1106, 309] on icon "Actions" at bounding box center [1103, 301] width 17 height 17
click at [1111, 334] on span "Share" at bounding box center [1114, 334] width 29 height 15
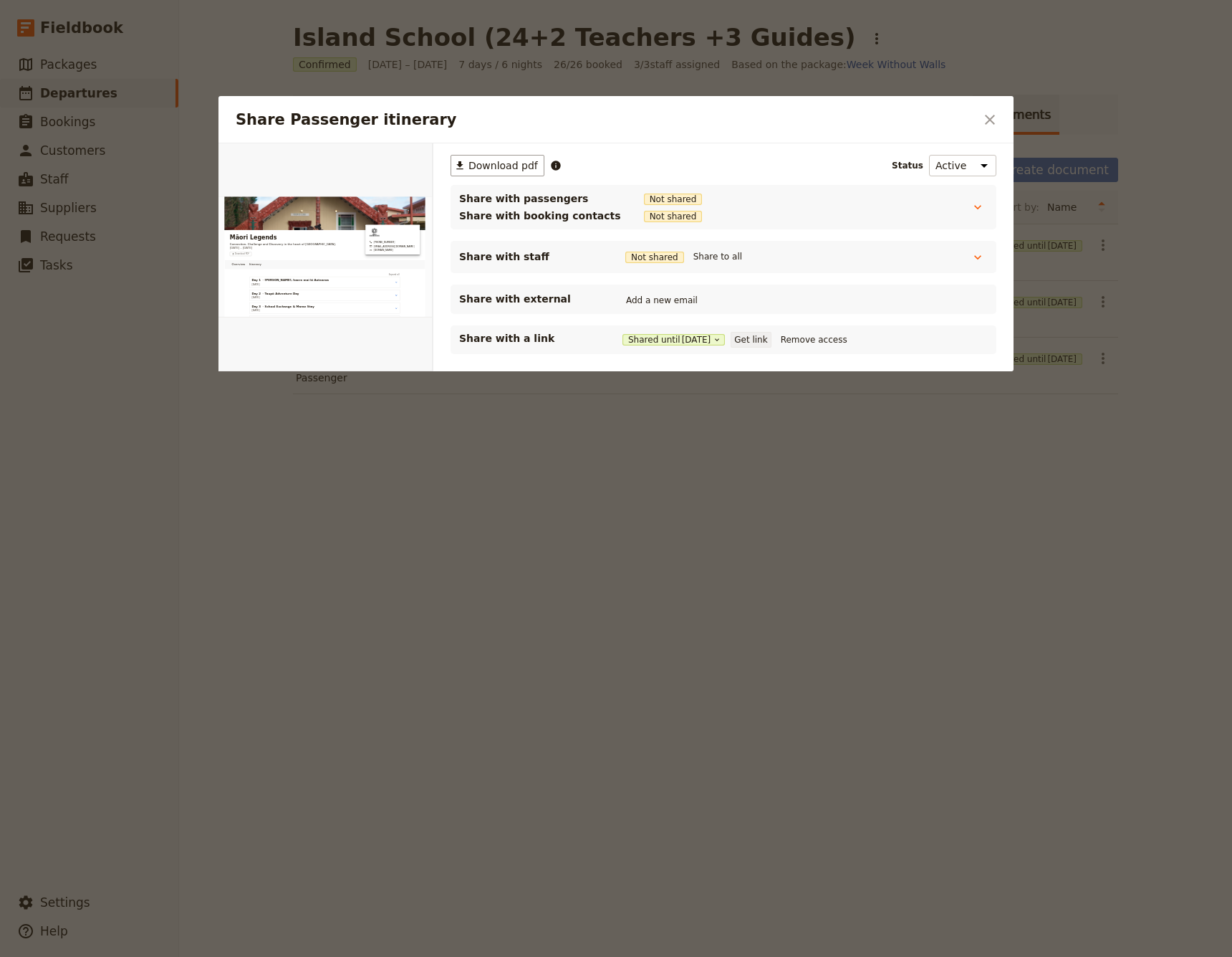
click at [766, 338] on button "Get link" at bounding box center [751, 339] width 40 height 15
